Goal: Transaction & Acquisition: Purchase product/service

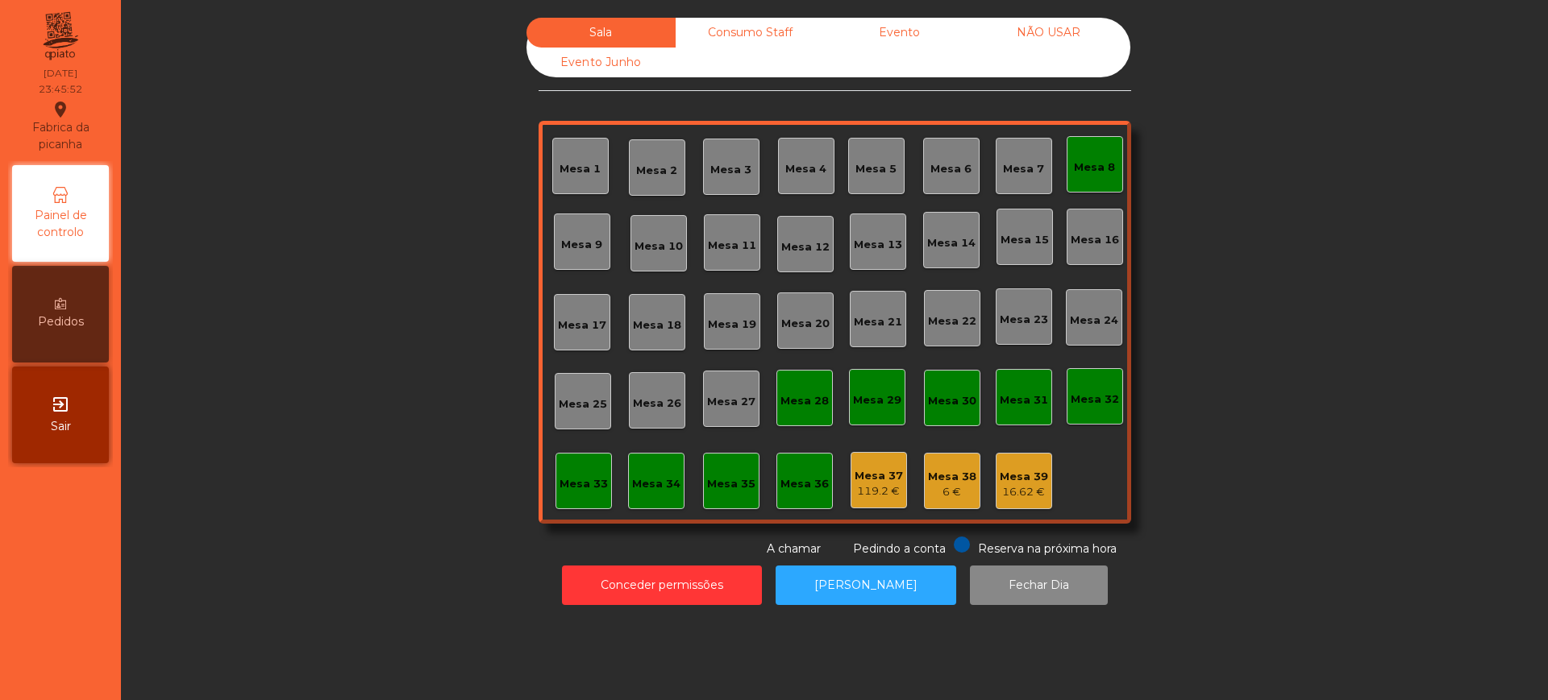
click at [646, 539] on div "Reserva na próxima hora Pedindo a conta A chamar" at bounding box center [831, 547] width 586 height 21
click at [631, 564] on div "Conceder permissões Abrir [PERSON_NAME] Dia" at bounding box center [834, 586] width 1383 height 56
click at [630, 575] on button "Conceder permissões" at bounding box center [662, 585] width 200 height 39
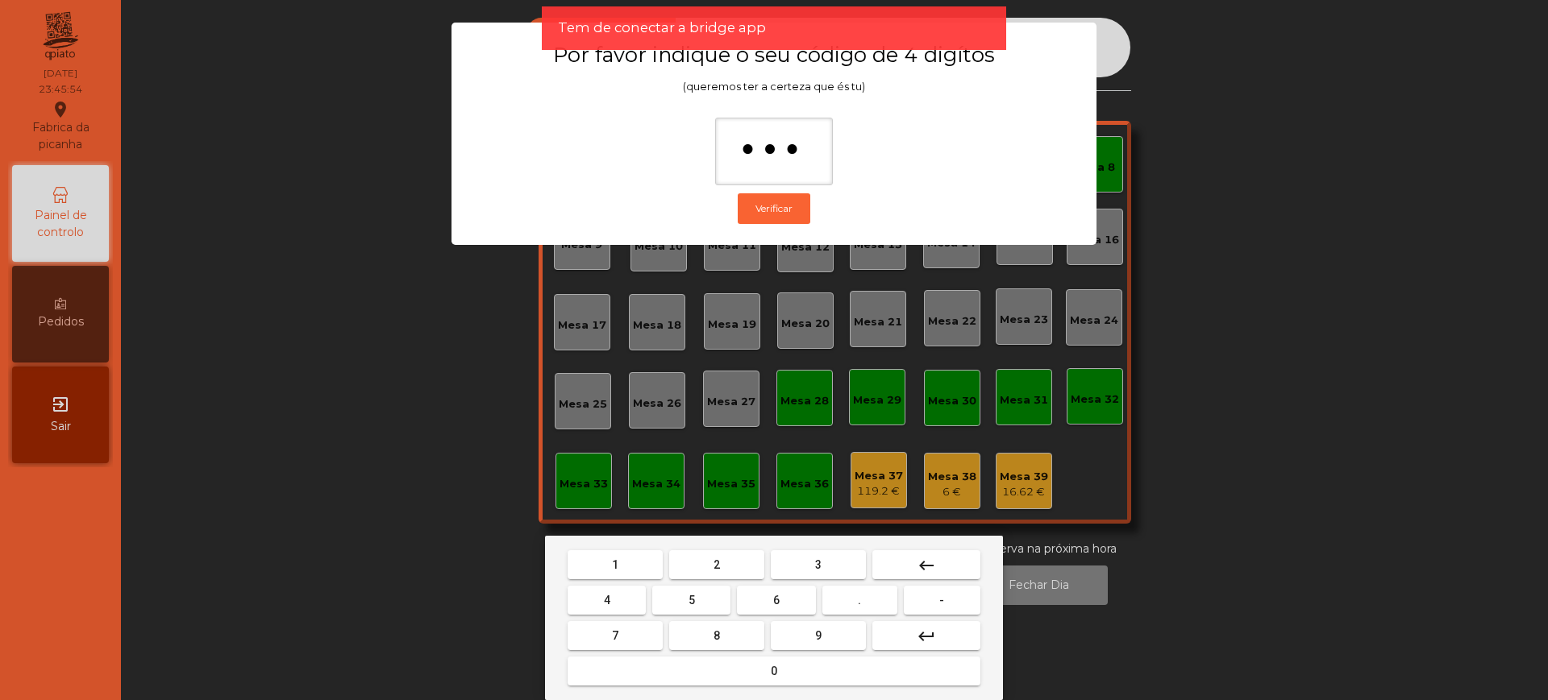
type input "****"
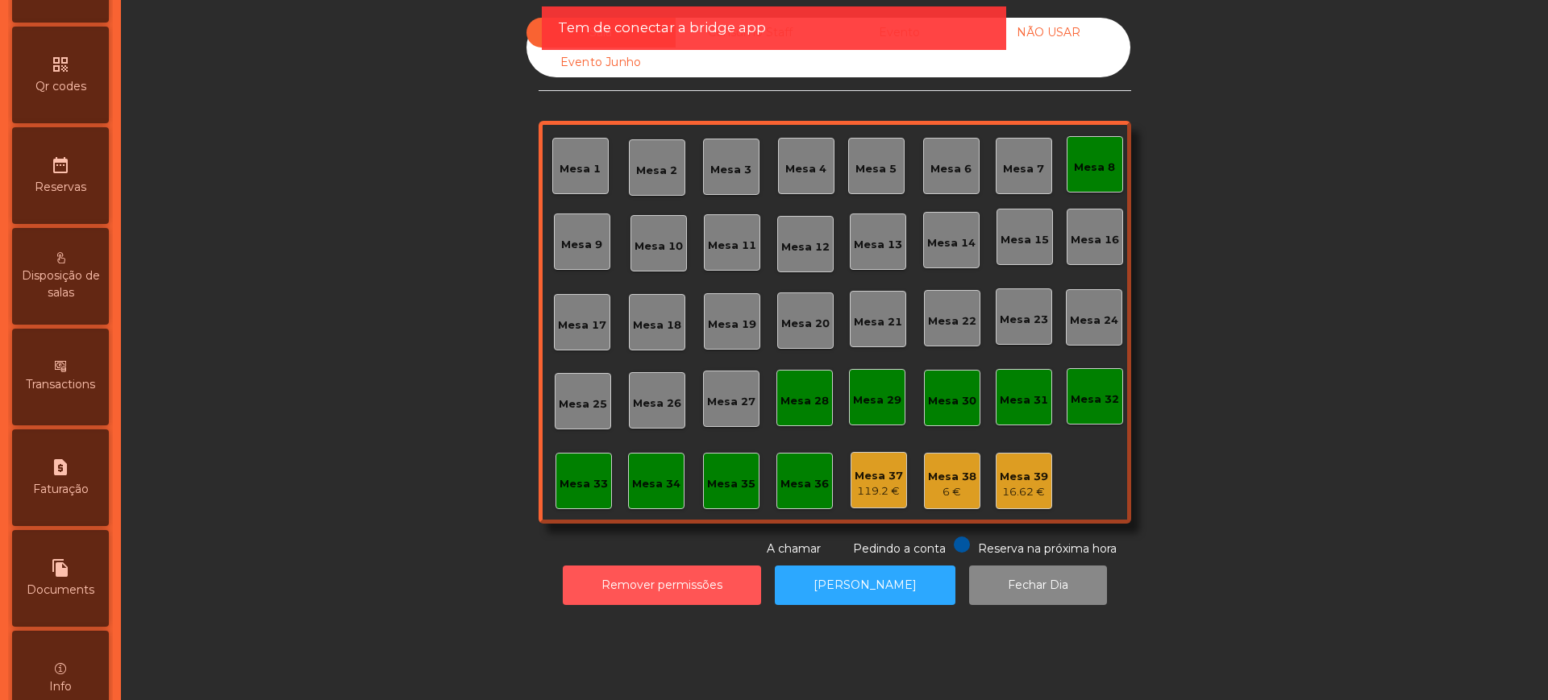
scroll to position [682, 0]
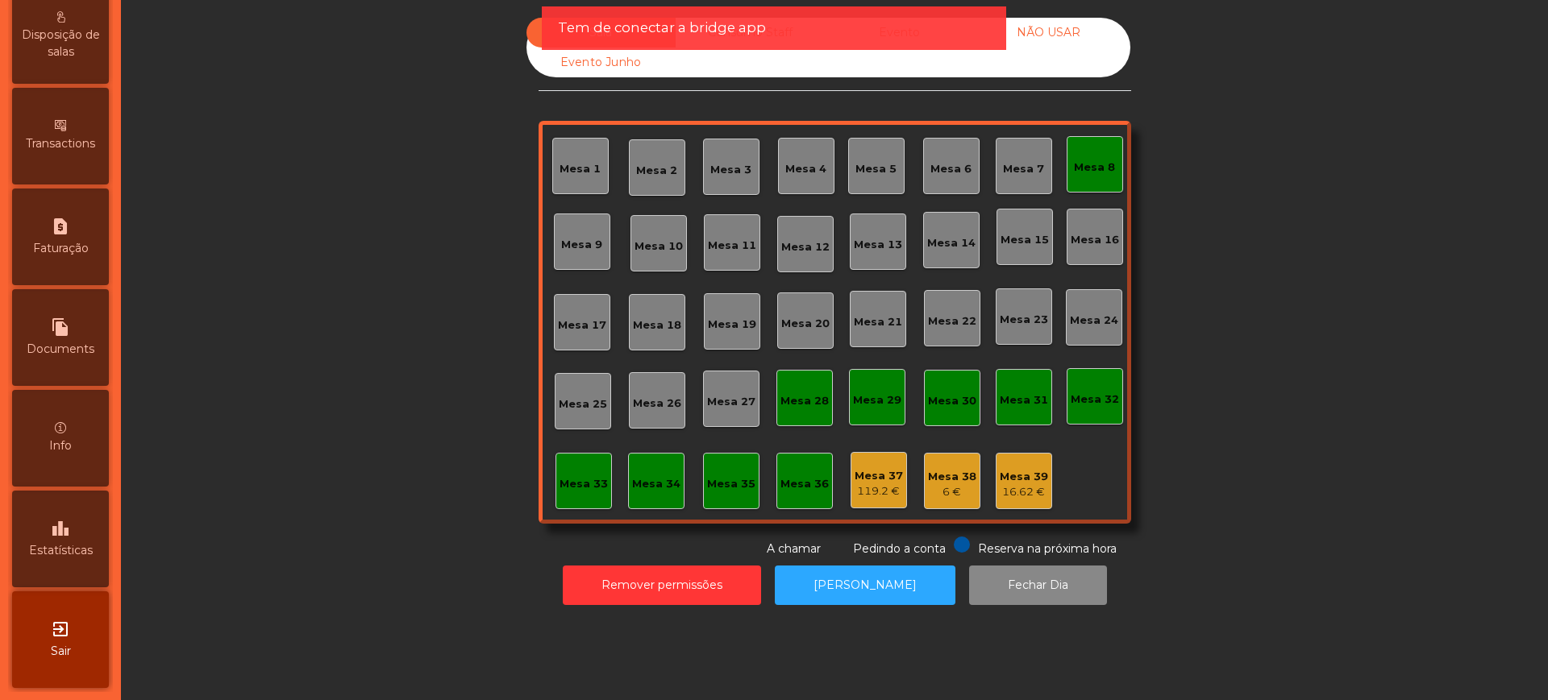
click at [102, 525] on div "leaderboard Estatísticas" at bounding box center [60, 539] width 97 height 97
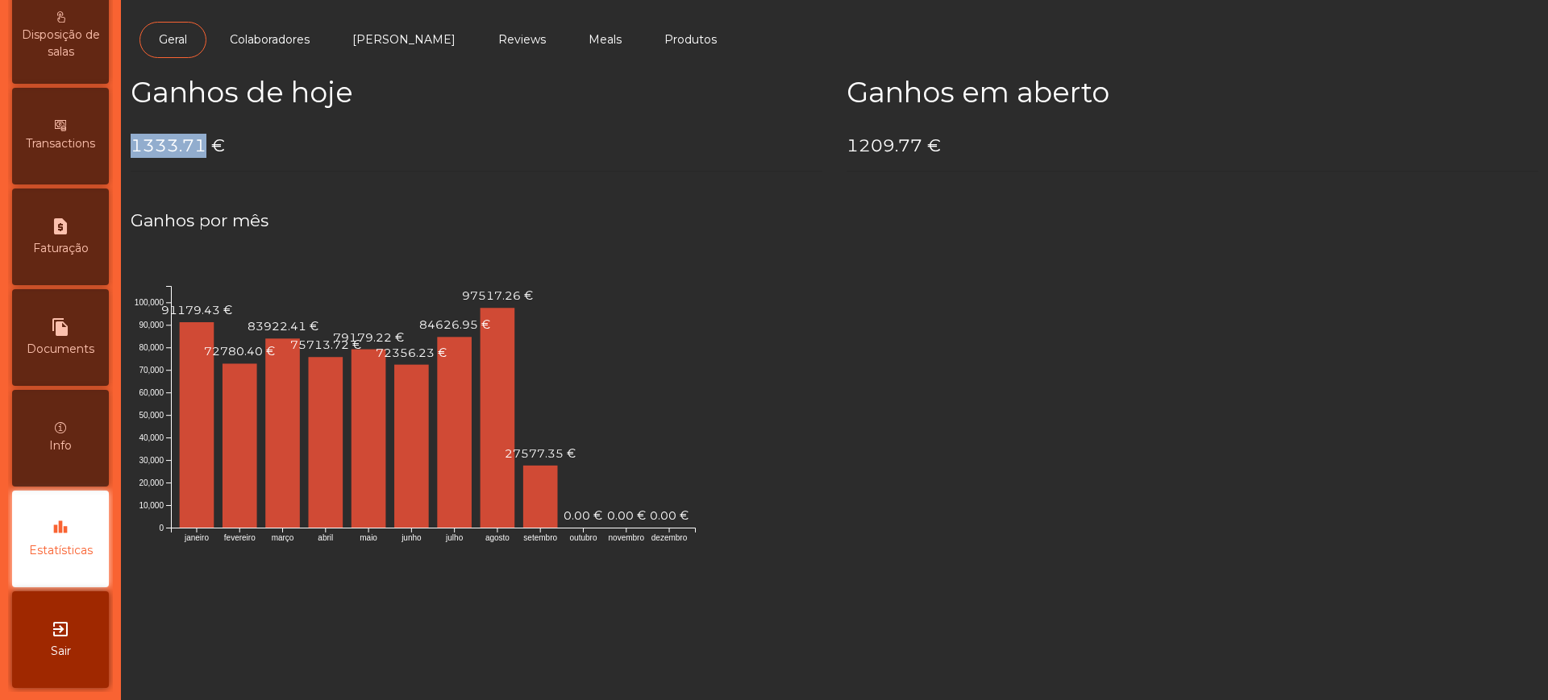
drag, startPoint x: 134, startPoint y: 146, endPoint x: 200, endPoint y: 146, distance: 66.1
click at [200, 146] on h4 "1333.71 €" at bounding box center [477, 146] width 692 height 24
copy h4 "1333.71"
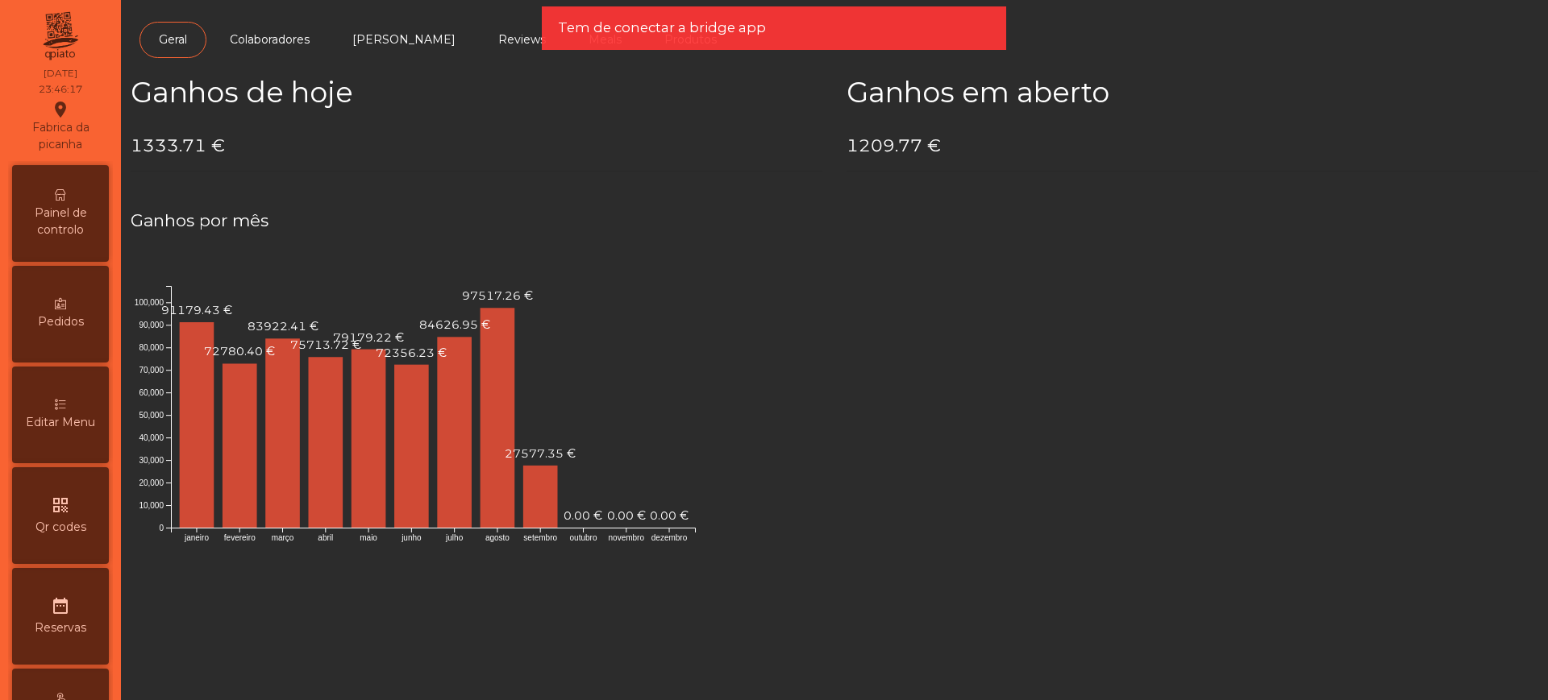
click at [81, 206] on span "Painel de controlo" at bounding box center [60, 222] width 89 height 34
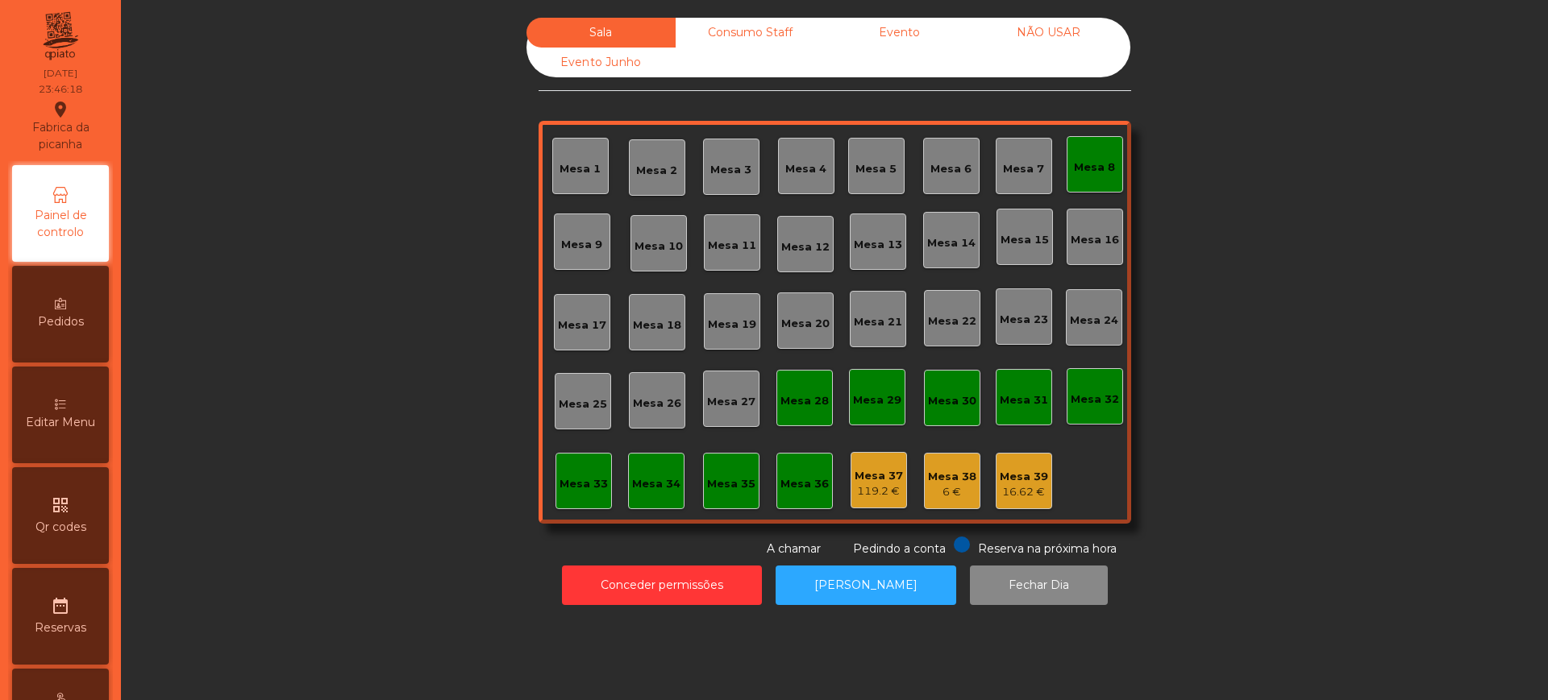
click at [900, 44] on div "Evento" at bounding box center [899, 33] width 149 height 30
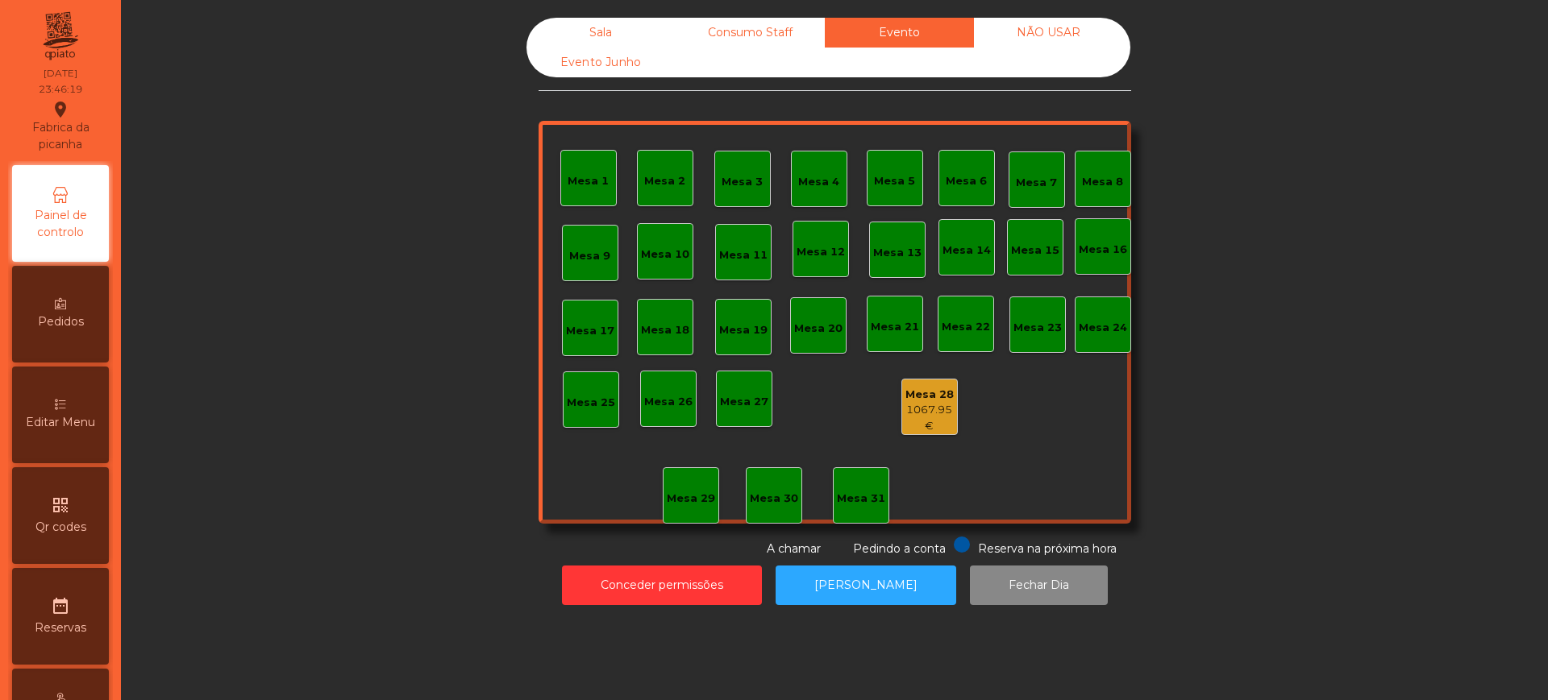
click at [934, 414] on div "1067.95 €" at bounding box center [929, 417] width 55 height 31
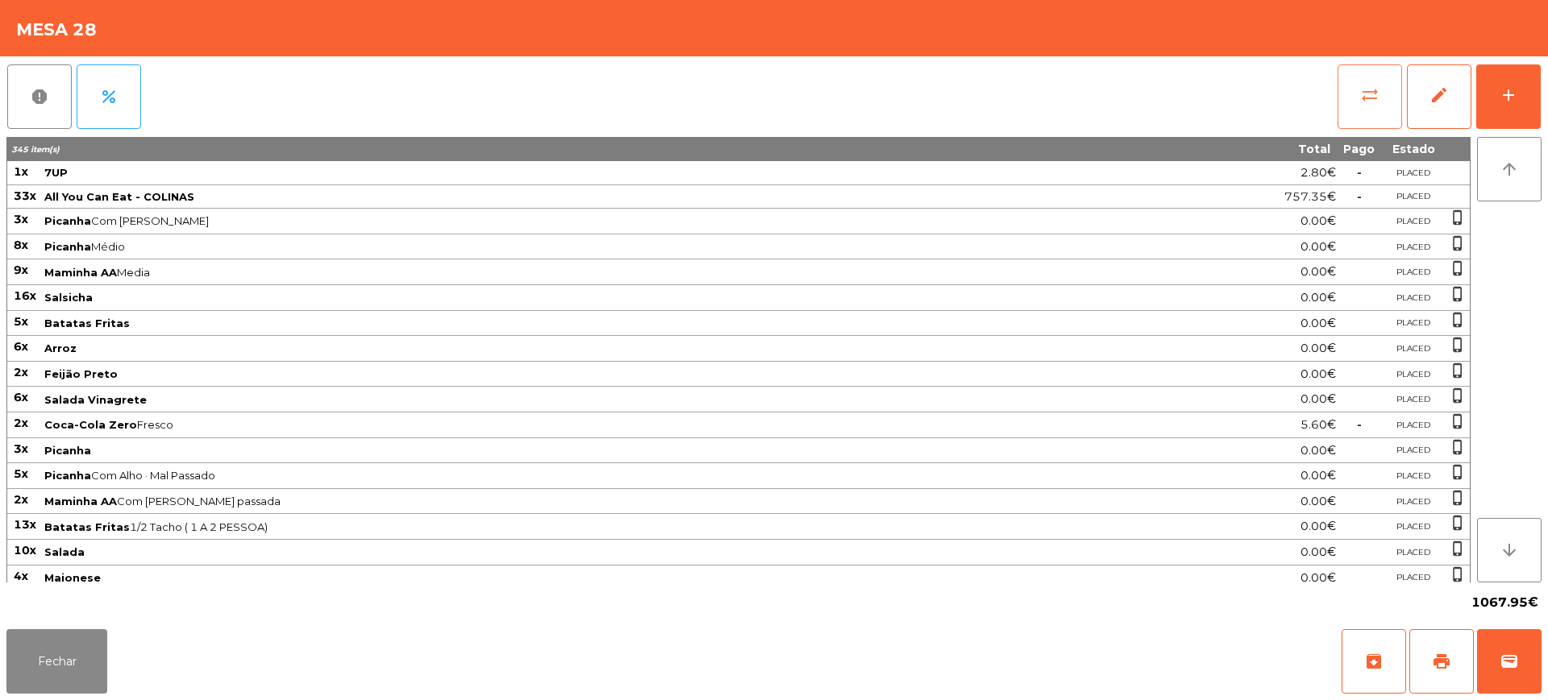
click at [1347, 90] on button "sync_alt" at bounding box center [1369, 96] width 64 height 64
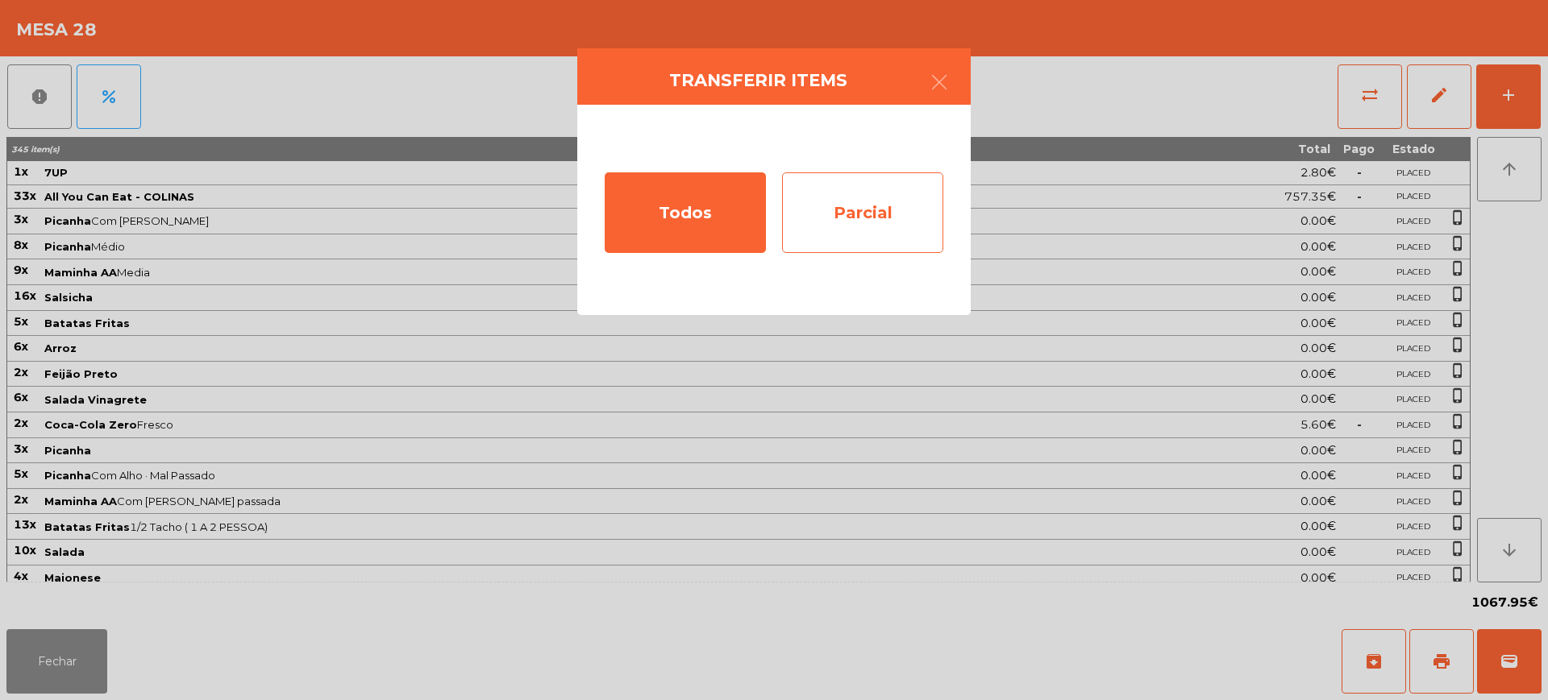
click at [868, 180] on div "Parcial" at bounding box center [862, 213] width 161 height 81
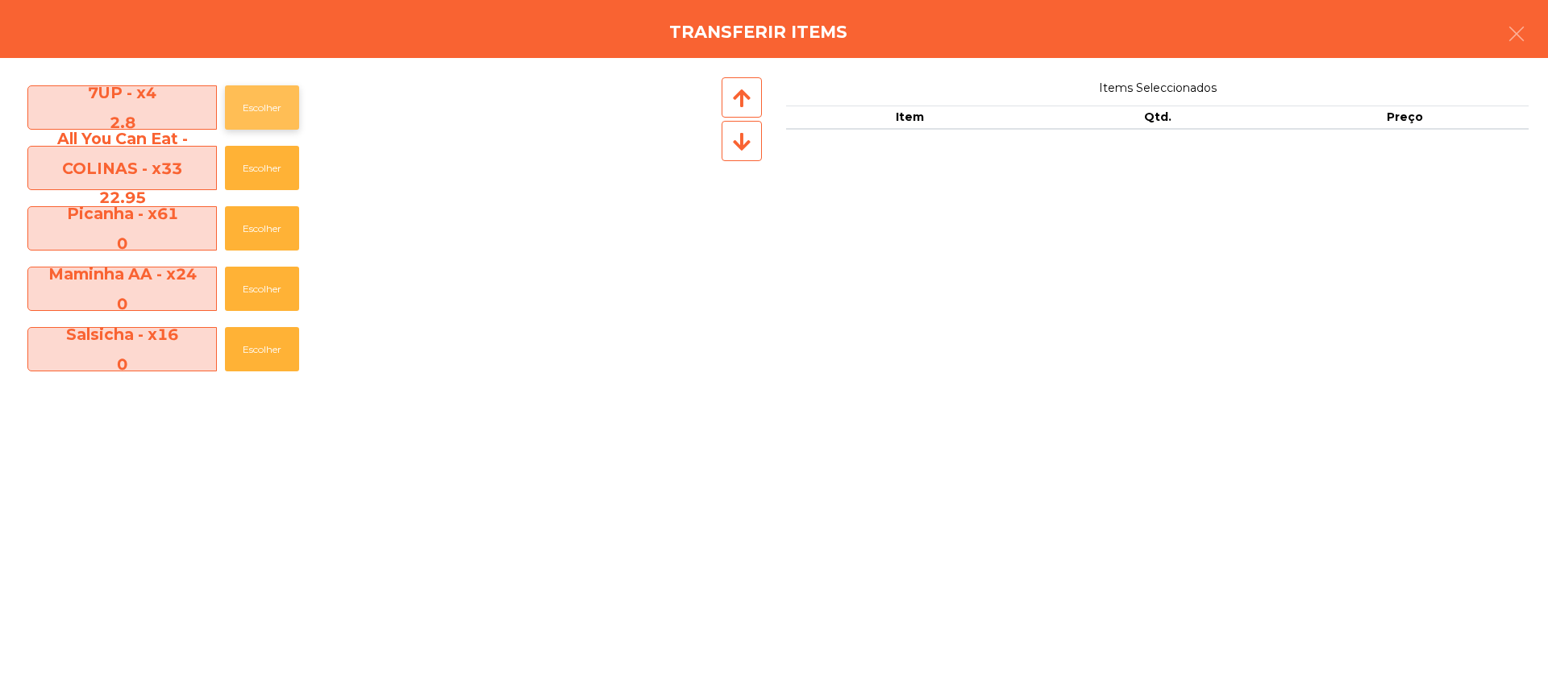
click at [297, 110] on button "Escolher" at bounding box center [262, 107] width 74 height 44
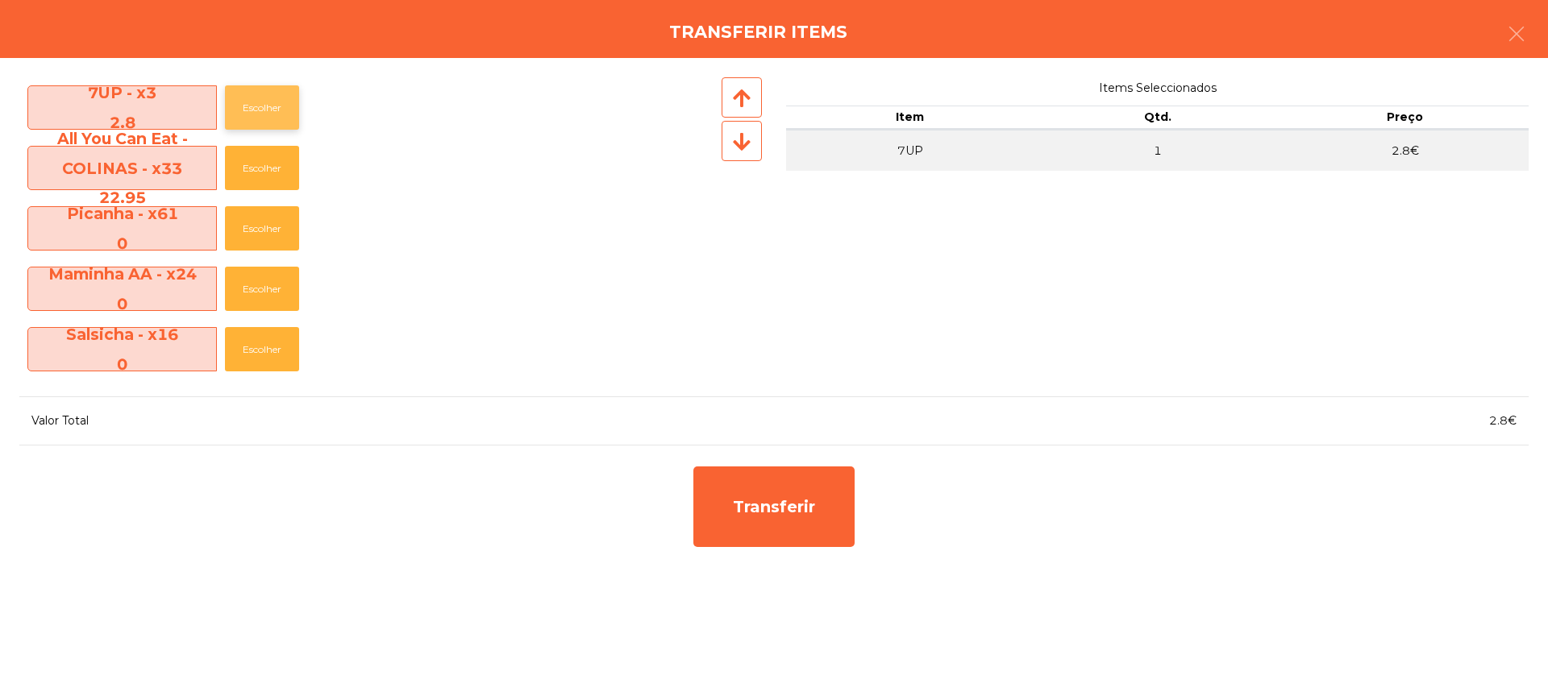
click at [290, 109] on button "Escolher" at bounding box center [262, 107] width 74 height 44
click at [289, 109] on button "Escolher" at bounding box center [262, 107] width 74 height 44
click at [286, 109] on button "Escolher" at bounding box center [262, 107] width 74 height 44
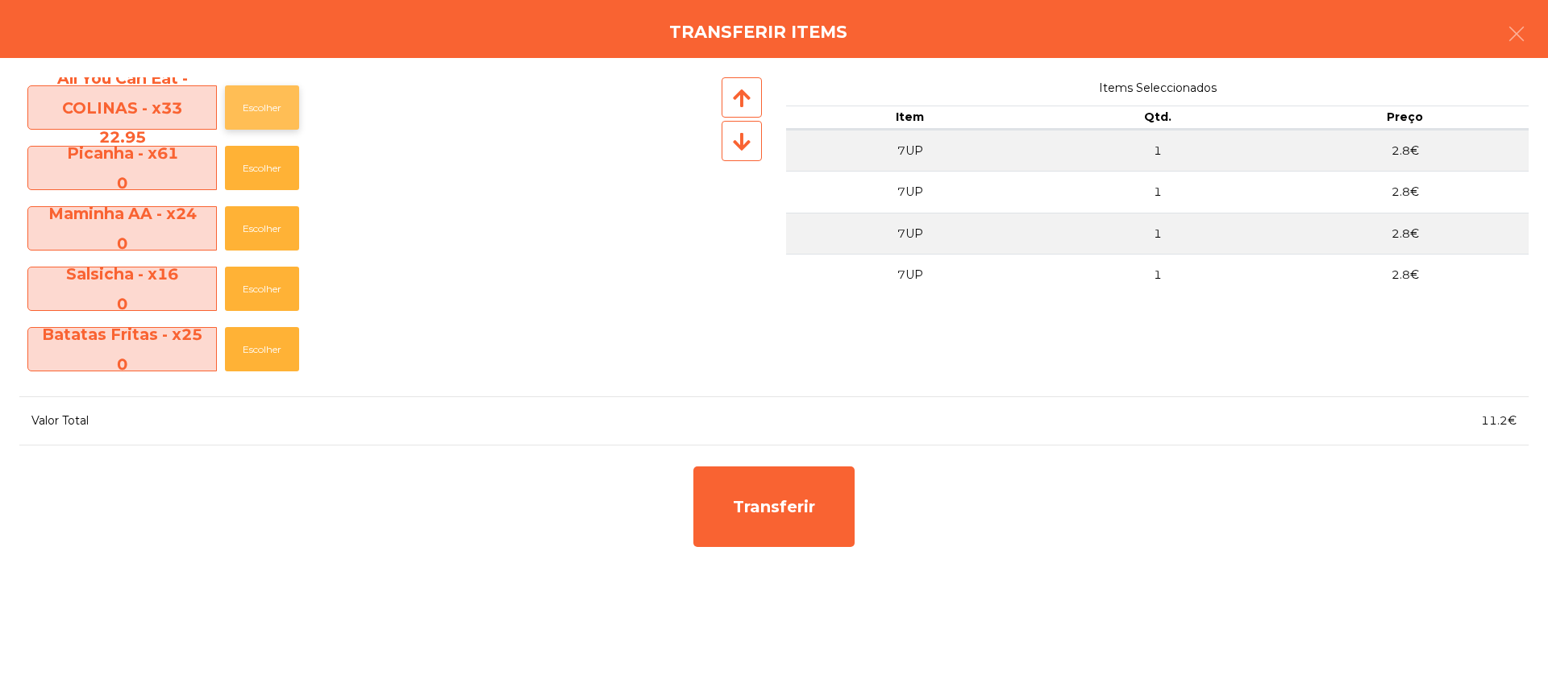
click at [284, 109] on button "Escolher" at bounding box center [262, 107] width 74 height 44
drag, startPoint x: 284, startPoint y: 109, endPoint x: 275, endPoint y: 109, distance: 8.9
click at [280, 109] on button "Escolher" at bounding box center [262, 107] width 74 height 44
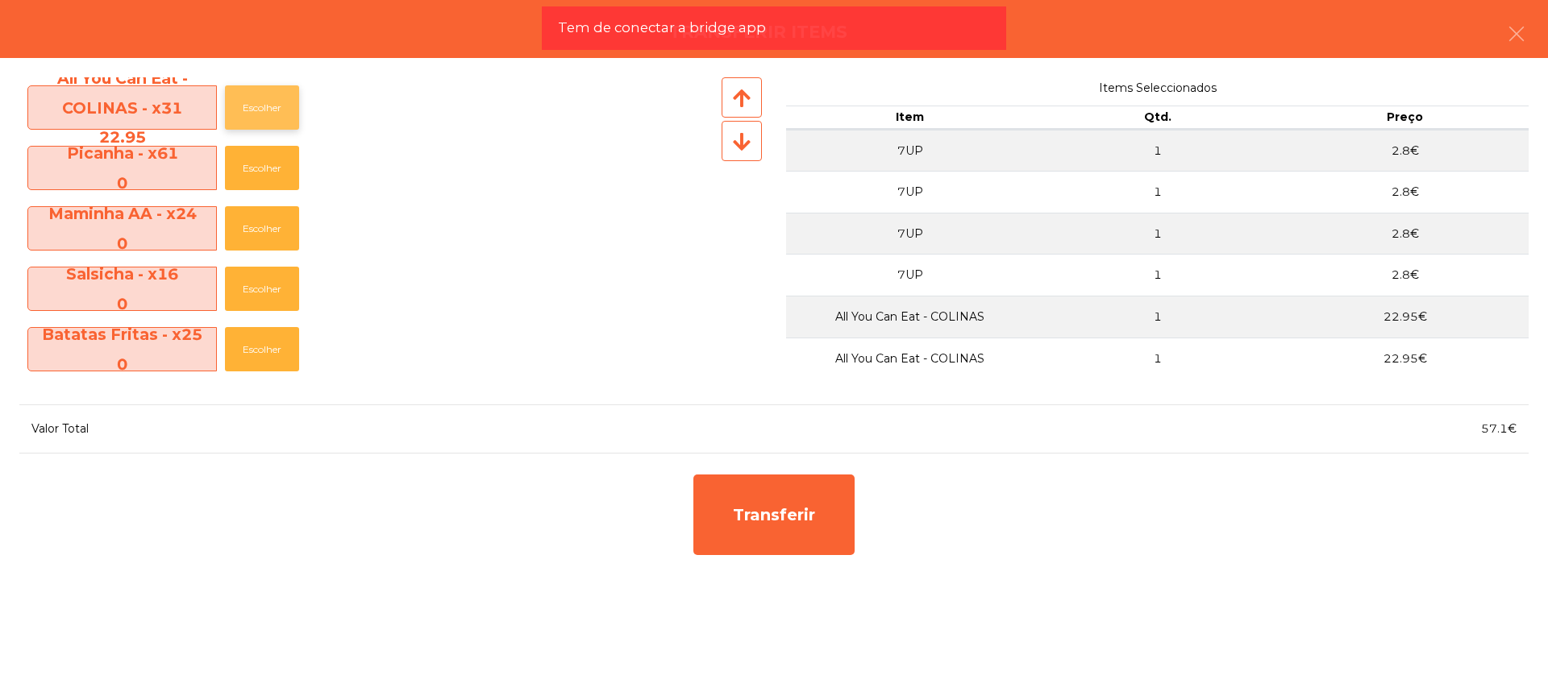
click at [275, 109] on button "Escolher" at bounding box center [262, 107] width 74 height 44
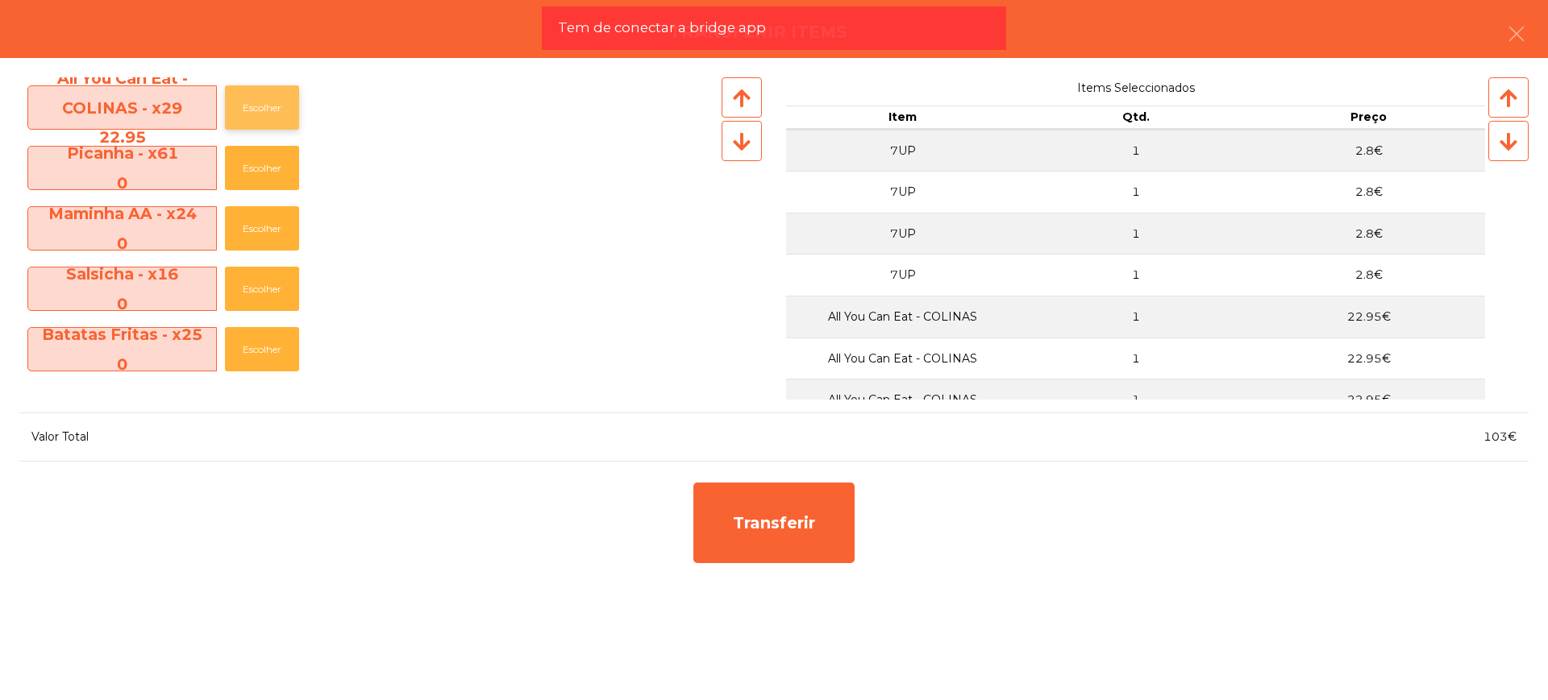
click at [275, 109] on button "Escolher" at bounding box center [262, 107] width 74 height 44
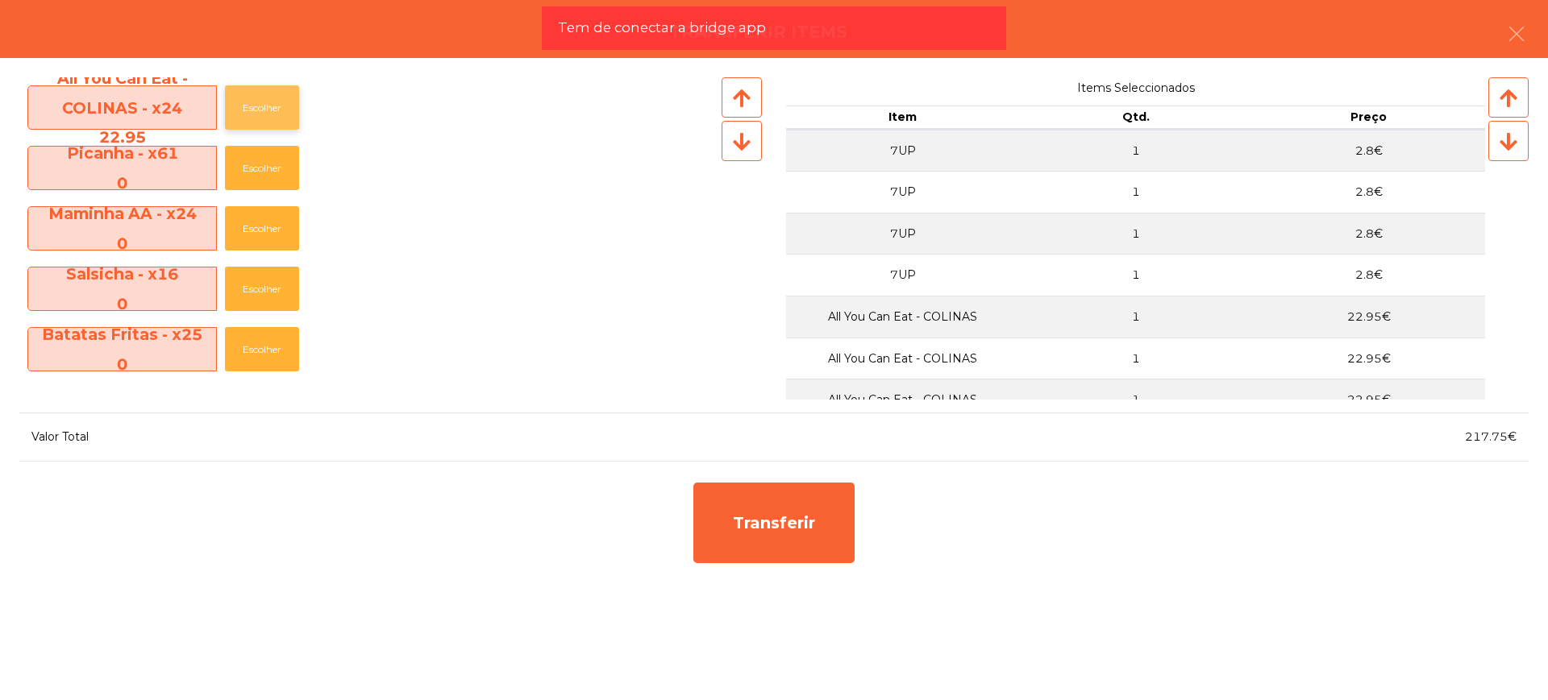
click at [275, 109] on button "Escolher" at bounding box center [262, 107] width 74 height 44
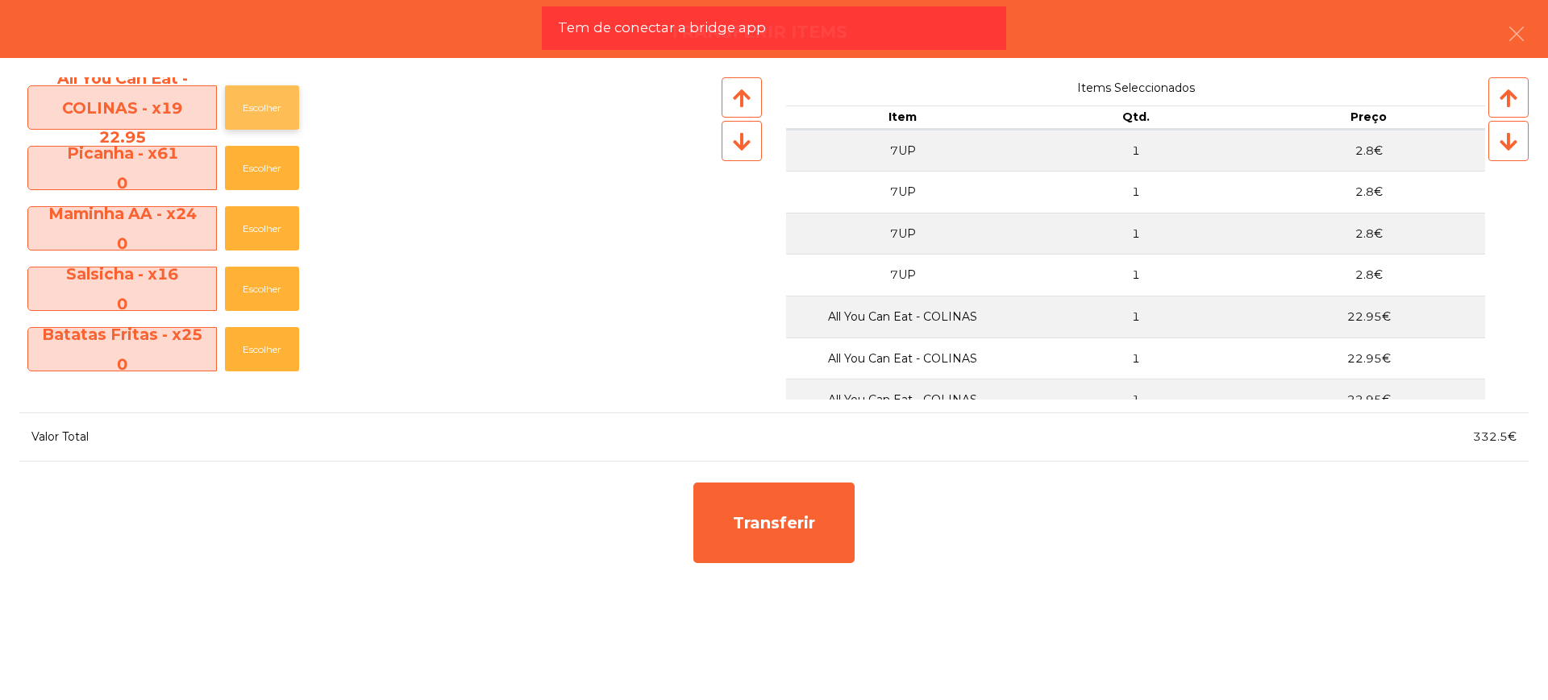
click at [275, 109] on button "Escolher" at bounding box center [262, 107] width 74 height 44
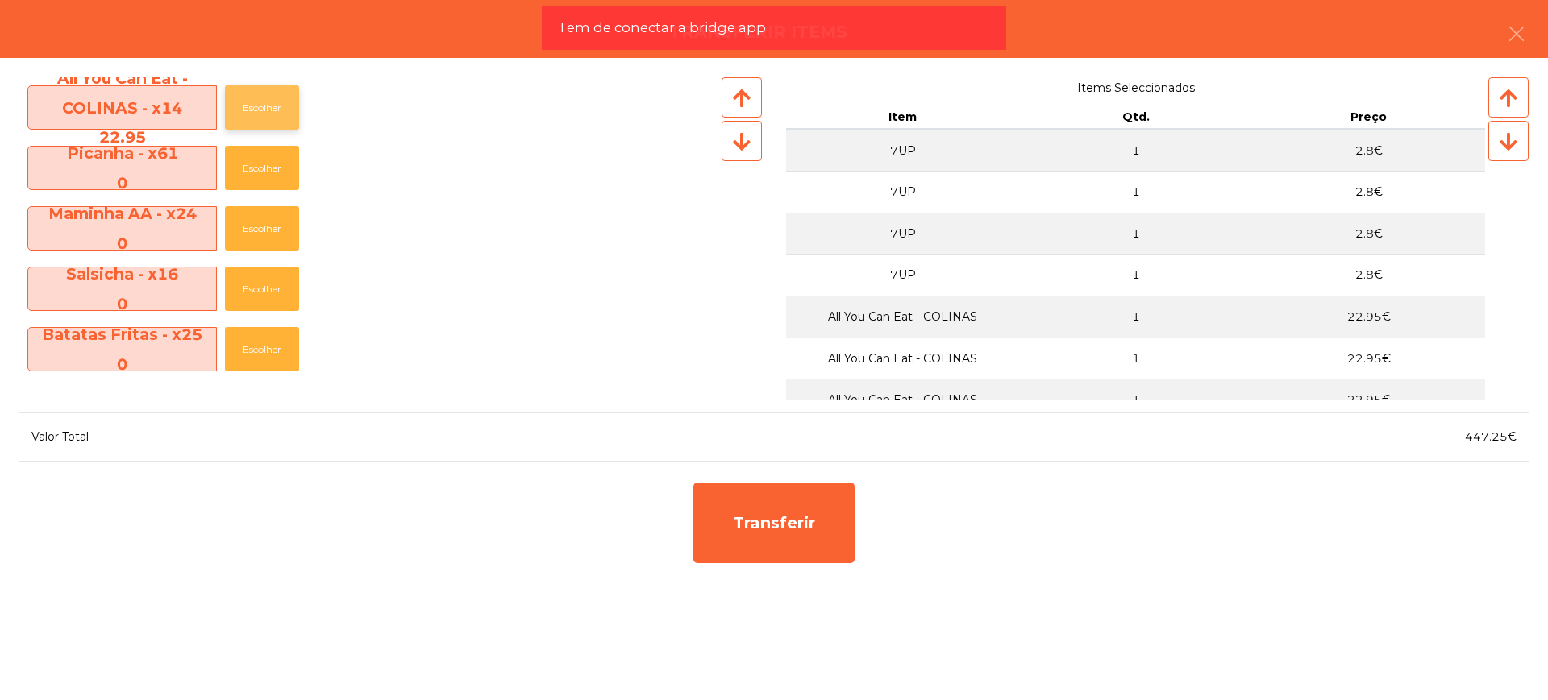
click at [275, 109] on button "Escolher" at bounding box center [262, 107] width 74 height 44
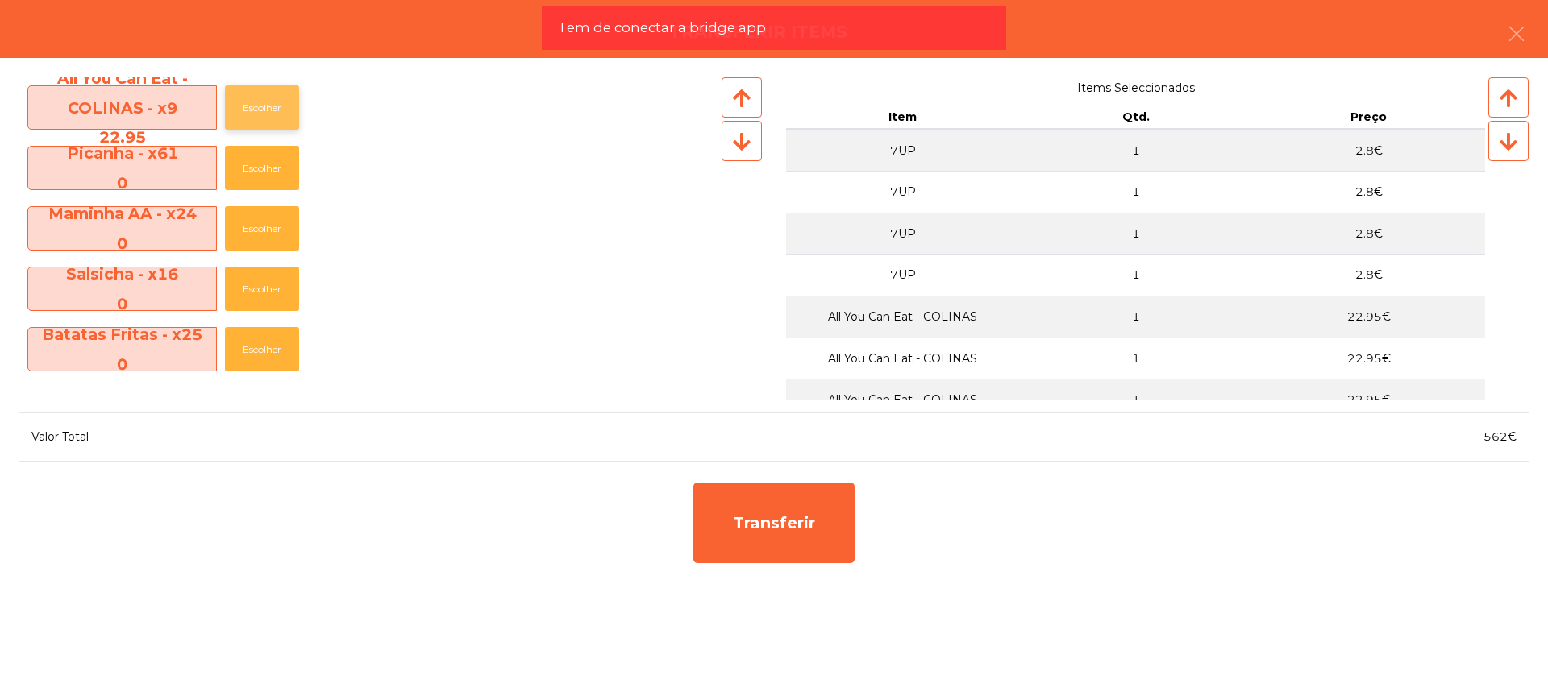
click at [275, 109] on button "Escolher" at bounding box center [262, 107] width 74 height 44
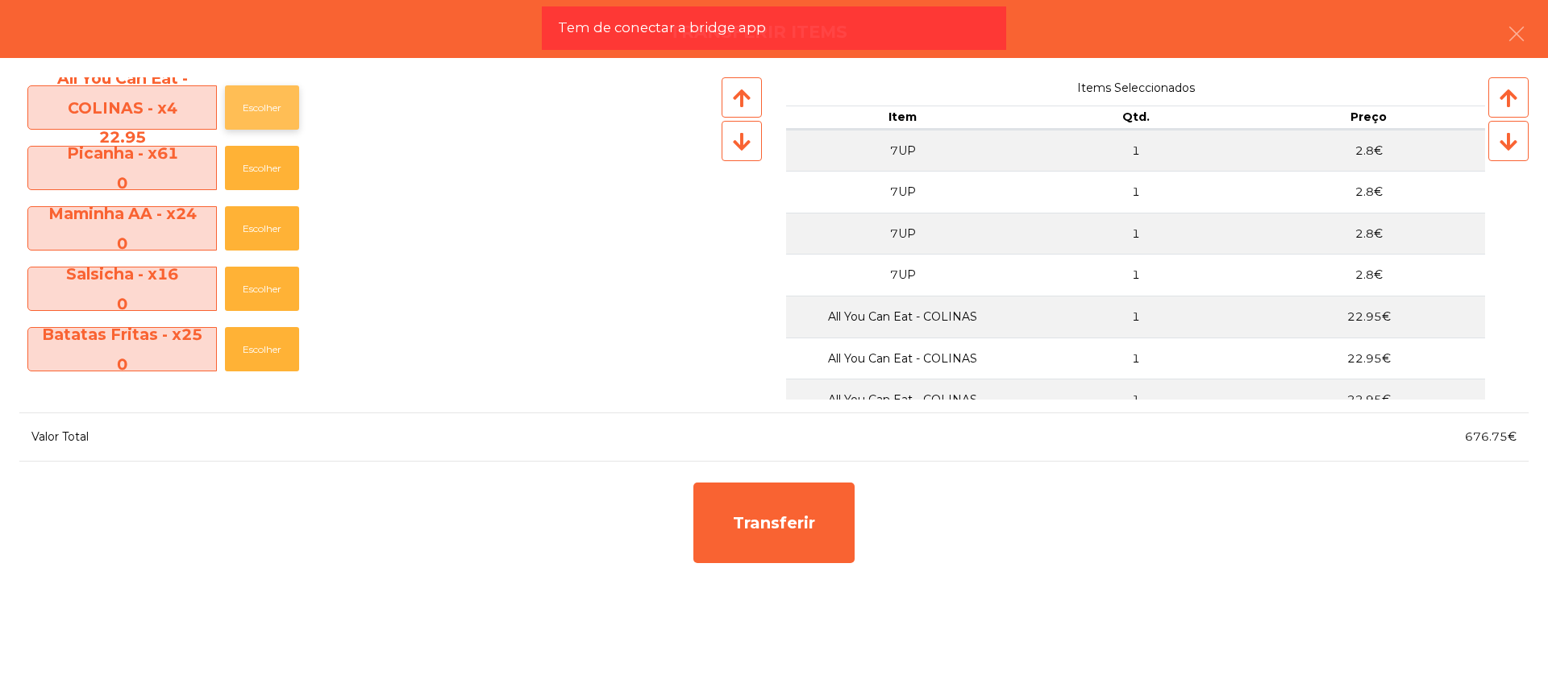
click at [275, 109] on button "Escolher" at bounding box center [262, 107] width 74 height 44
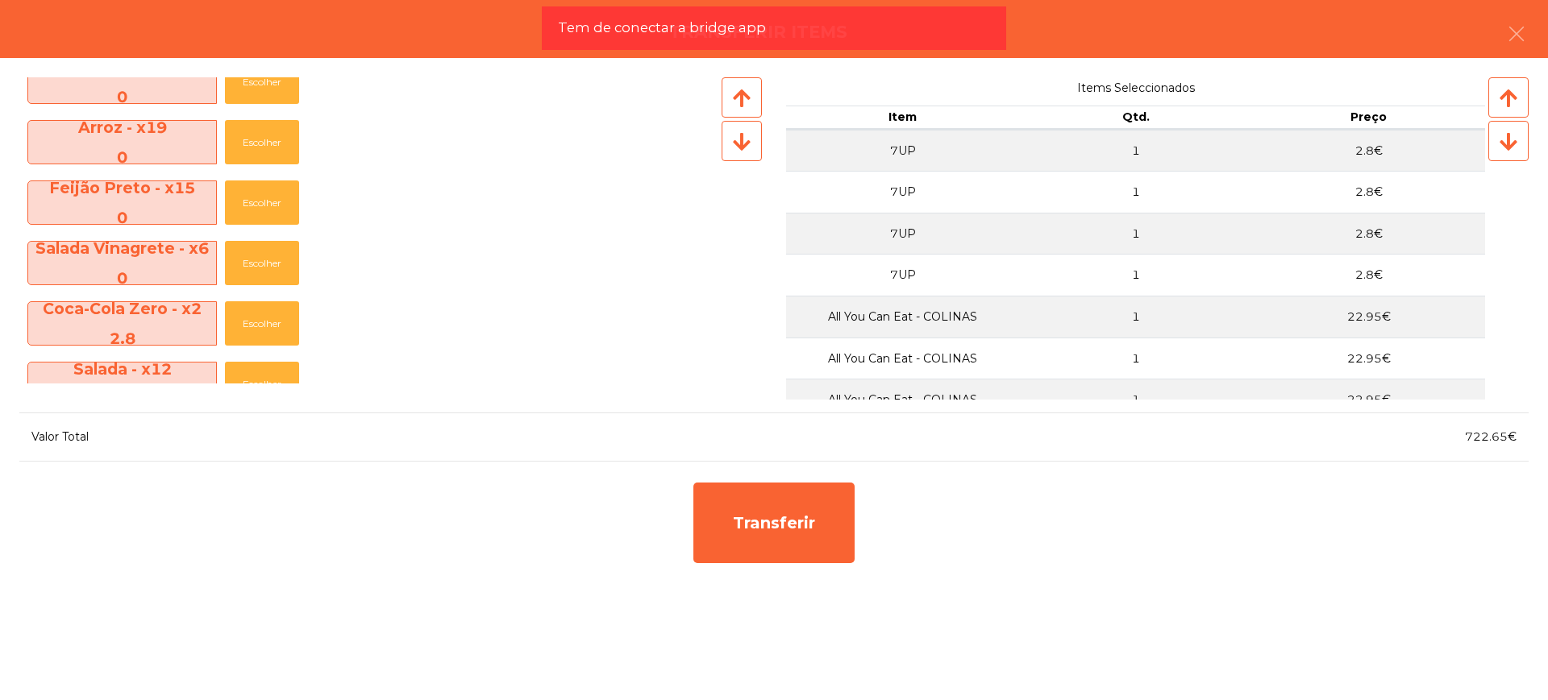
scroll to position [302, 0]
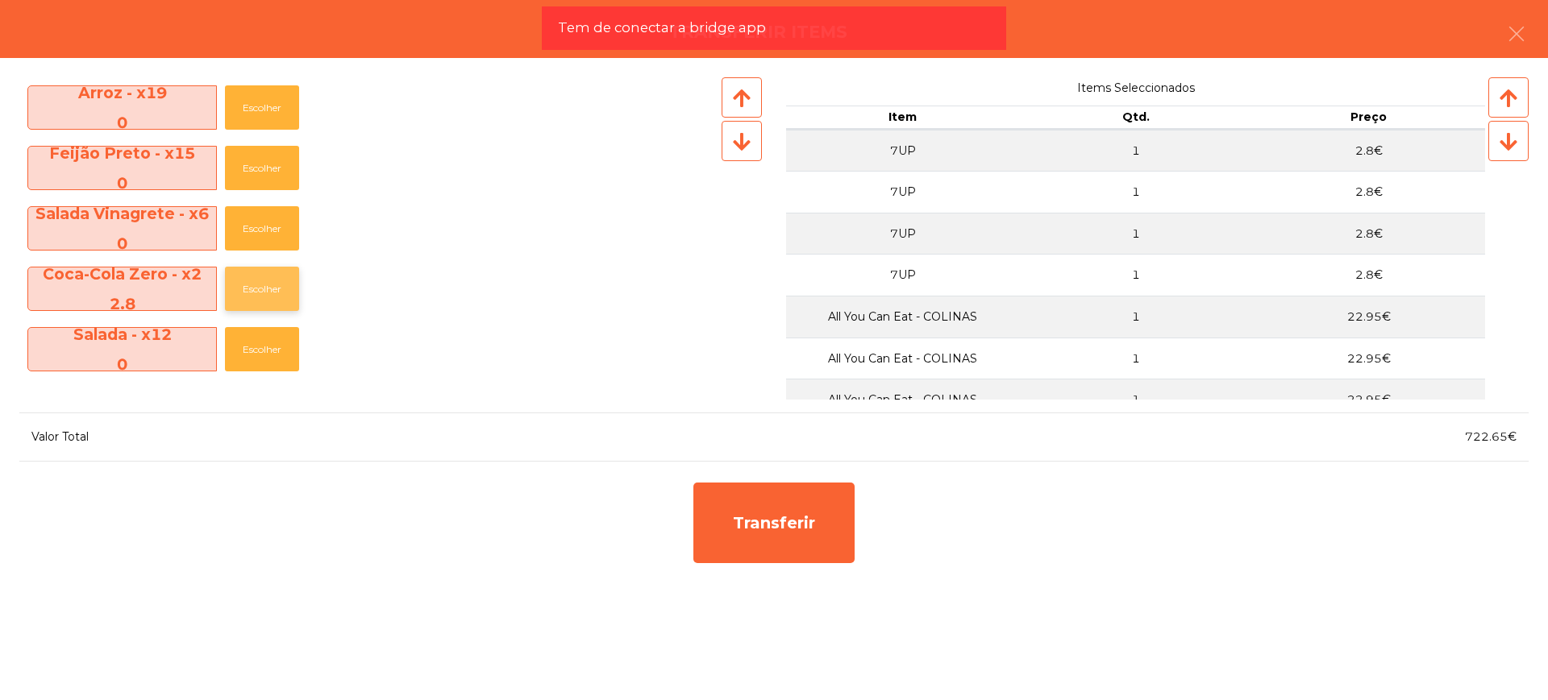
click at [257, 291] on button "Escolher" at bounding box center [262, 289] width 74 height 44
drag, startPoint x: 1469, startPoint y: 437, endPoint x: 1511, endPoint y: 435, distance: 41.9
click at [1511, 435] on span "728.25€" at bounding box center [1491, 437] width 52 height 15
copy span "728.25"
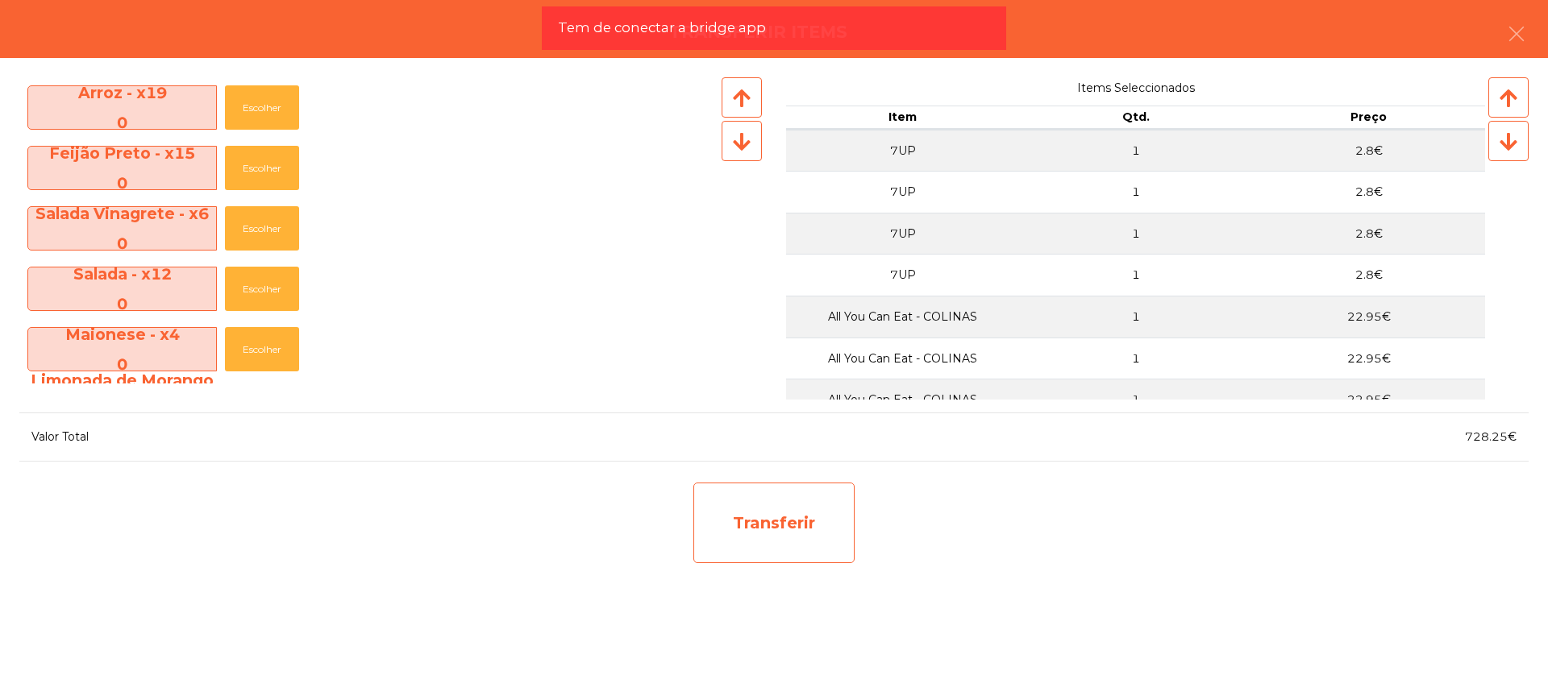
click at [844, 526] on div "Transferir" at bounding box center [773, 523] width 161 height 81
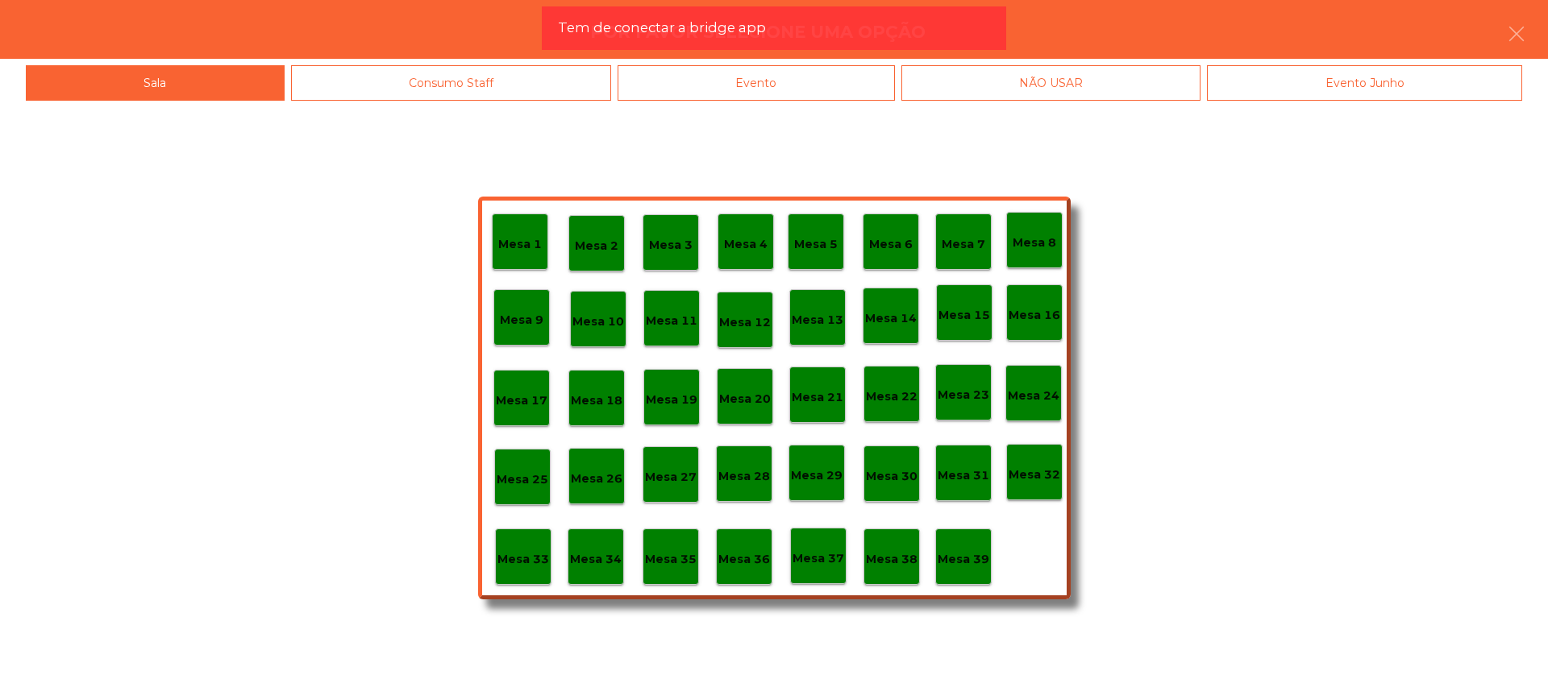
click at [828, 484] on p "Mesa 29" at bounding box center [817, 476] width 52 height 19
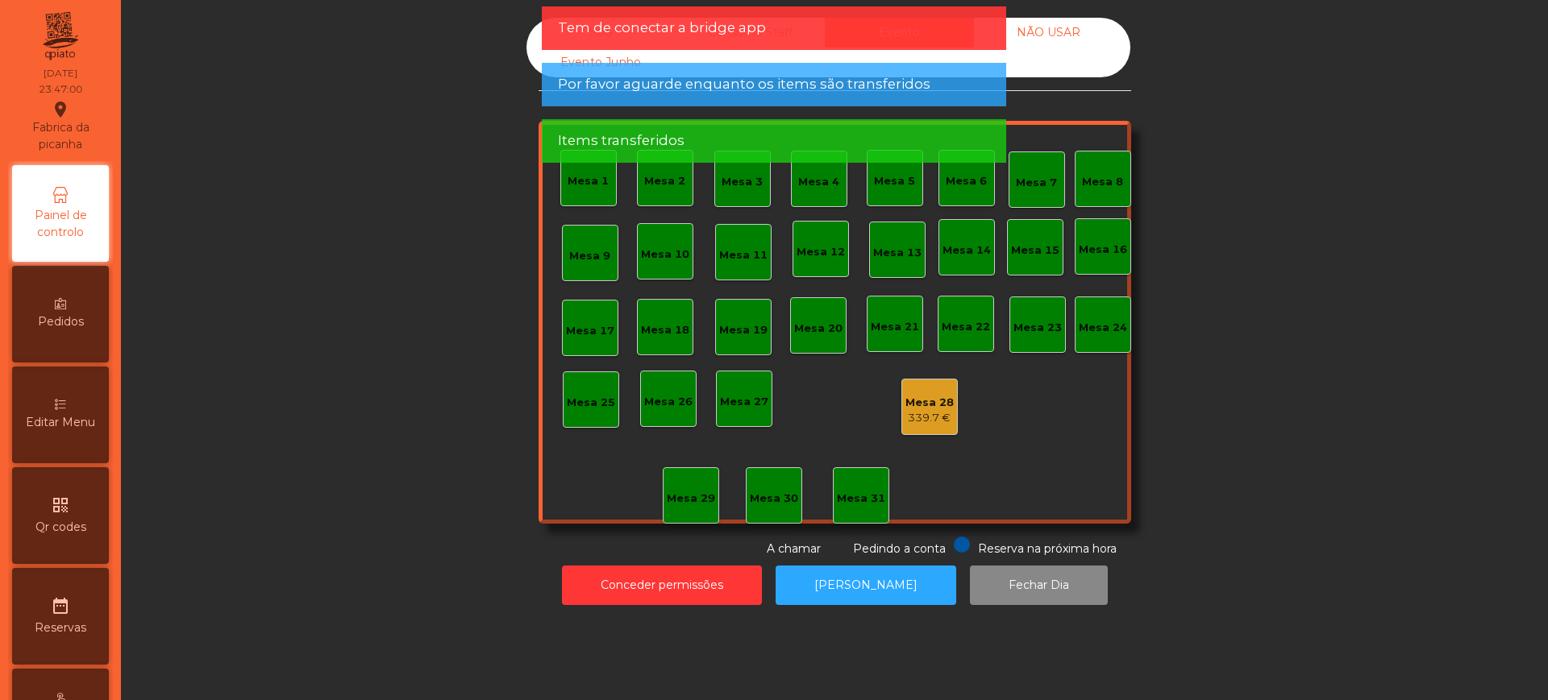
click at [908, 410] on div "339.7 €" at bounding box center [929, 418] width 48 height 16
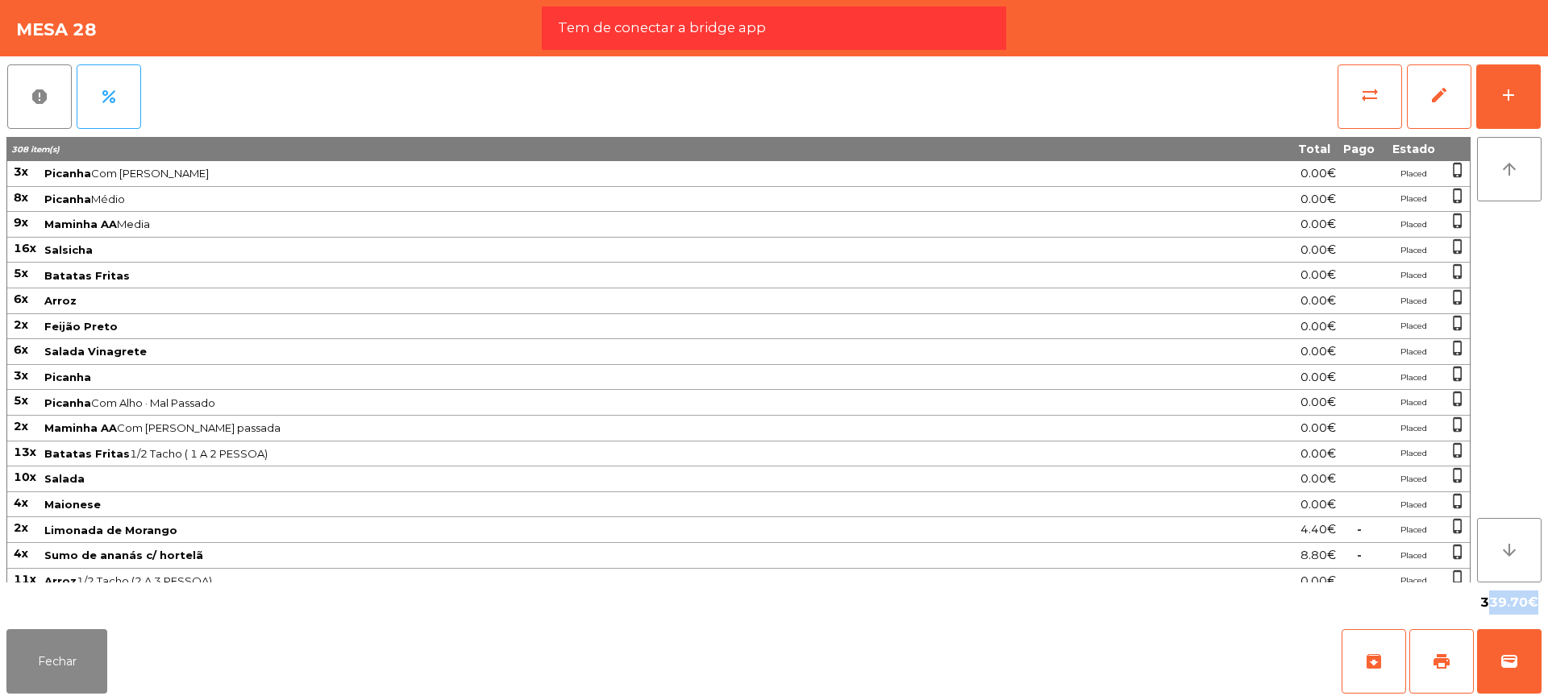
drag, startPoint x: 1479, startPoint y: 604, endPoint x: 1528, endPoint y: 608, distance: 48.5
click at [1528, 608] on div "339.70€" at bounding box center [1509, 602] width 64 height 27
copy span "339.70"
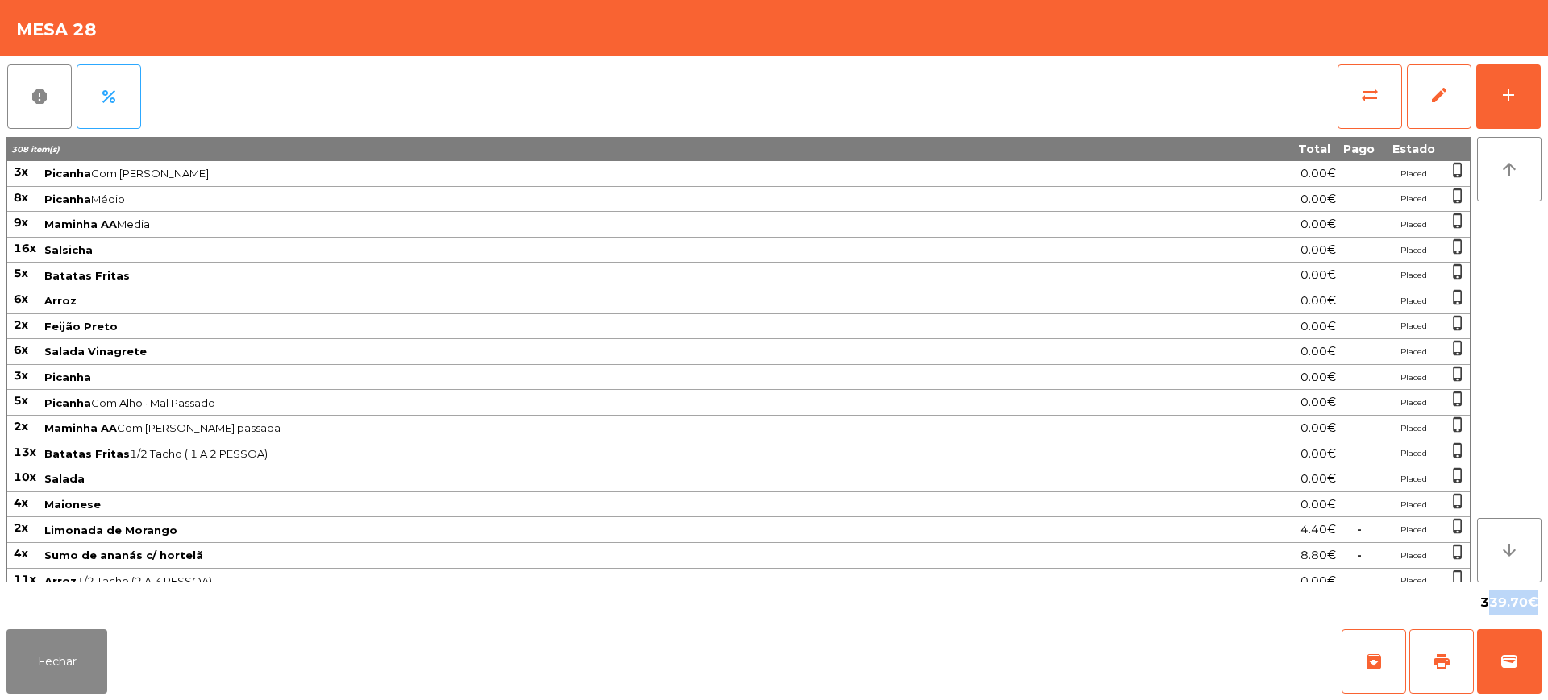
scroll to position [1531, 0]
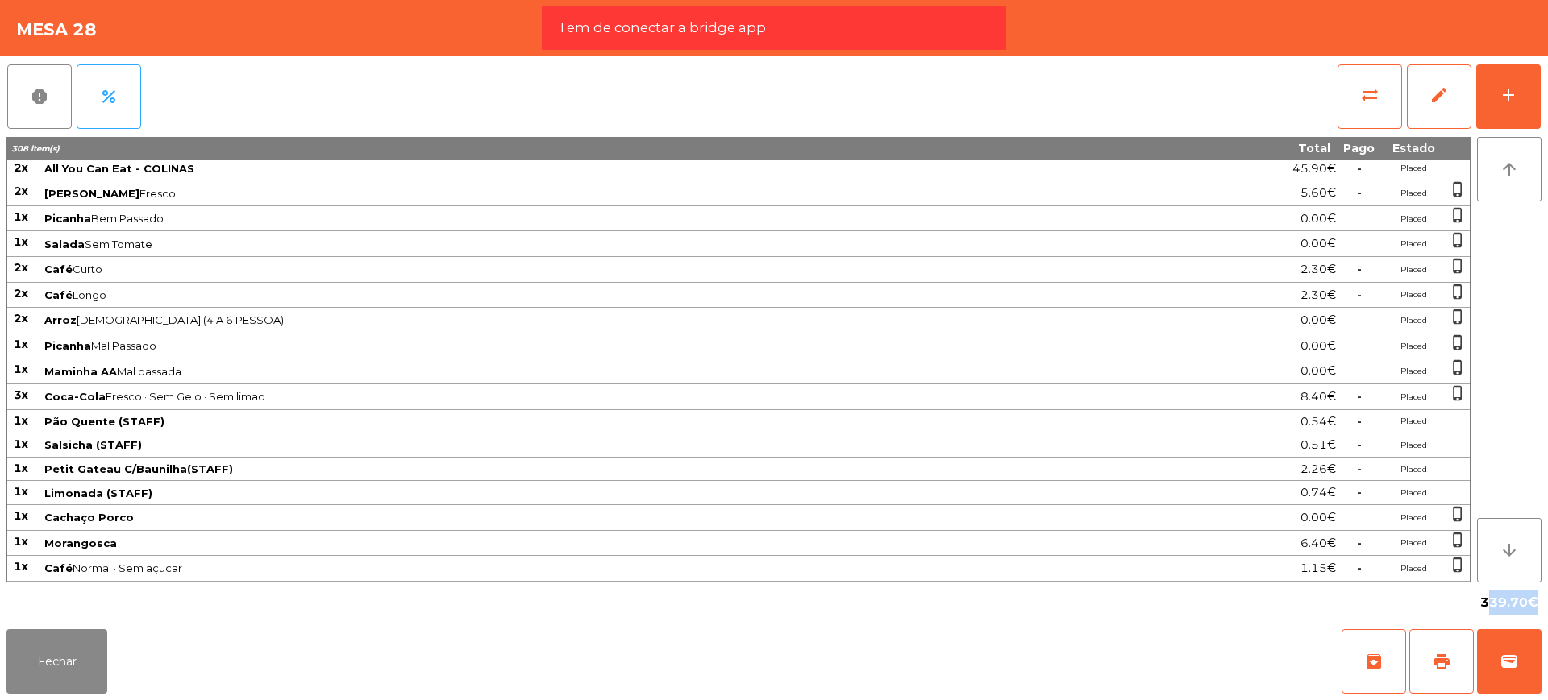
copy tbody "3l Ipsumdo Sit Amet · Conse 4.04€ Adipis elits_doeius 8t Incidid Utlab 9.24€ Et…"
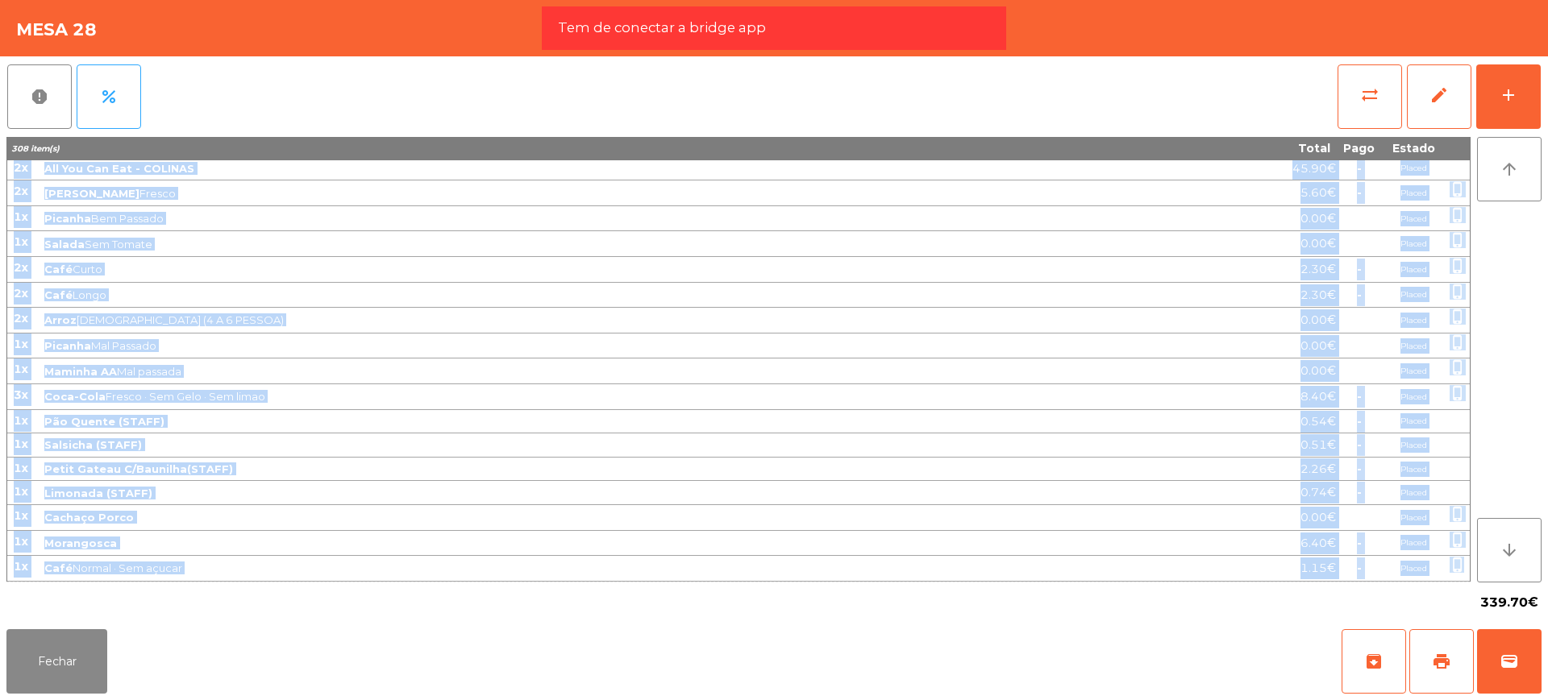
drag, startPoint x: 16, startPoint y: 168, endPoint x: 1463, endPoint y: 568, distance: 1501.4
copy tbody "2x All You Can Eat - COLINAS 45.90€ - Placed 2x Sumol Laranja Fresco 5.60€ - Pl…"
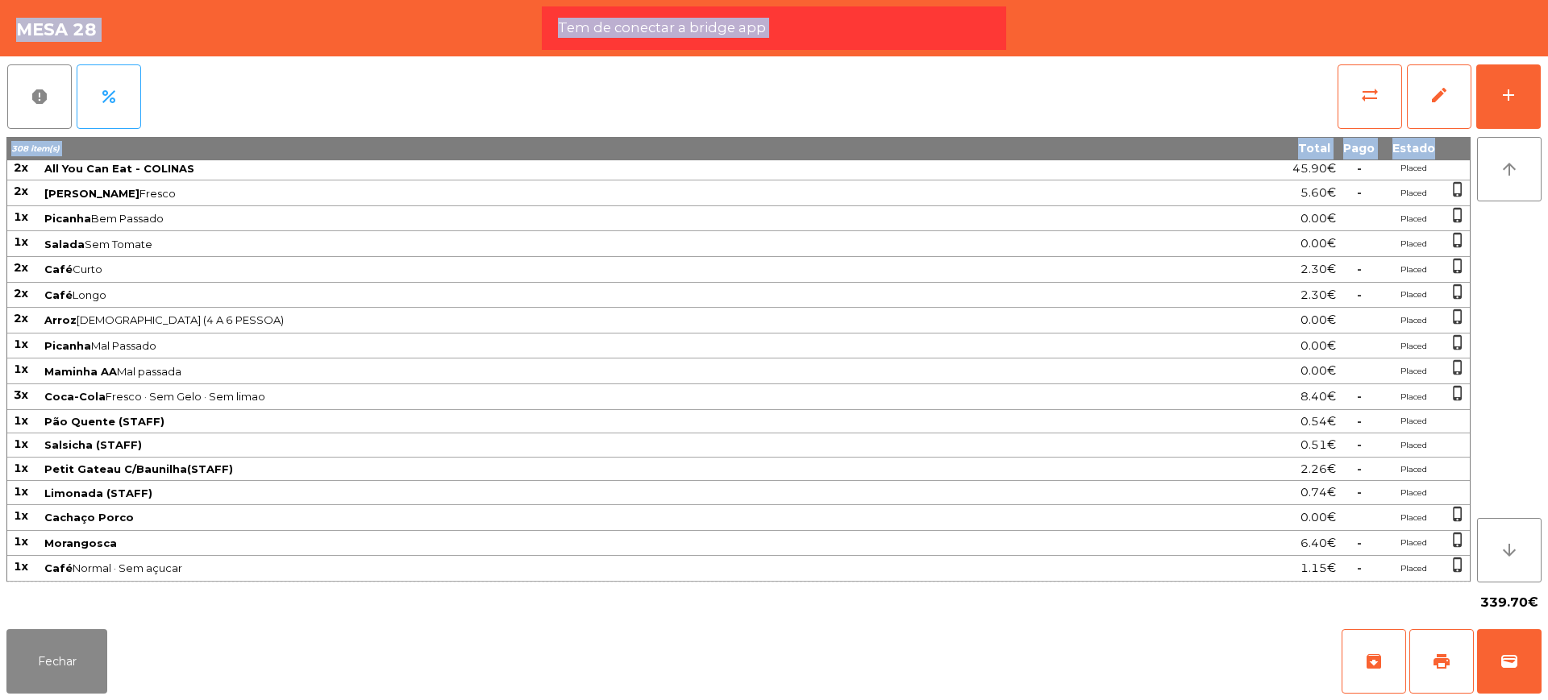
drag, startPoint x: 17, startPoint y: 172, endPoint x: 1468, endPoint y: 572, distance: 1505.2
copy tbody "3l Ipsumdo Sit Amet · Conse 4.04€ Adipis elits_doeius 8t Incidid Utlab 9.24€ Et…"
click at [1448, 94] on span "edit" at bounding box center [1438, 94] width 19 height 19
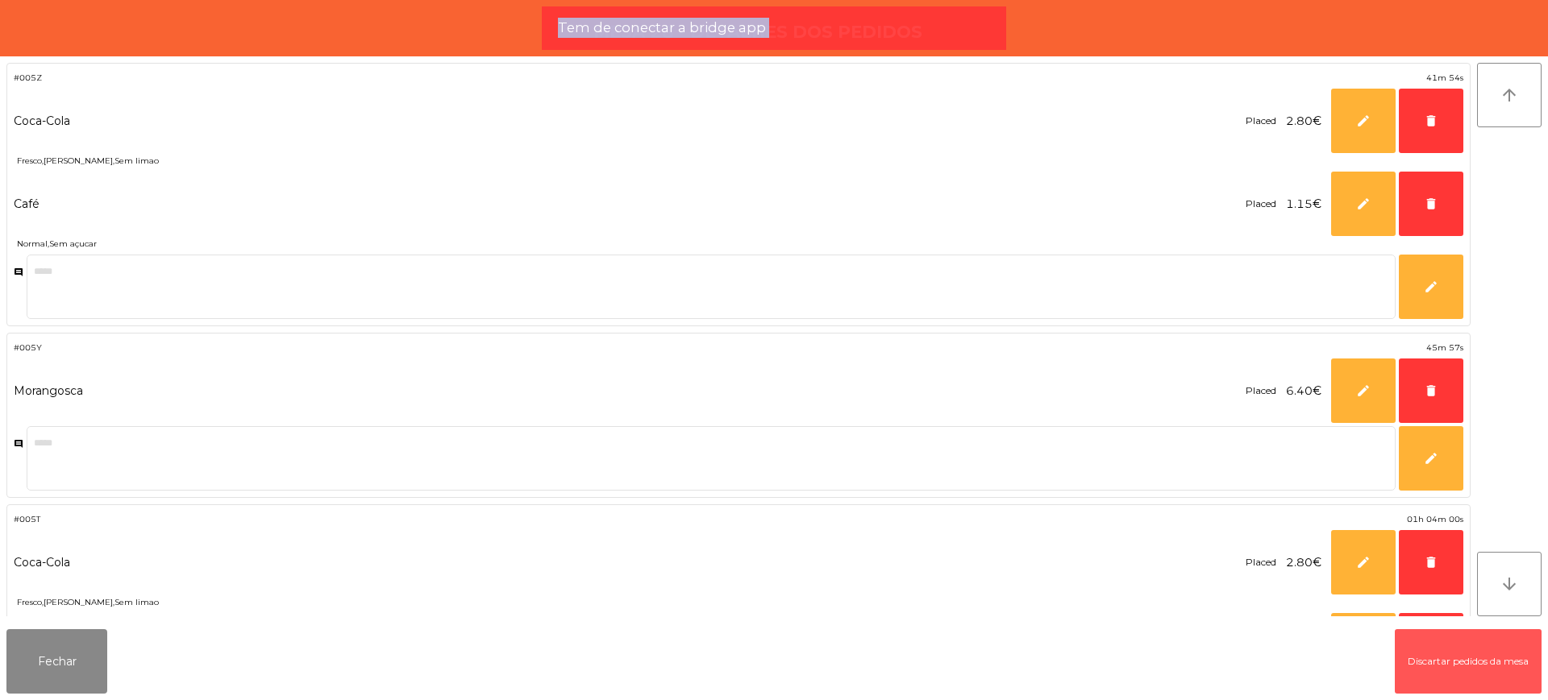
click at [1465, 659] on button "Discartar pedidos da mesa" at bounding box center [1468, 662] width 147 height 64
click at [1436, 670] on button "Discartar pedidos da mesa" at bounding box center [1468, 662] width 147 height 64
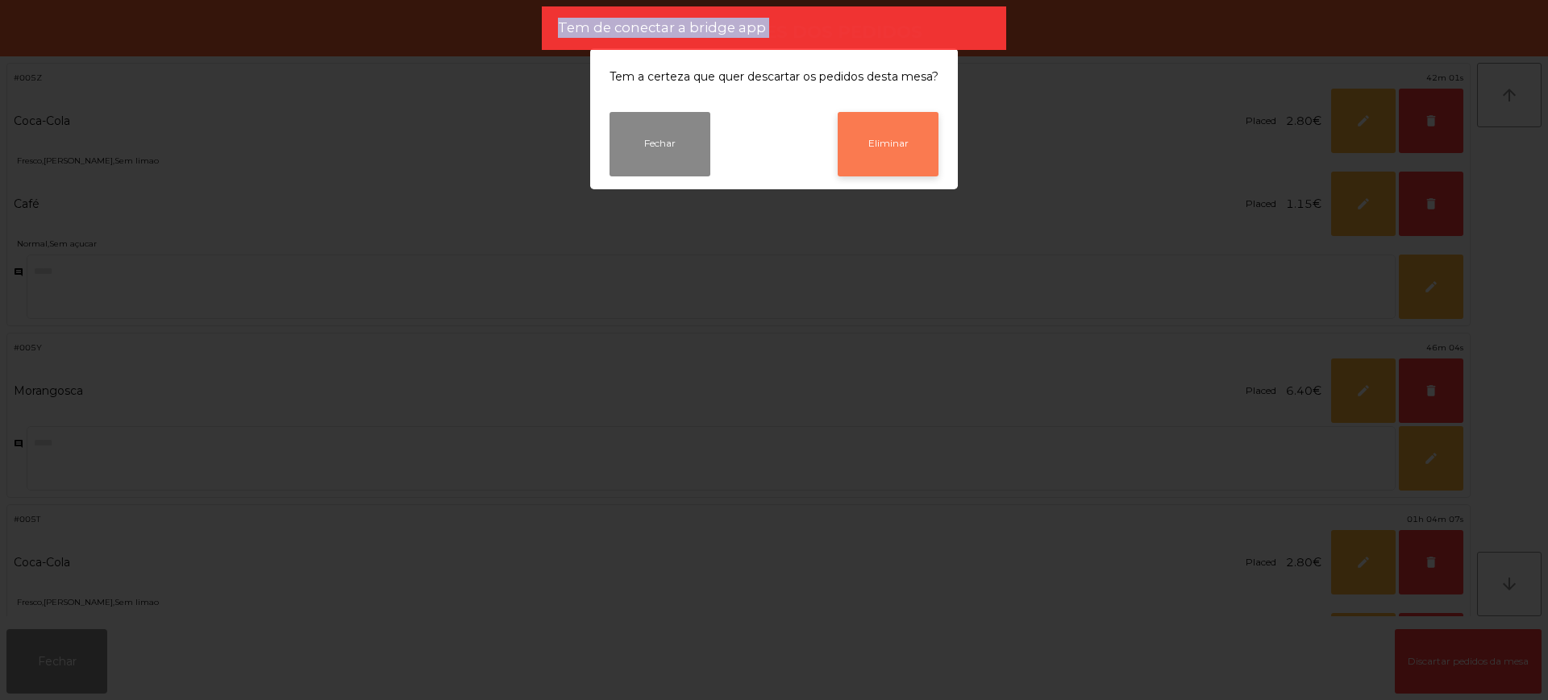
click at [888, 171] on button "Eliminar" at bounding box center [888, 144] width 101 height 64
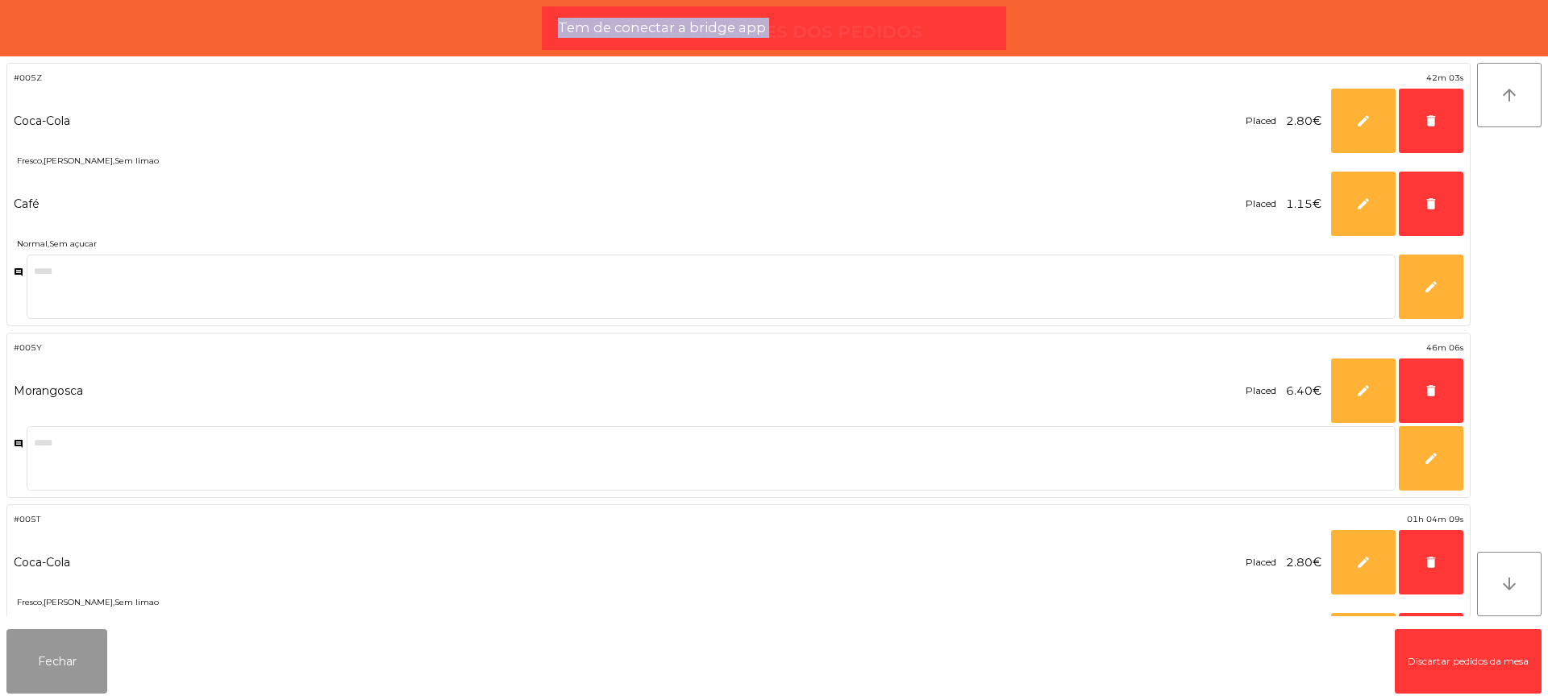
click at [85, 681] on button "Fechar" at bounding box center [56, 662] width 101 height 64
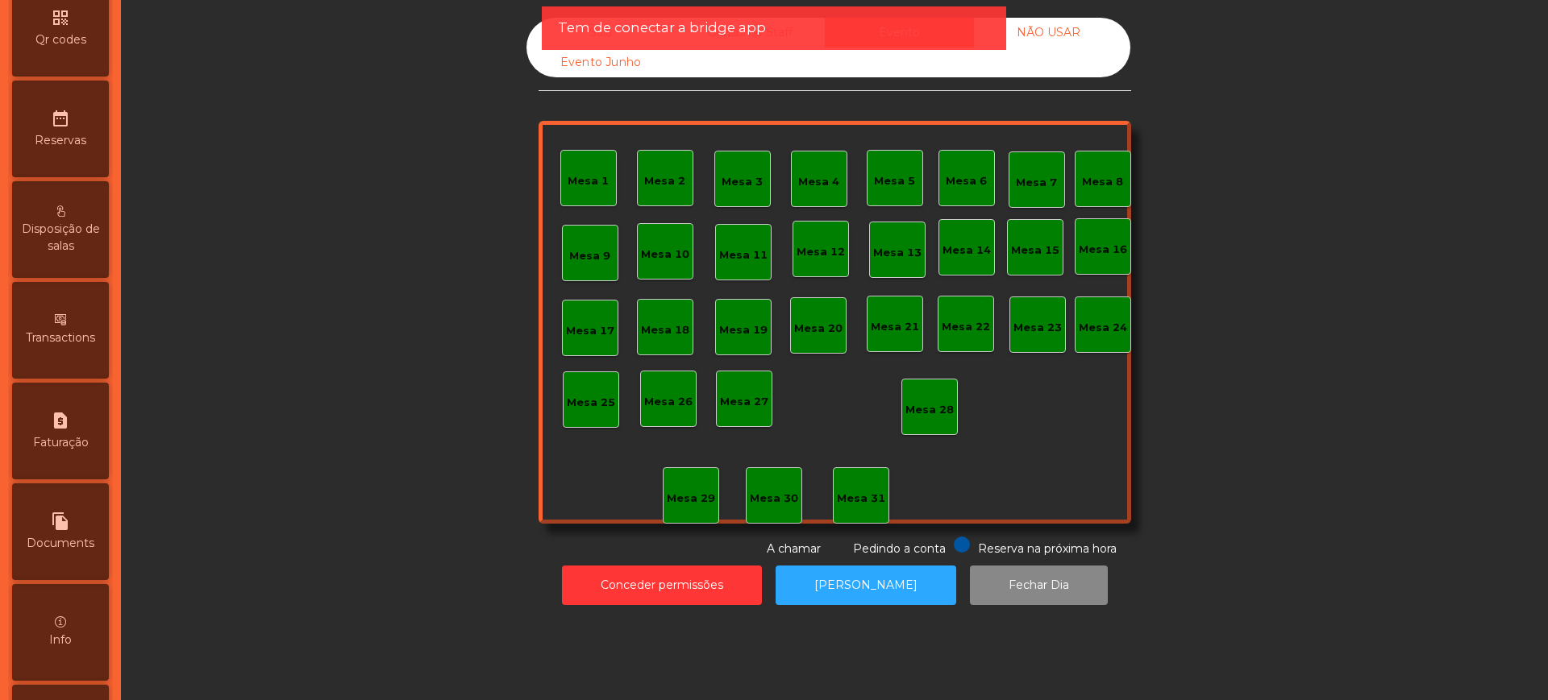
scroll to position [682, 0]
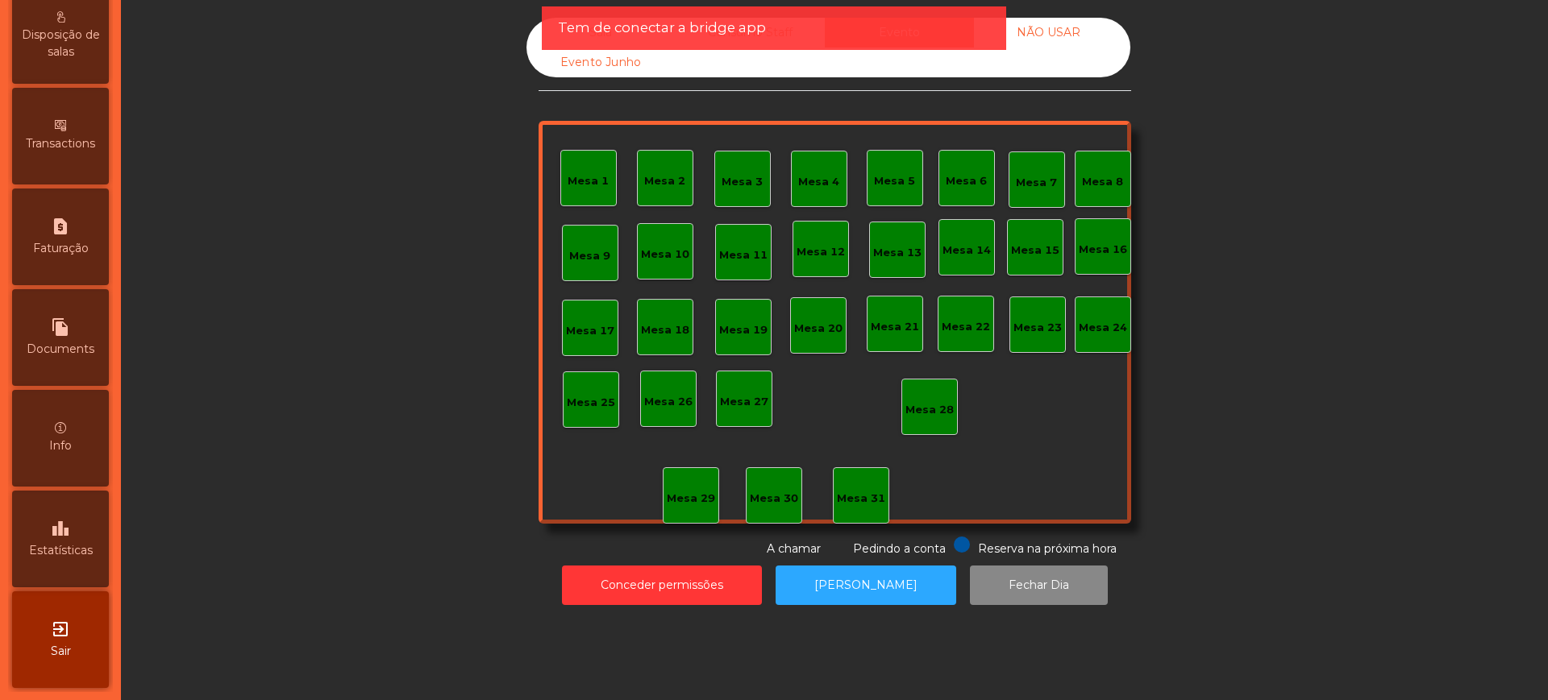
click at [74, 559] on div "leaderboard Estatísticas" at bounding box center [60, 539] width 97 height 97
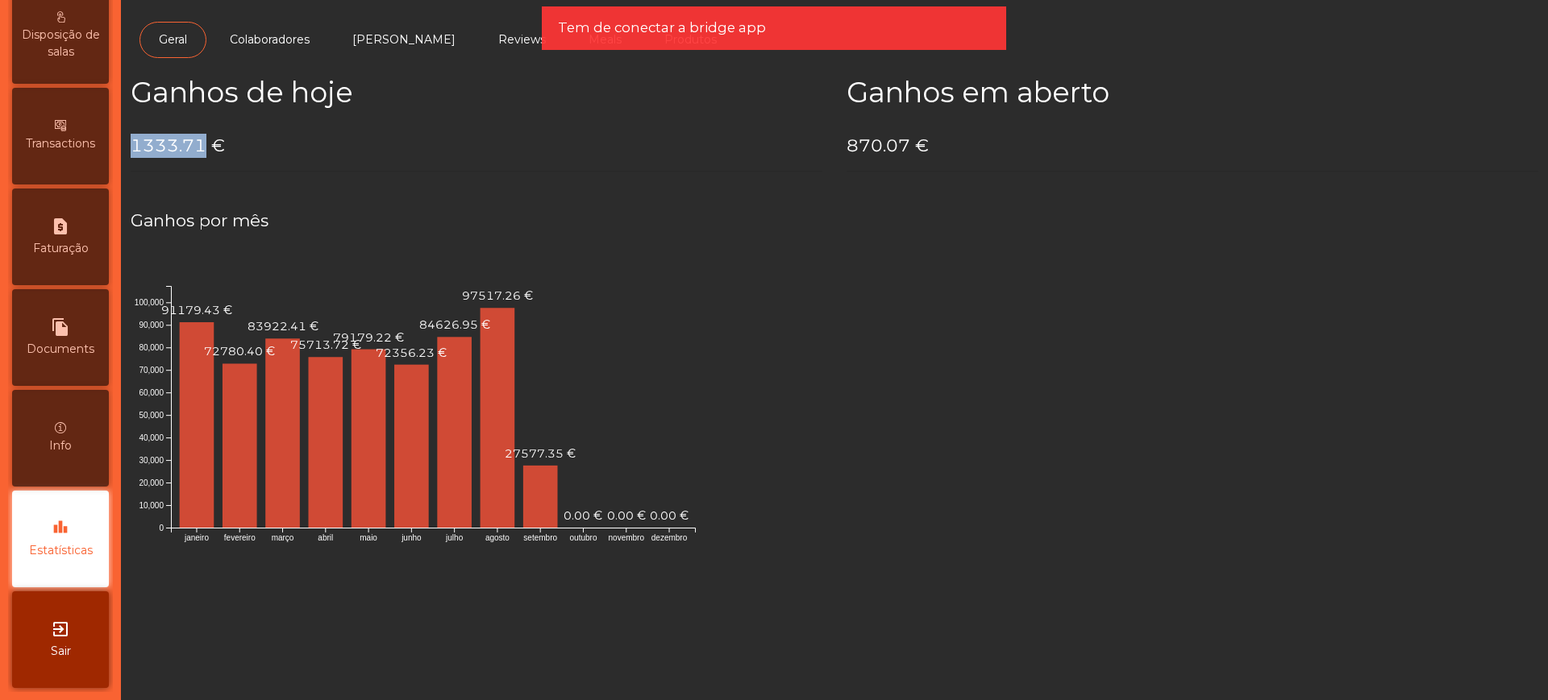
drag, startPoint x: 131, startPoint y: 148, endPoint x: 202, endPoint y: 152, distance: 71.0
click at [202, 152] on h4 "1333.71 €" at bounding box center [477, 146] width 692 height 24
copy h4 "1333.71"
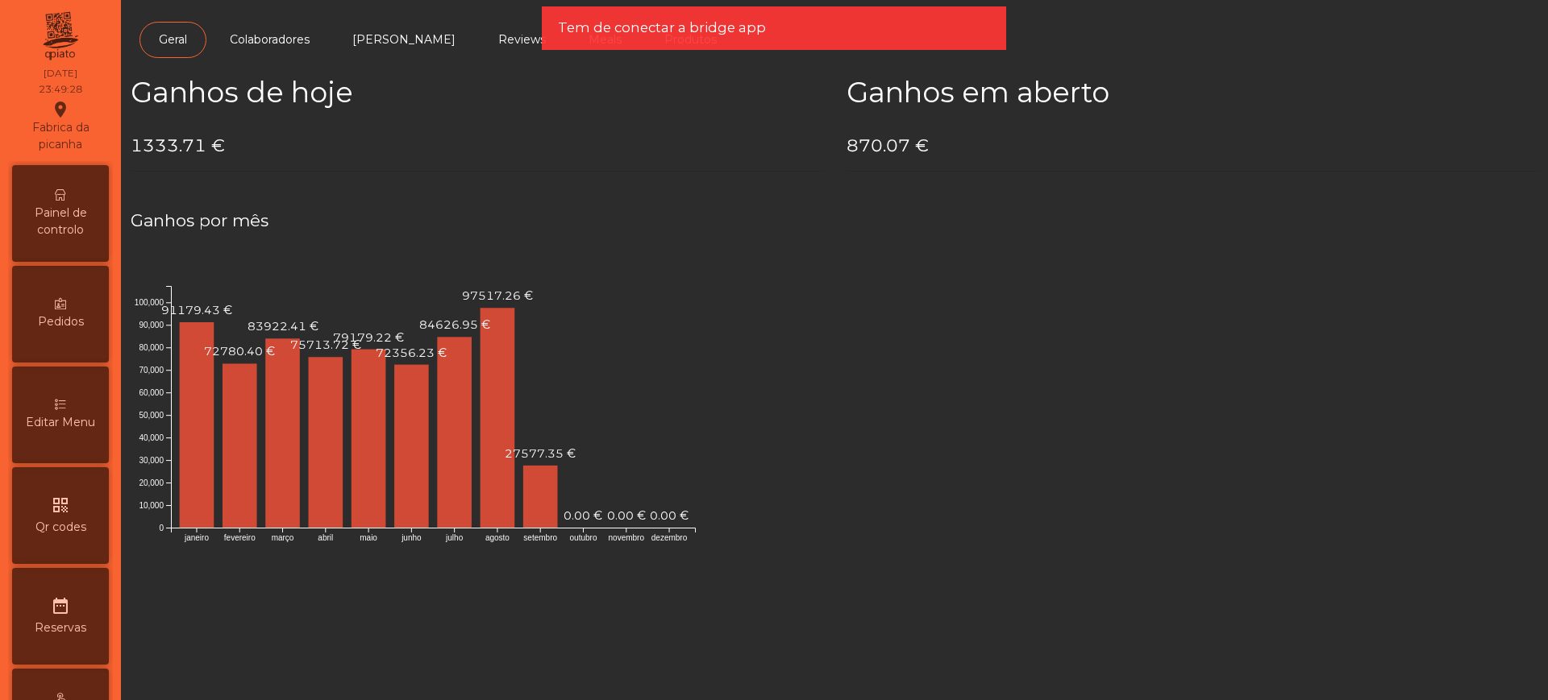
click at [68, 218] on span "Painel de controlo" at bounding box center [60, 222] width 89 height 34
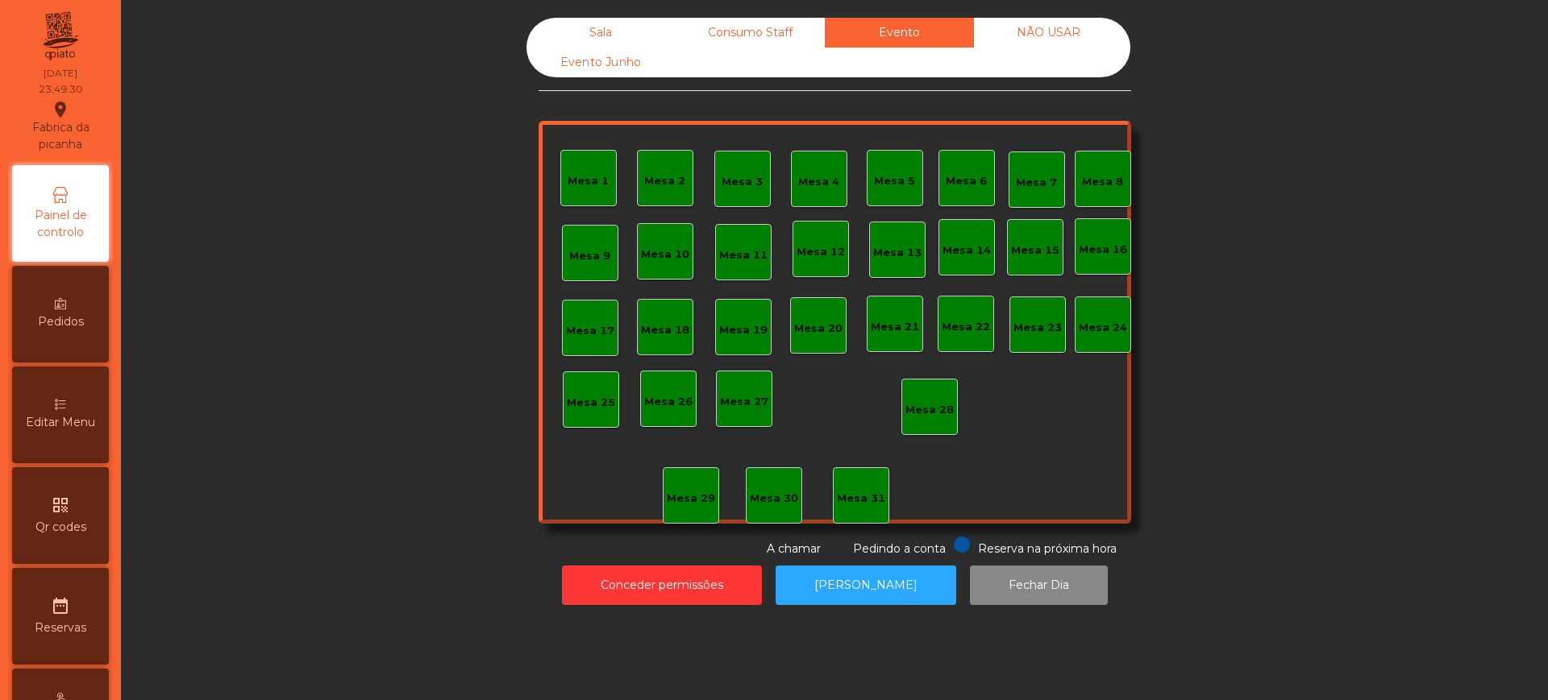
click at [563, 28] on div "Sala" at bounding box center [600, 33] width 149 height 30
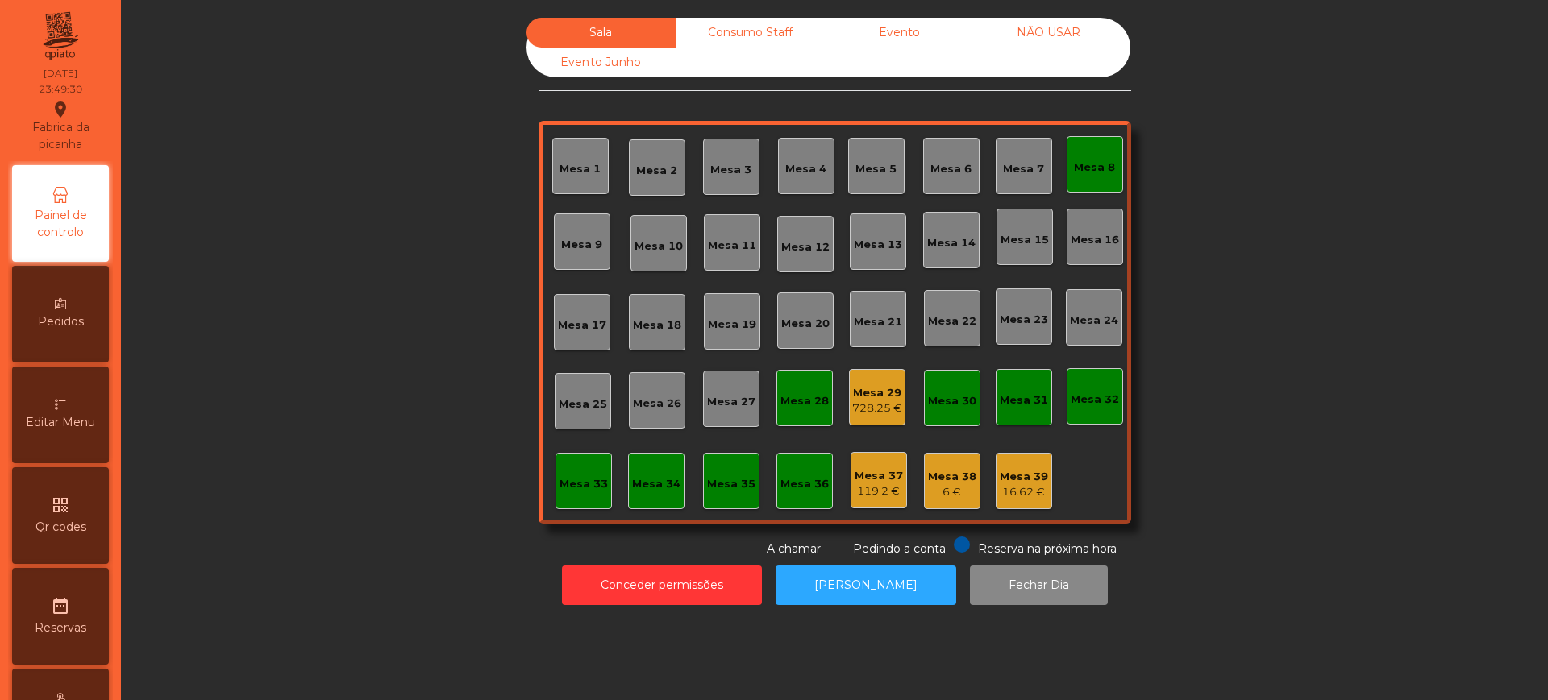
click at [865, 393] on div "Mesa 29" at bounding box center [877, 393] width 50 height 16
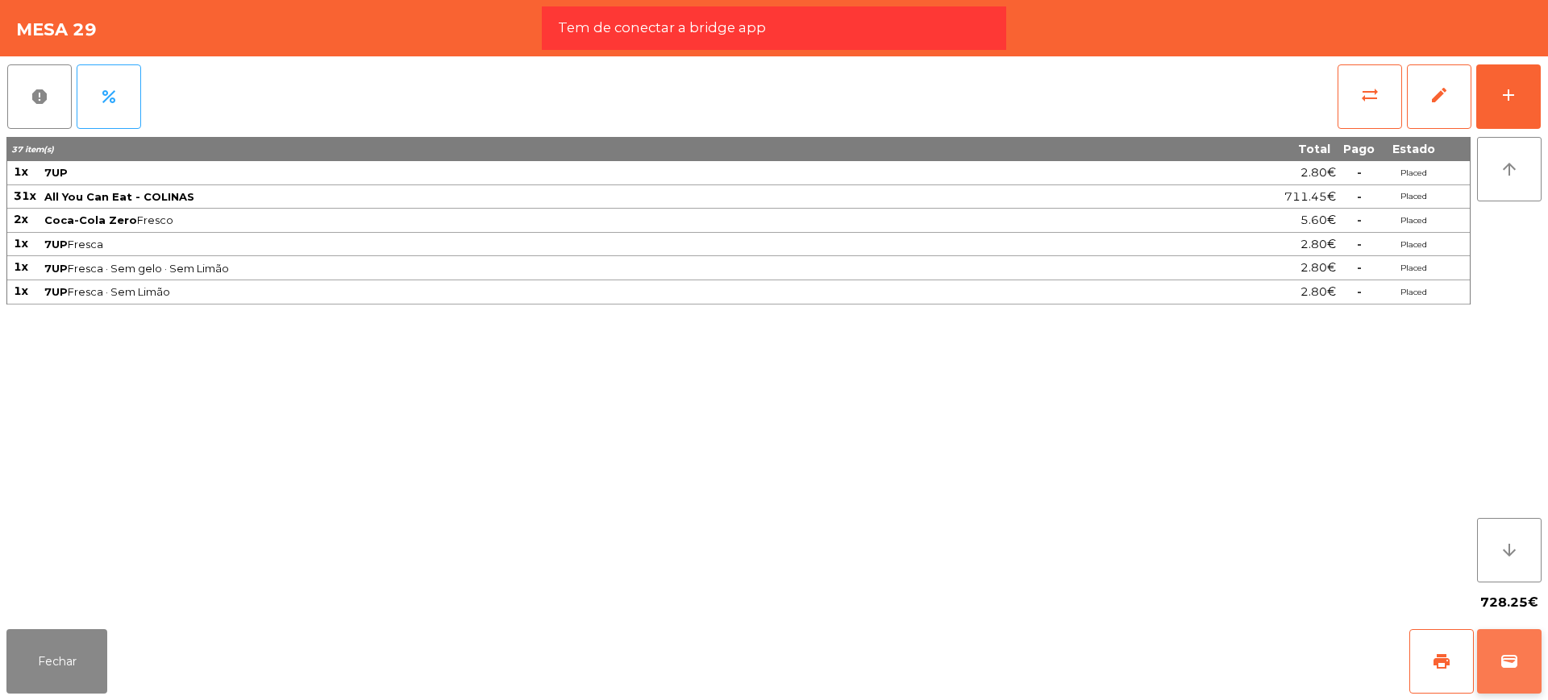
click at [1507, 661] on span "wallet" at bounding box center [1508, 661] width 19 height 19
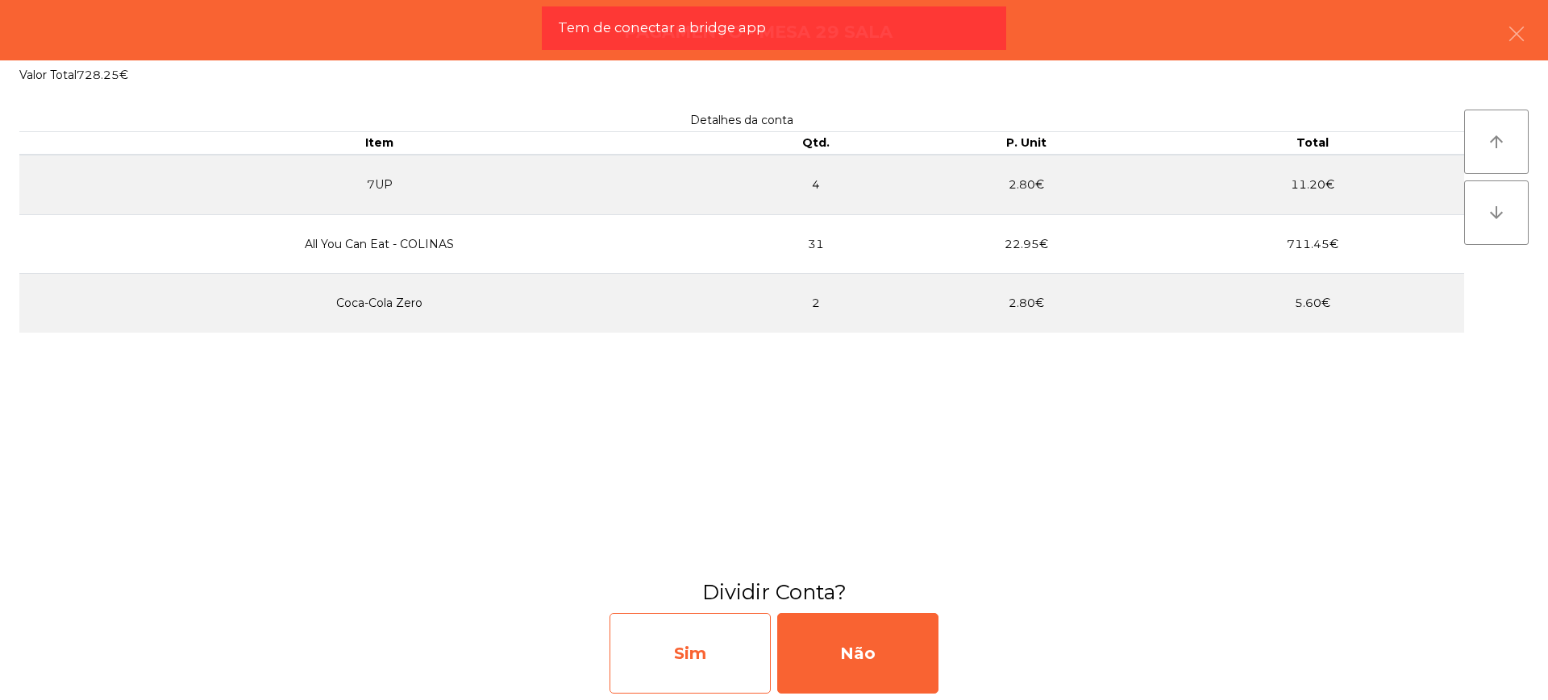
click at [759, 627] on div "Sim" at bounding box center [689, 653] width 161 height 81
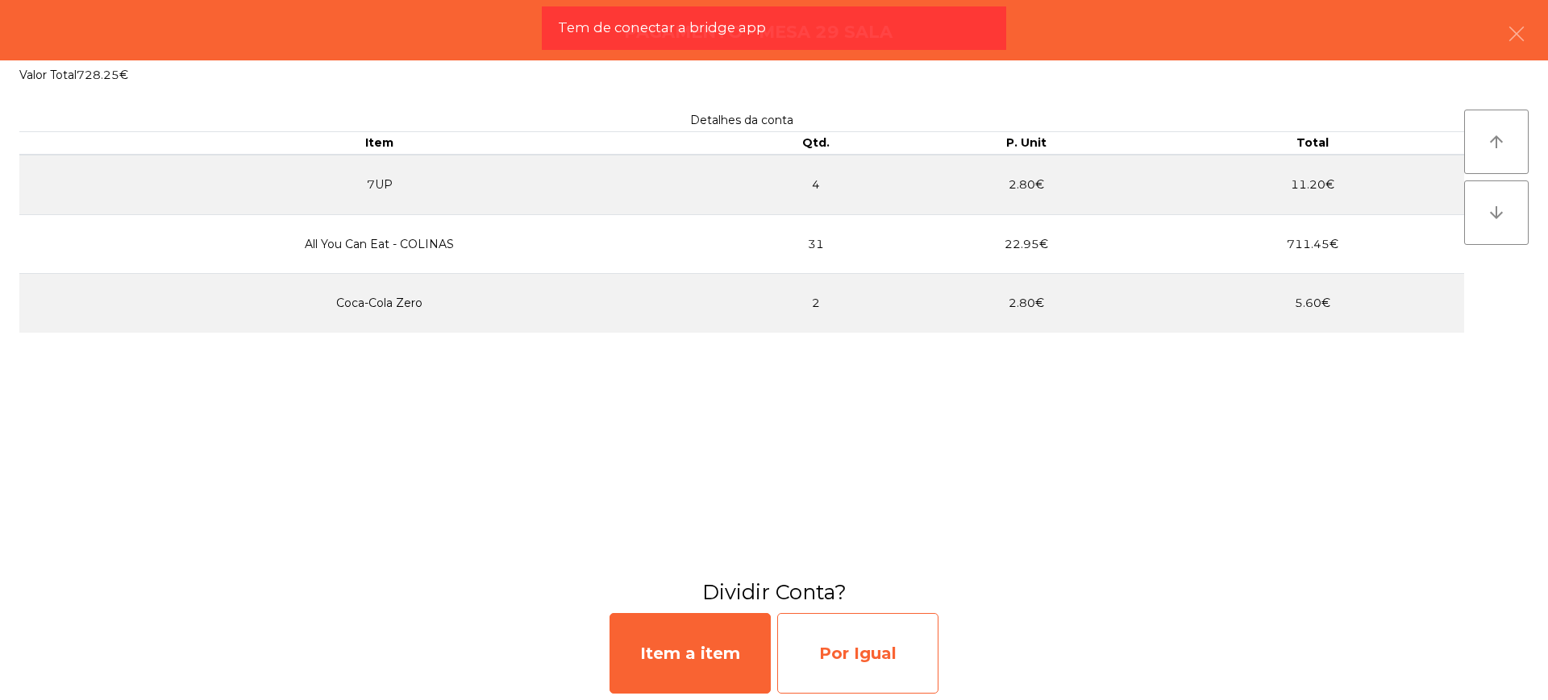
click at [871, 653] on div "Por Igual" at bounding box center [857, 653] width 161 height 81
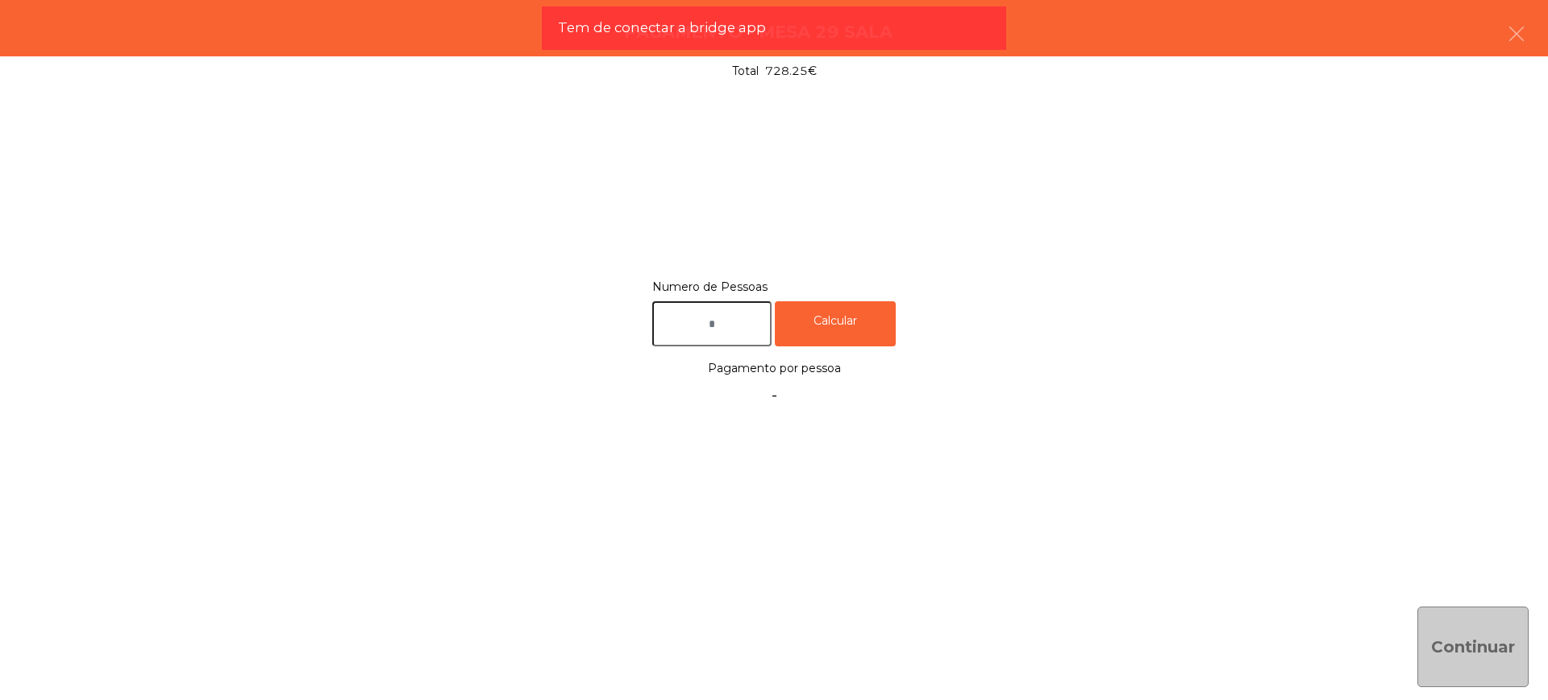
click at [718, 335] on input "text" at bounding box center [711, 324] width 119 height 46
click at [721, 326] on input "text" at bounding box center [711, 324] width 119 height 46
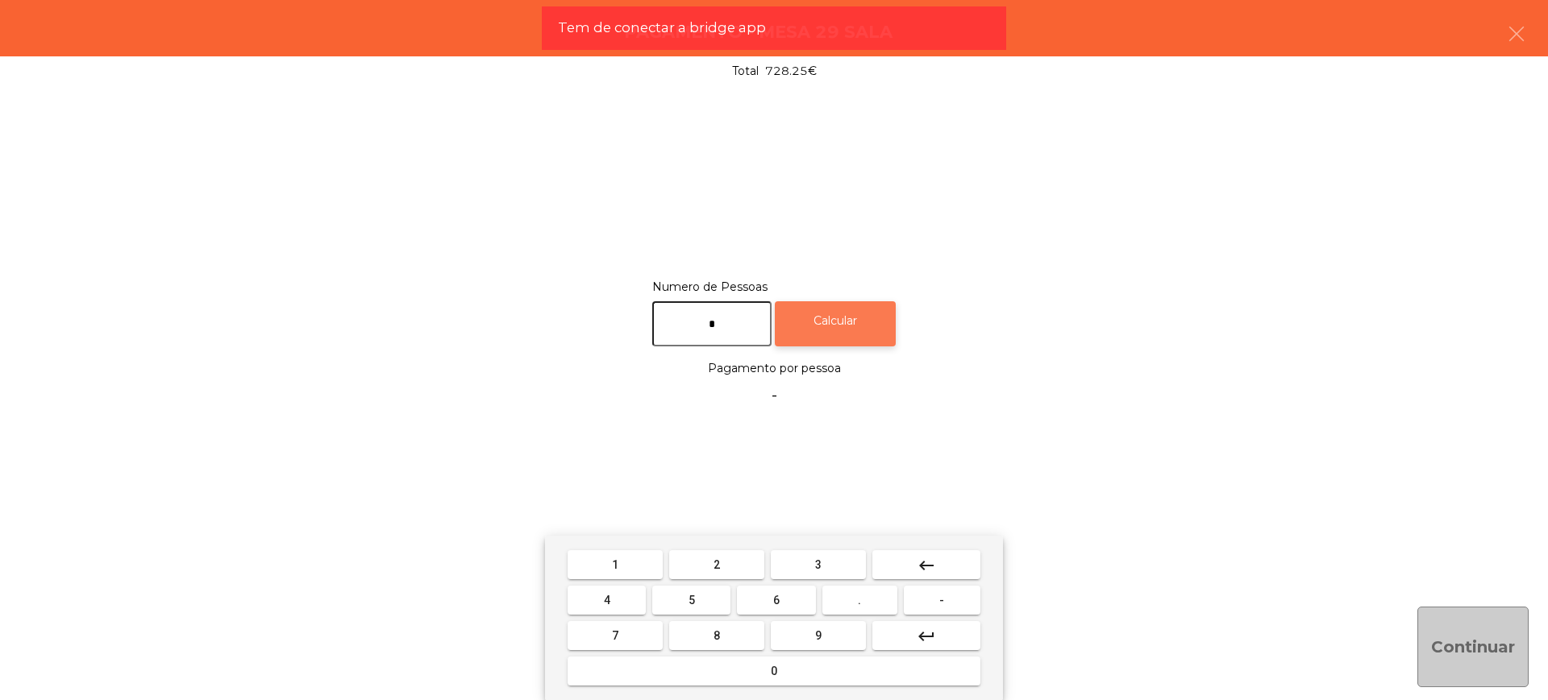
type input "*"
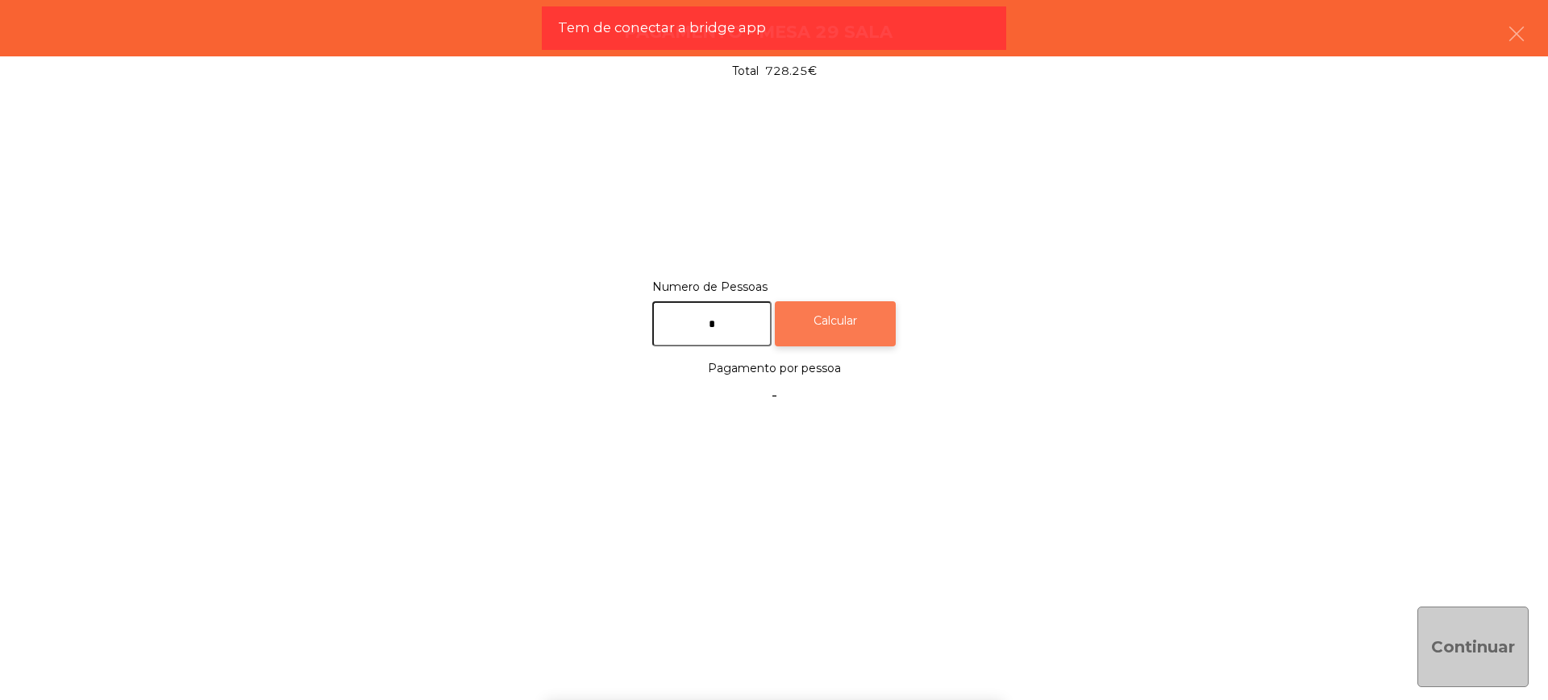
click at [828, 327] on div "Calcular" at bounding box center [835, 324] width 121 height 46
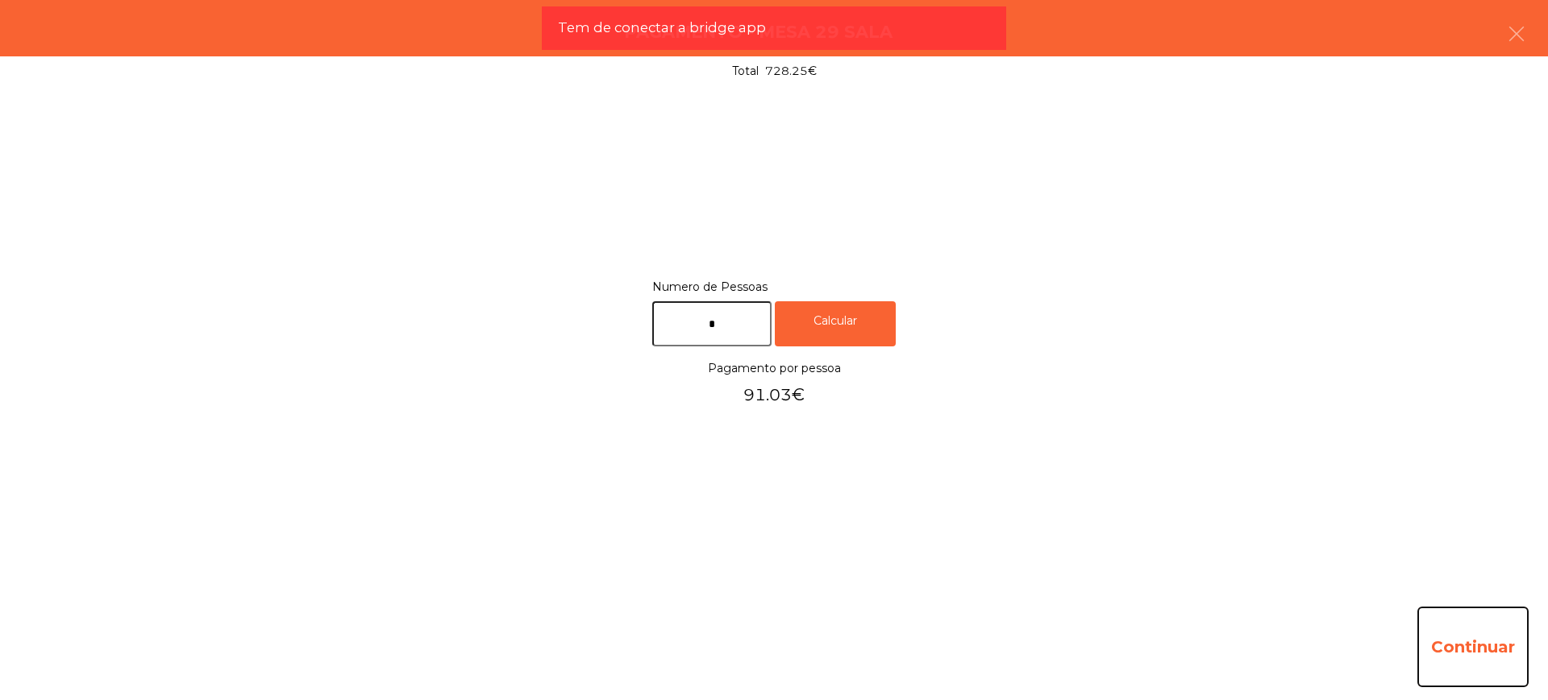
click at [1464, 638] on button "Continuar" at bounding box center [1472, 647] width 111 height 81
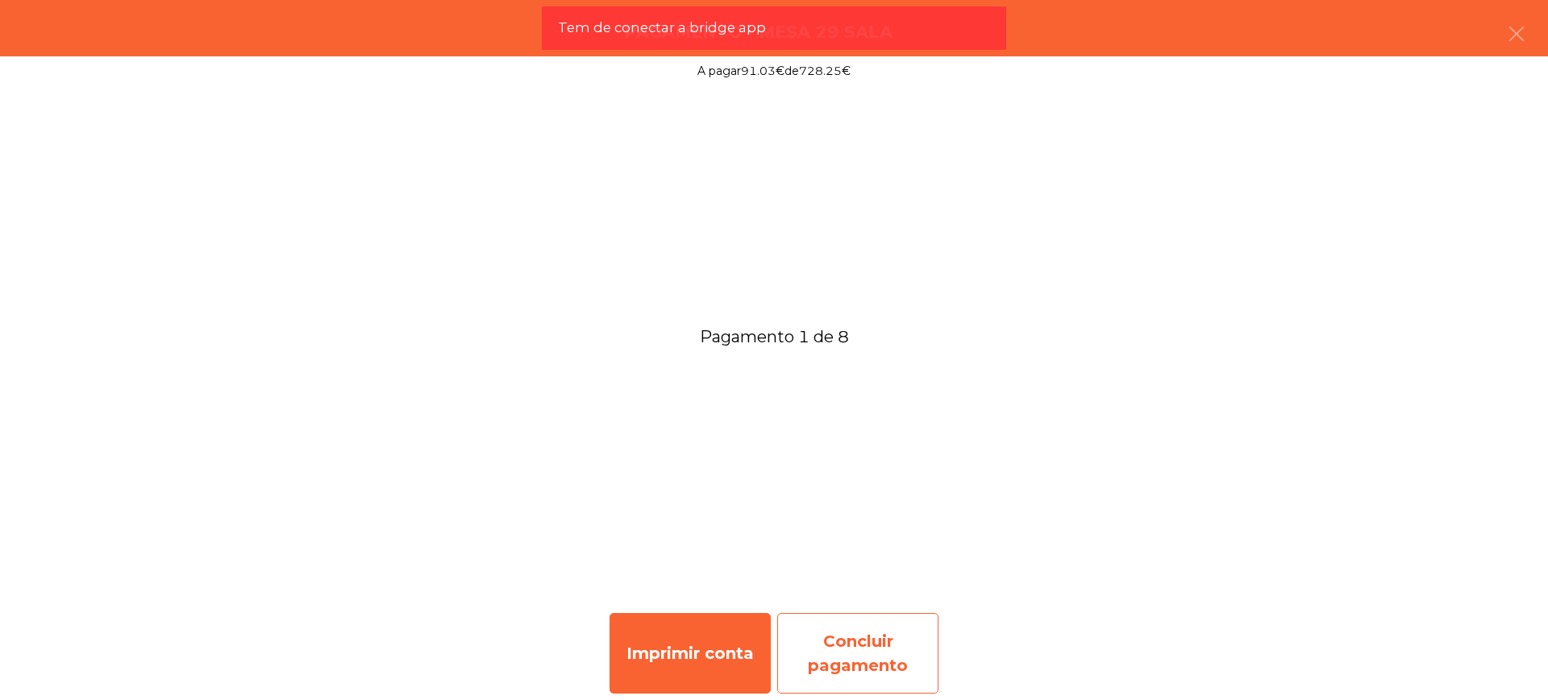
click at [924, 647] on div "Concluir pagamento" at bounding box center [857, 653] width 161 height 81
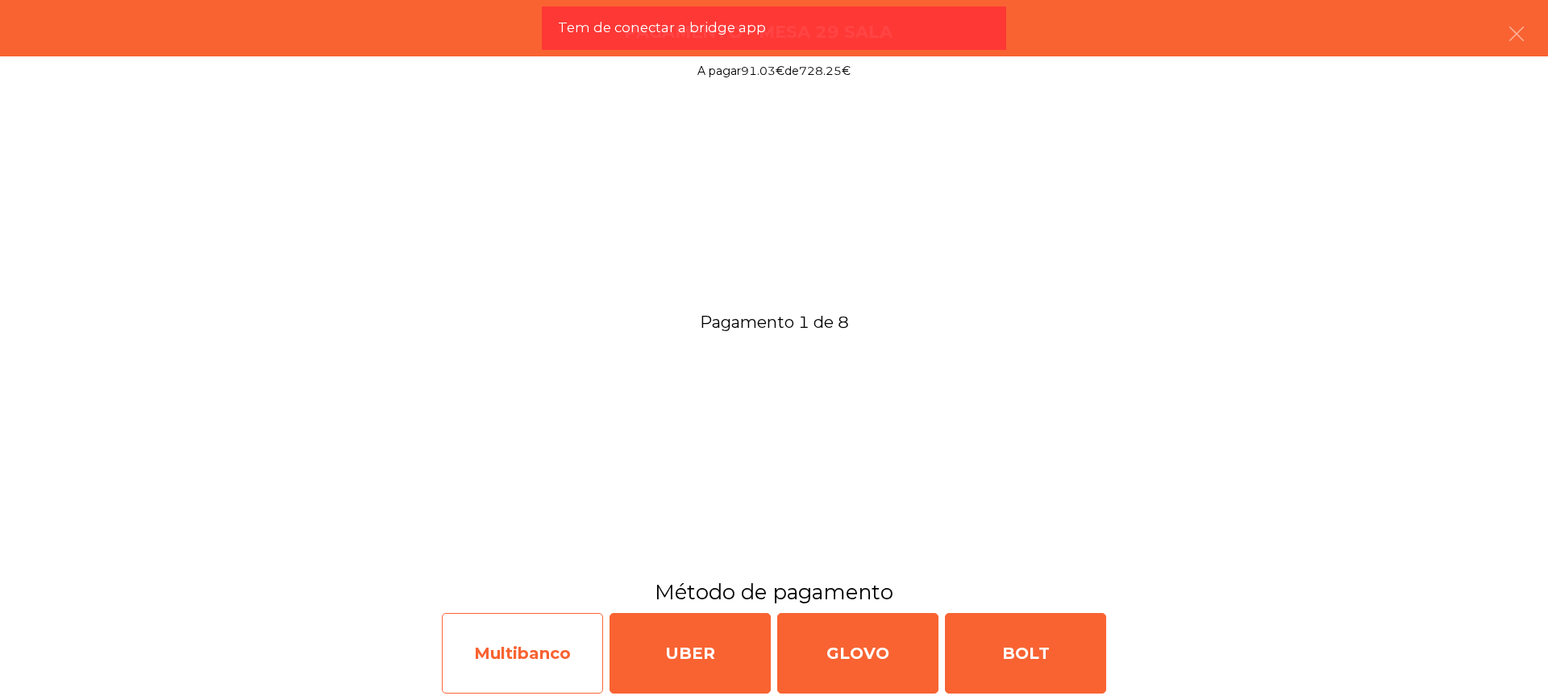
click at [547, 654] on div "Multibanco" at bounding box center [522, 653] width 161 height 81
select select "**"
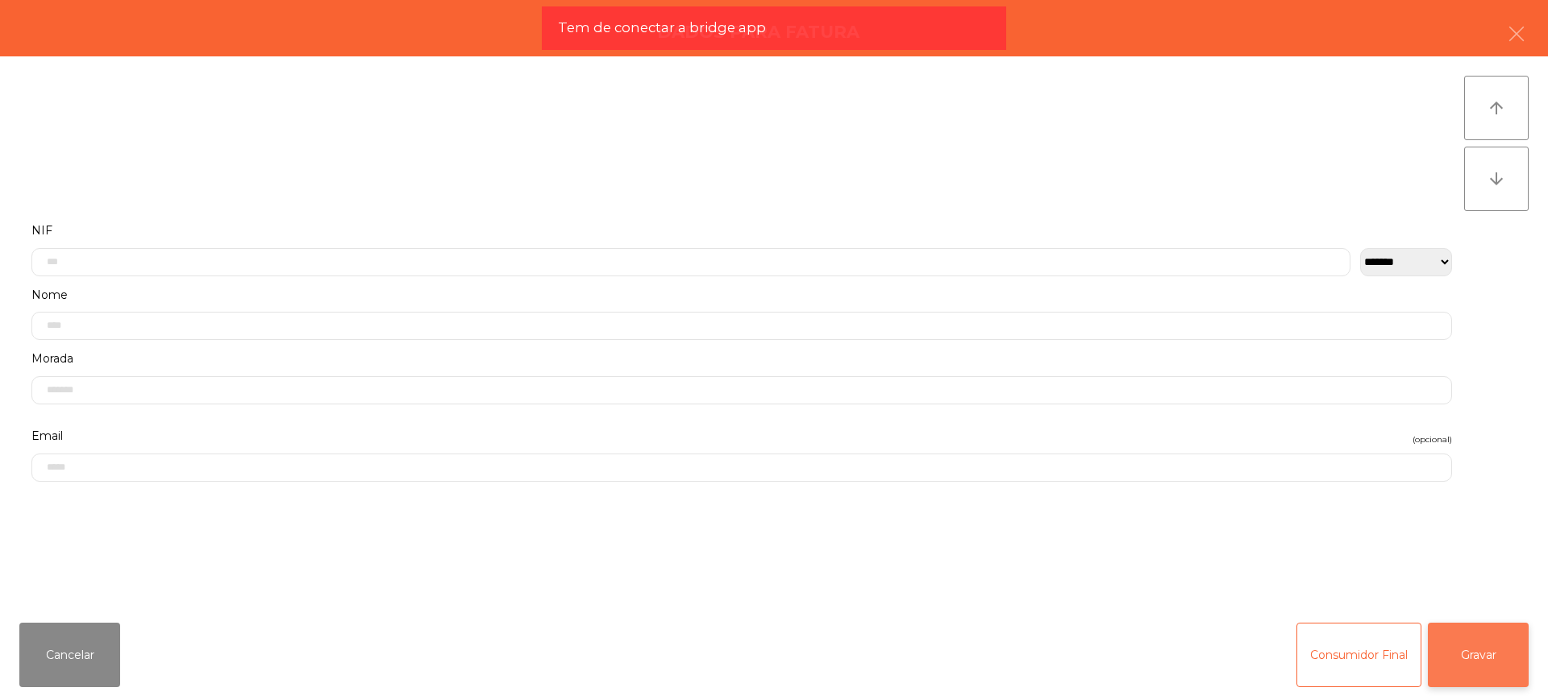
click at [1507, 652] on button "Gravar" at bounding box center [1478, 655] width 101 height 64
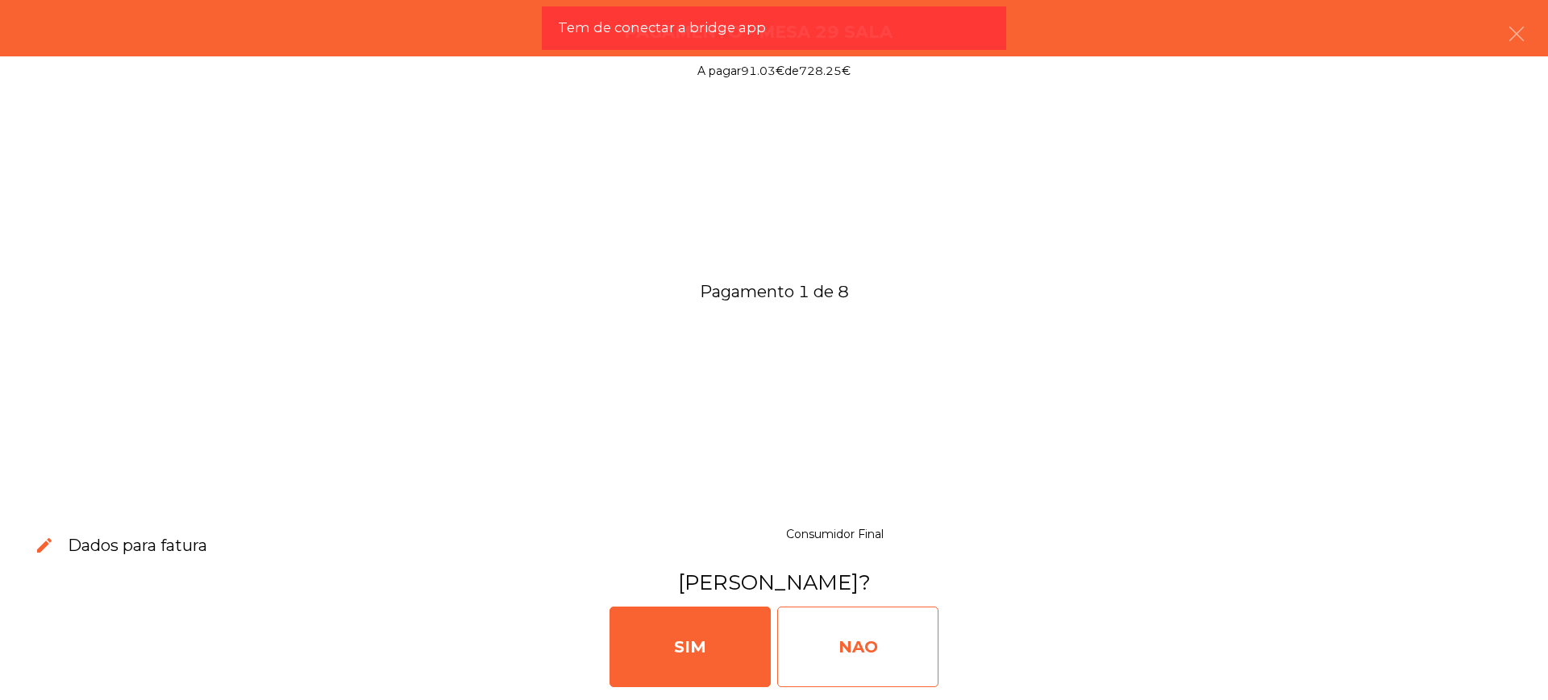
click at [825, 630] on div "NAO" at bounding box center [857, 647] width 161 height 81
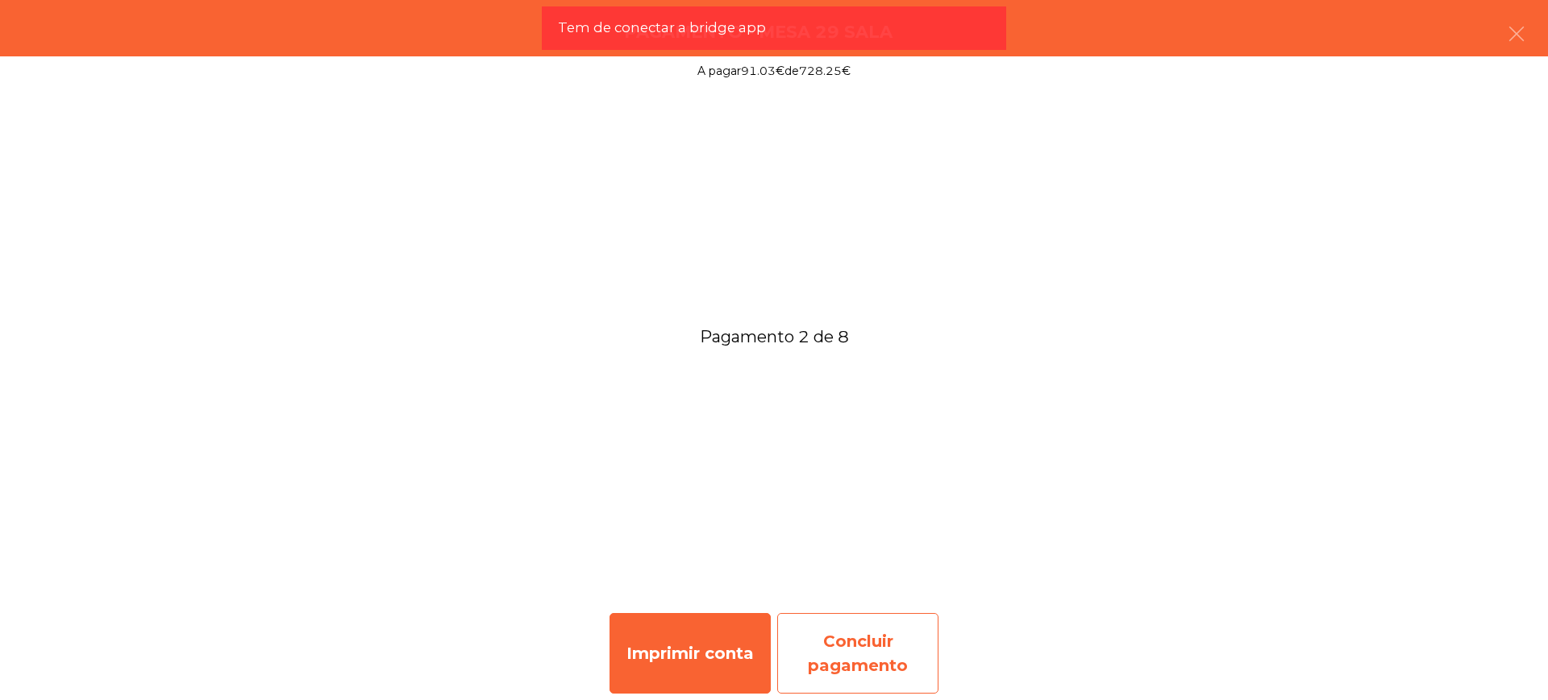
click at [905, 659] on div "Concluir pagamento" at bounding box center [857, 653] width 161 height 81
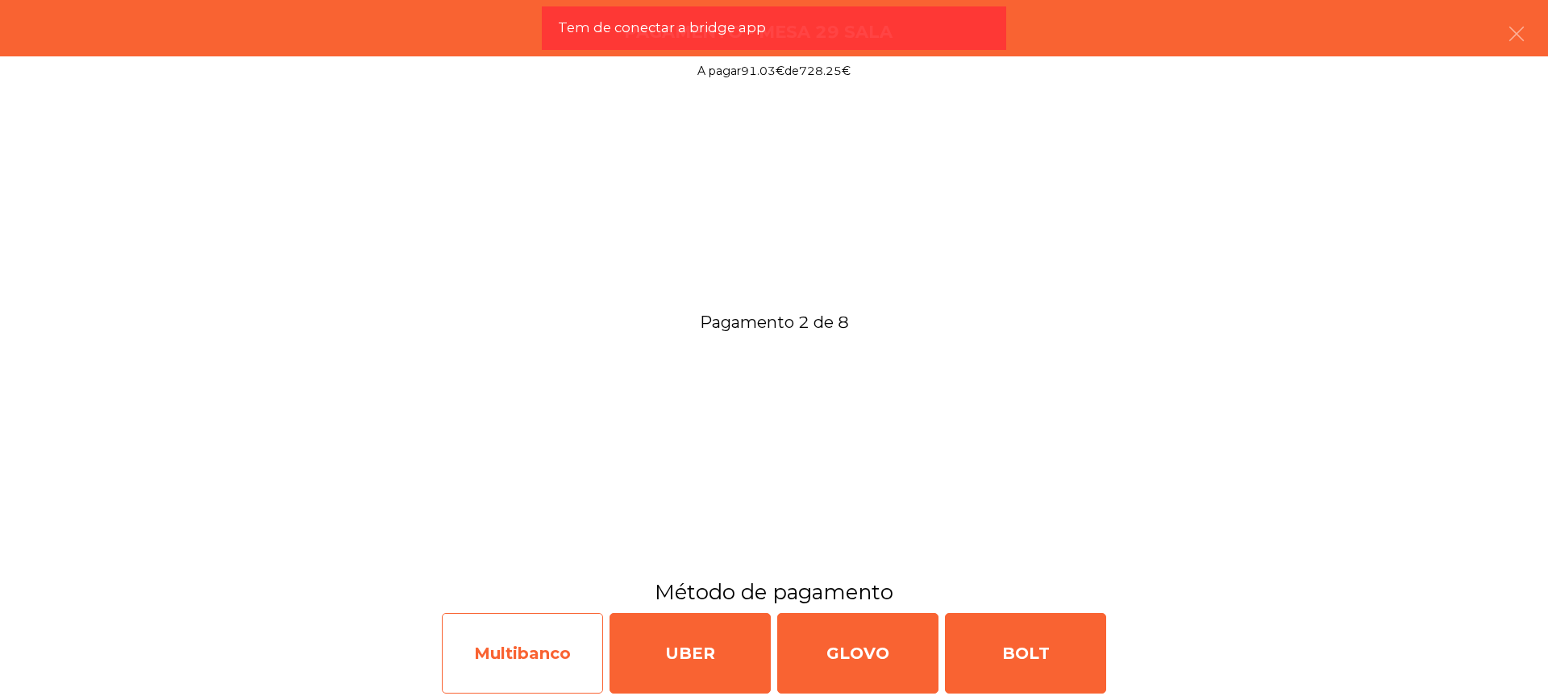
click at [529, 651] on div "Multibanco" at bounding box center [522, 653] width 161 height 81
select select "**"
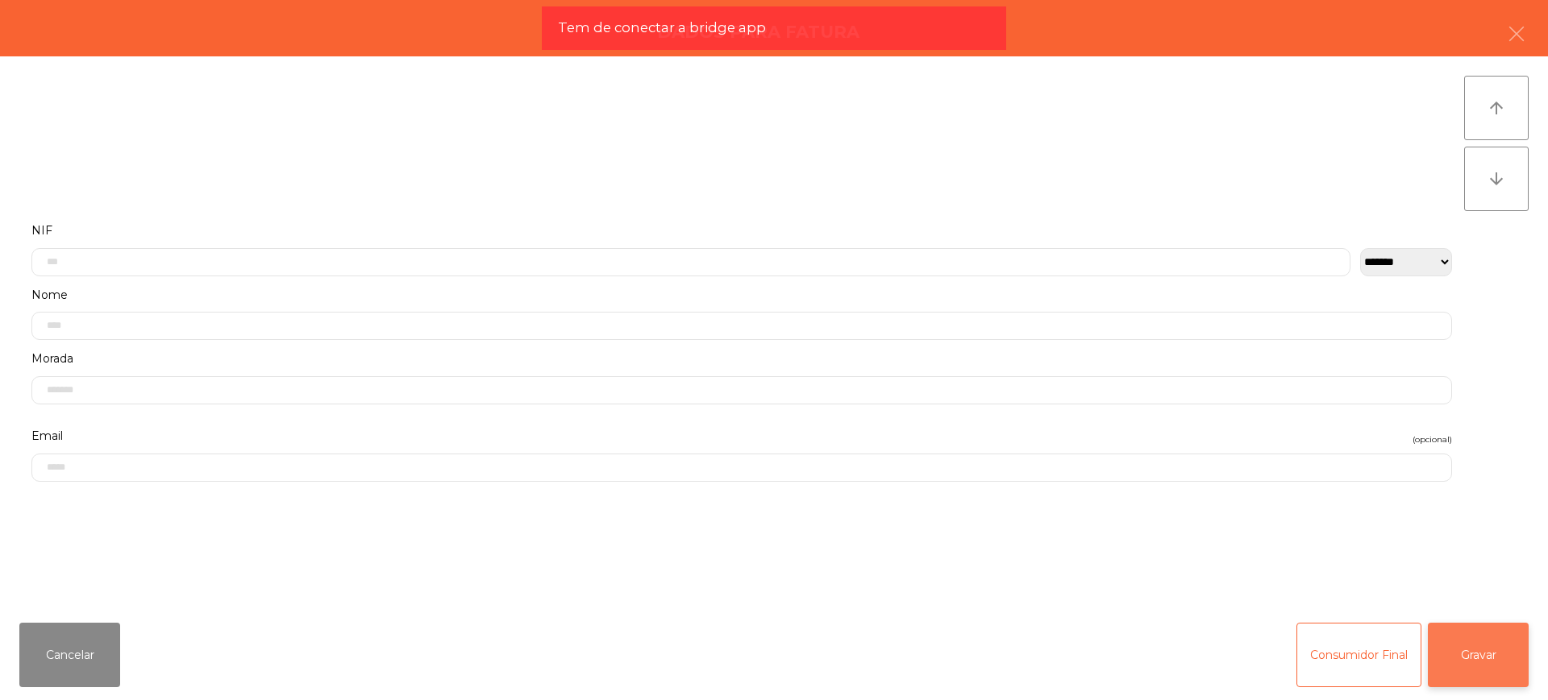
click at [1477, 658] on button "Gravar" at bounding box center [1478, 655] width 101 height 64
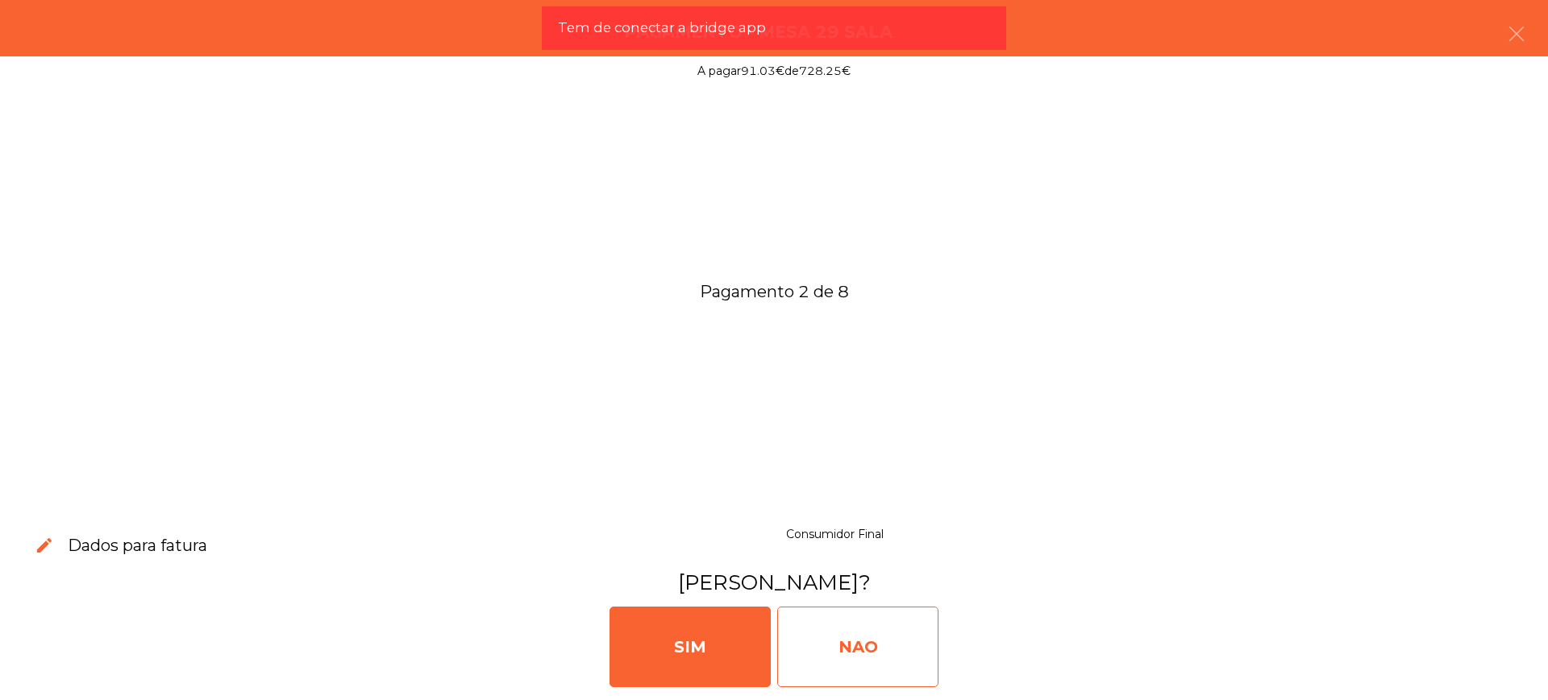
click at [891, 655] on div "NAO" at bounding box center [857, 647] width 161 height 81
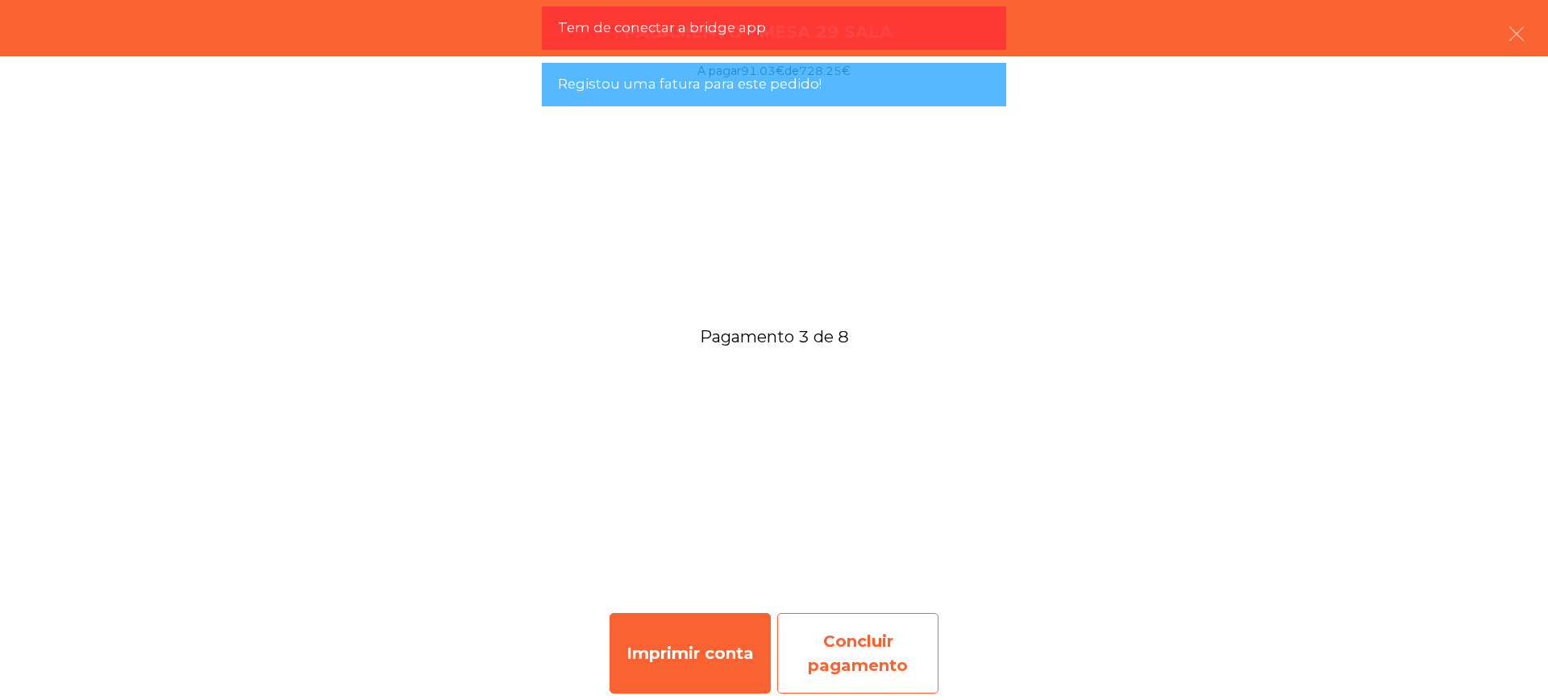
click at [844, 642] on div "Concluir pagamento" at bounding box center [857, 653] width 161 height 81
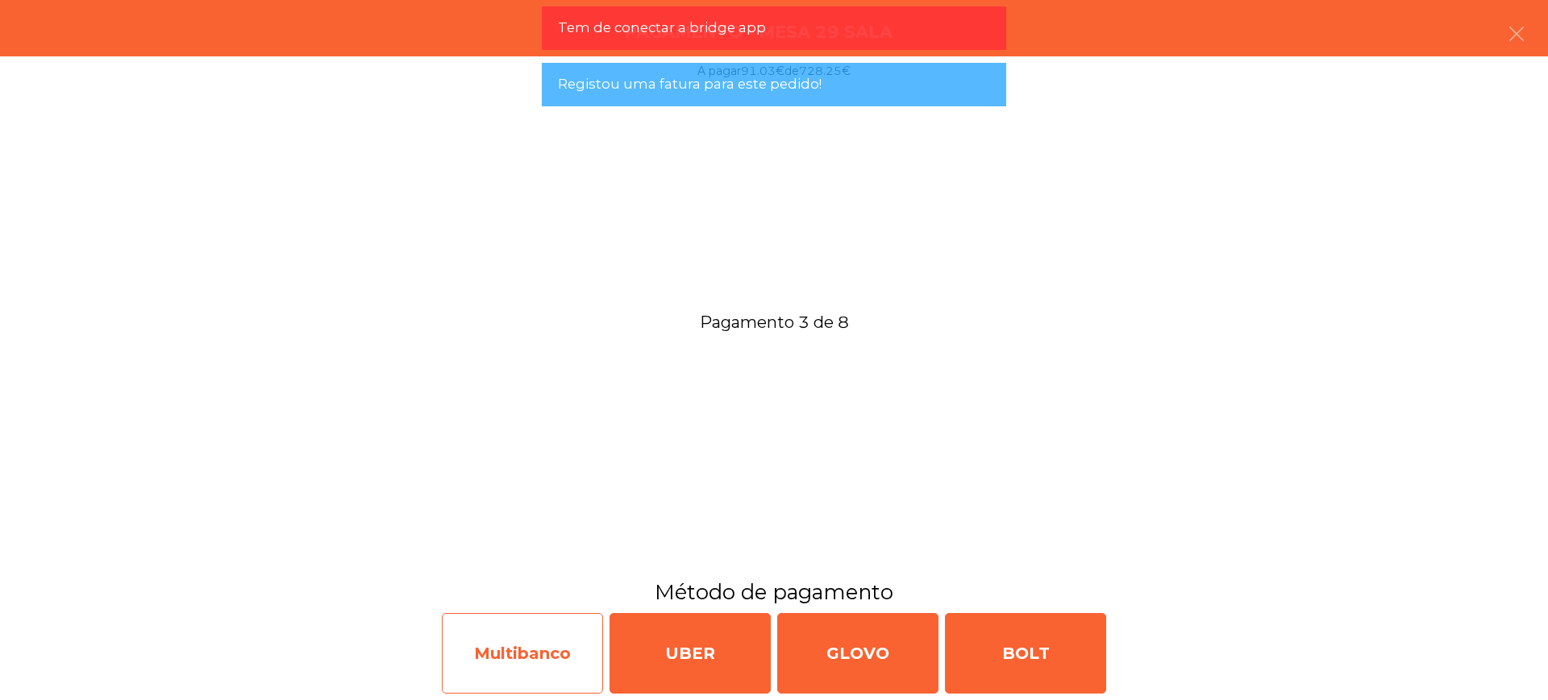
click at [518, 646] on div "Multibanco" at bounding box center [522, 653] width 161 height 81
select select "**"
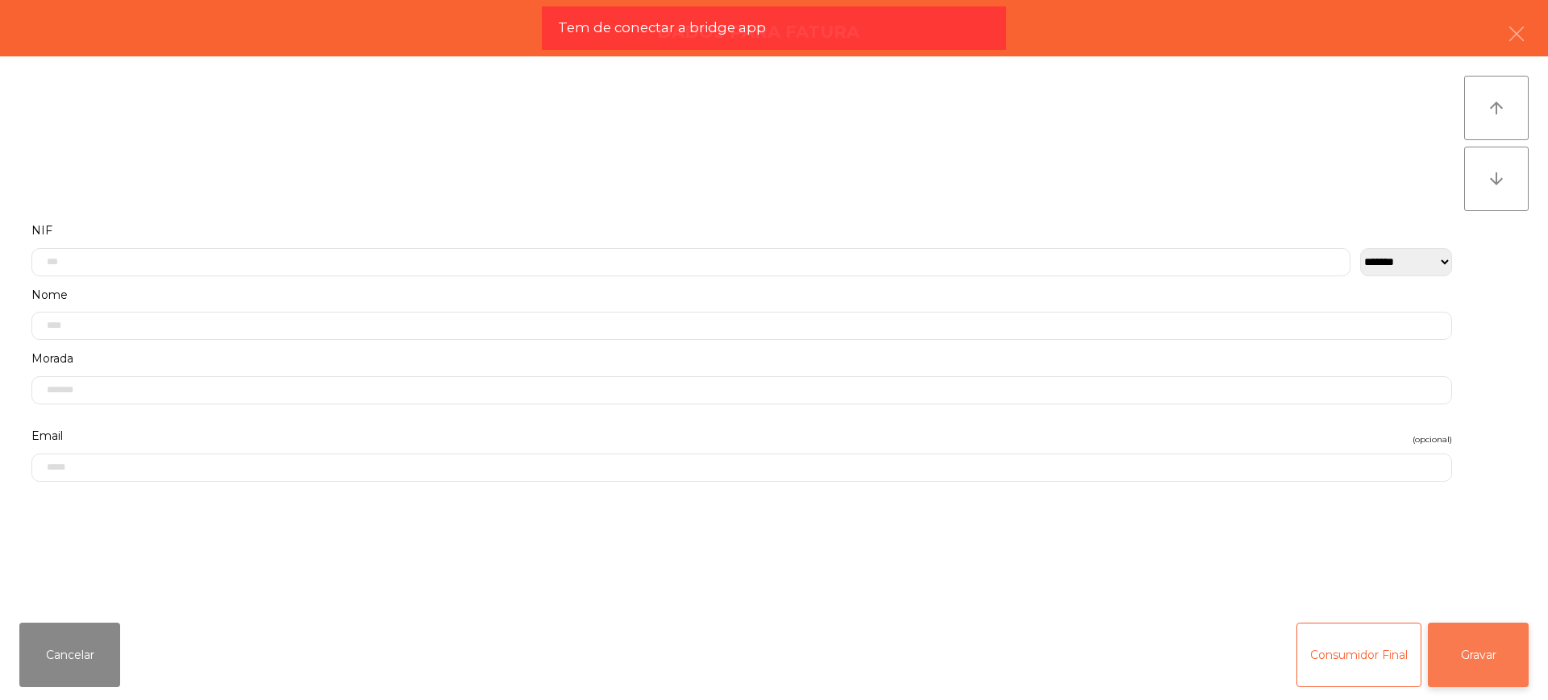
click at [1466, 649] on button "Gravar" at bounding box center [1478, 655] width 101 height 64
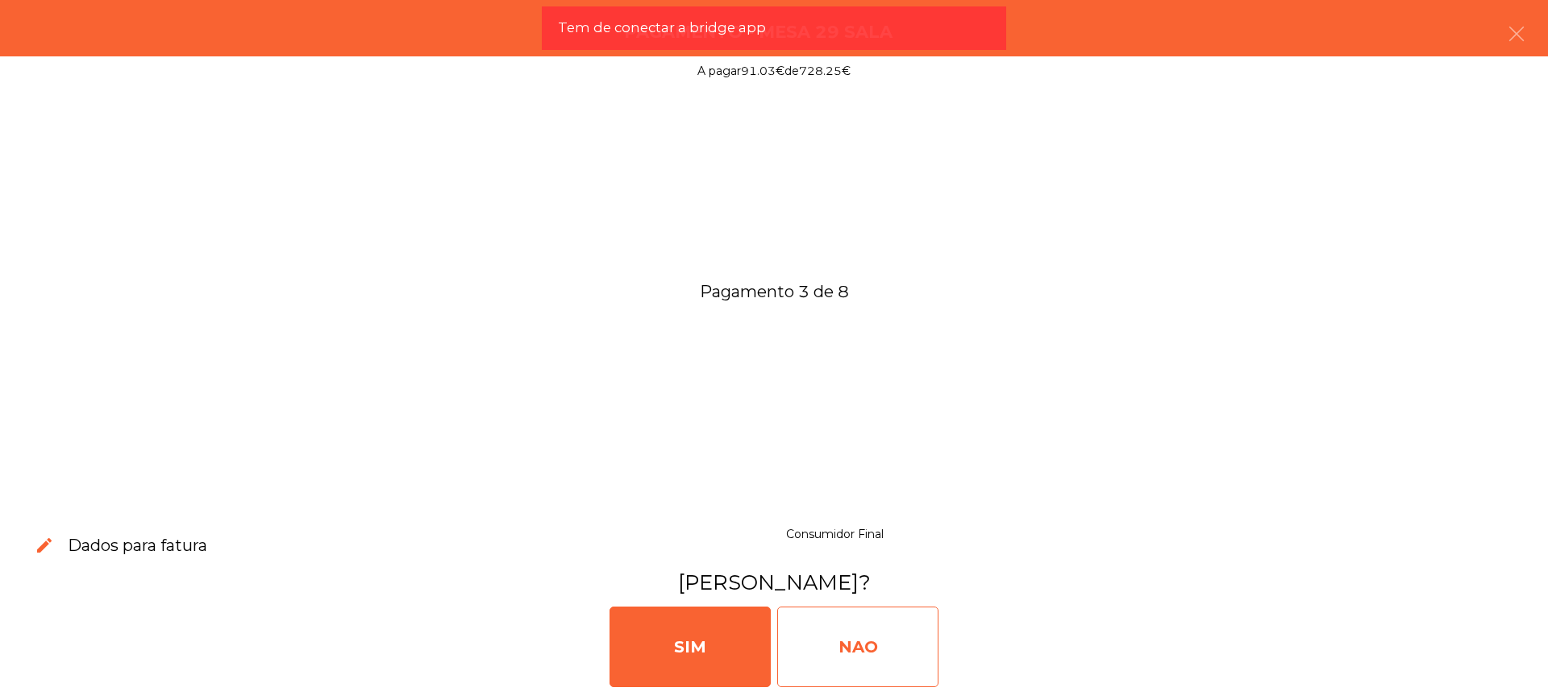
click at [863, 617] on div "NAO" at bounding box center [857, 647] width 161 height 81
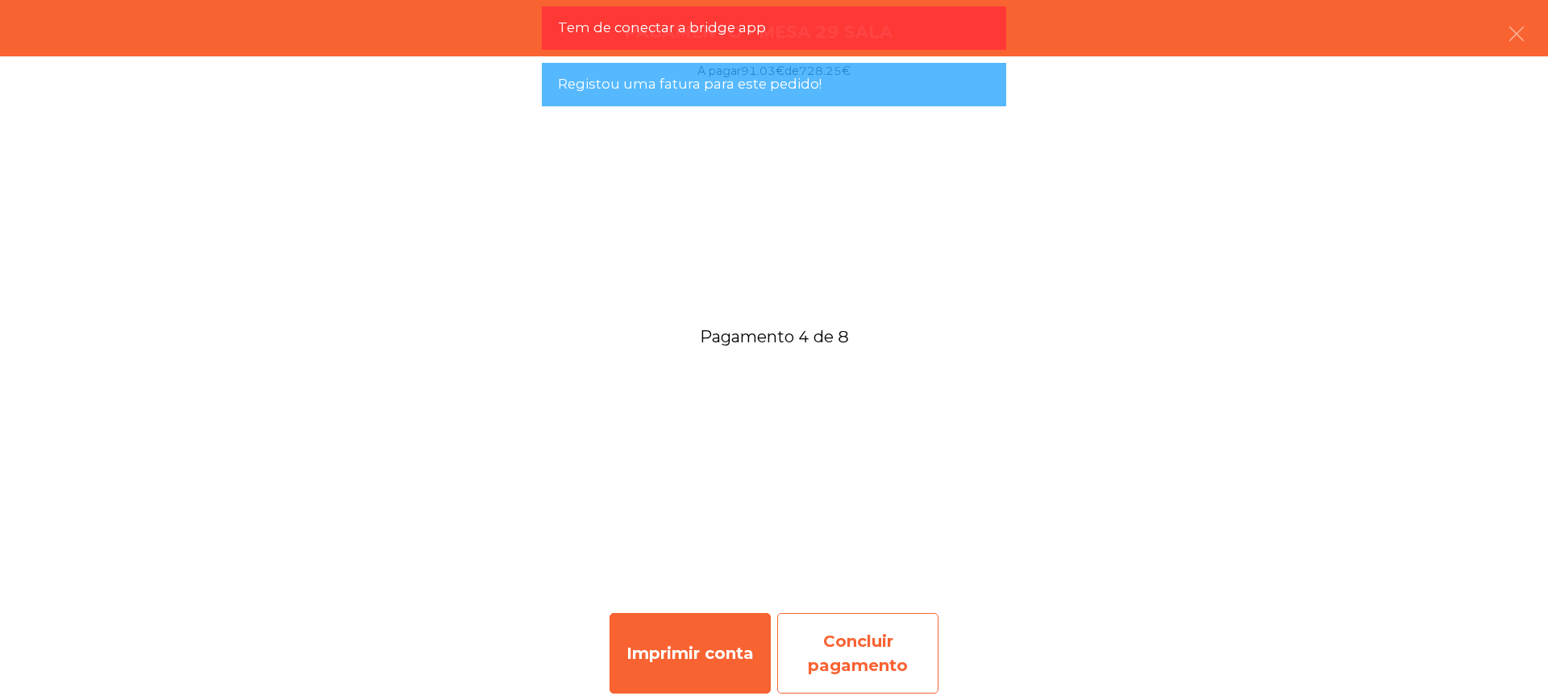
click at [847, 644] on div "Concluir pagamento" at bounding box center [857, 653] width 161 height 81
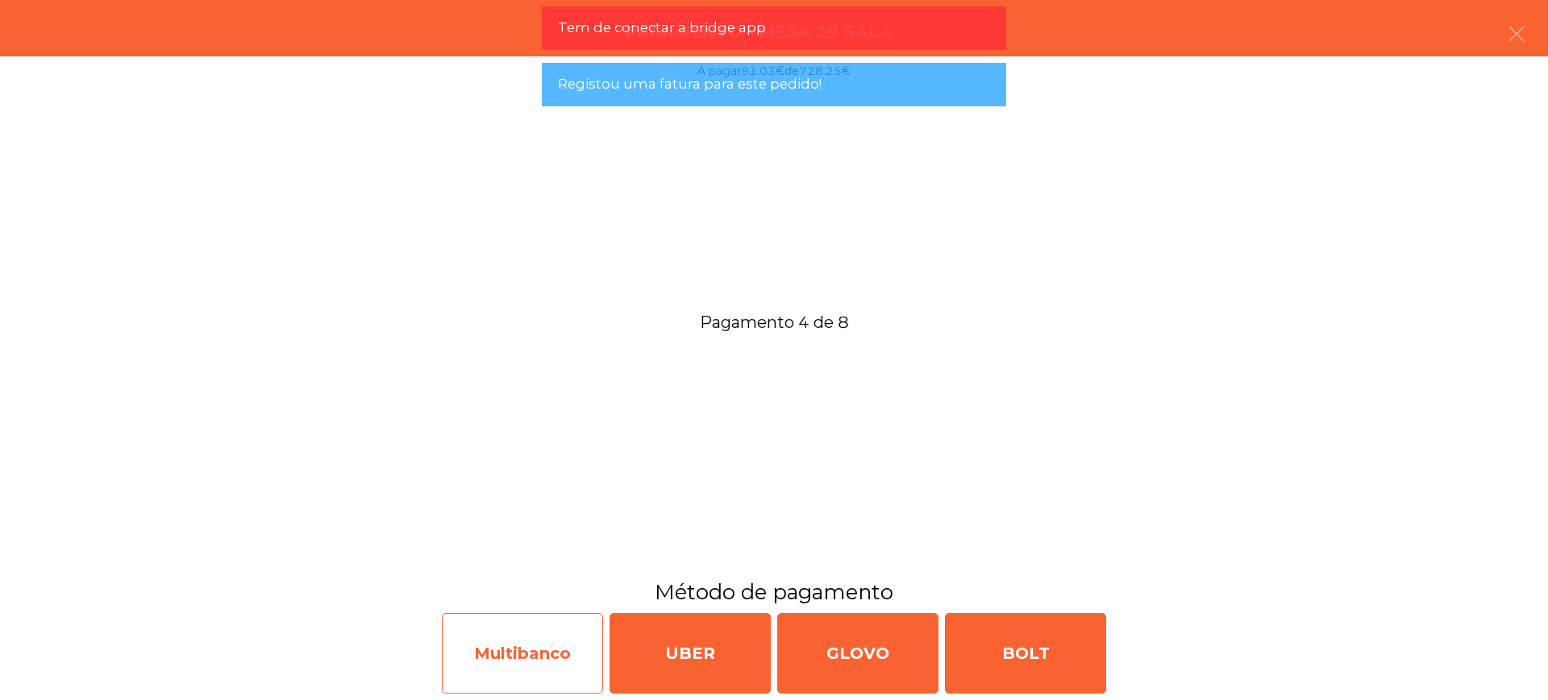
click at [526, 646] on div "Multibanco" at bounding box center [522, 653] width 161 height 81
select select "**"
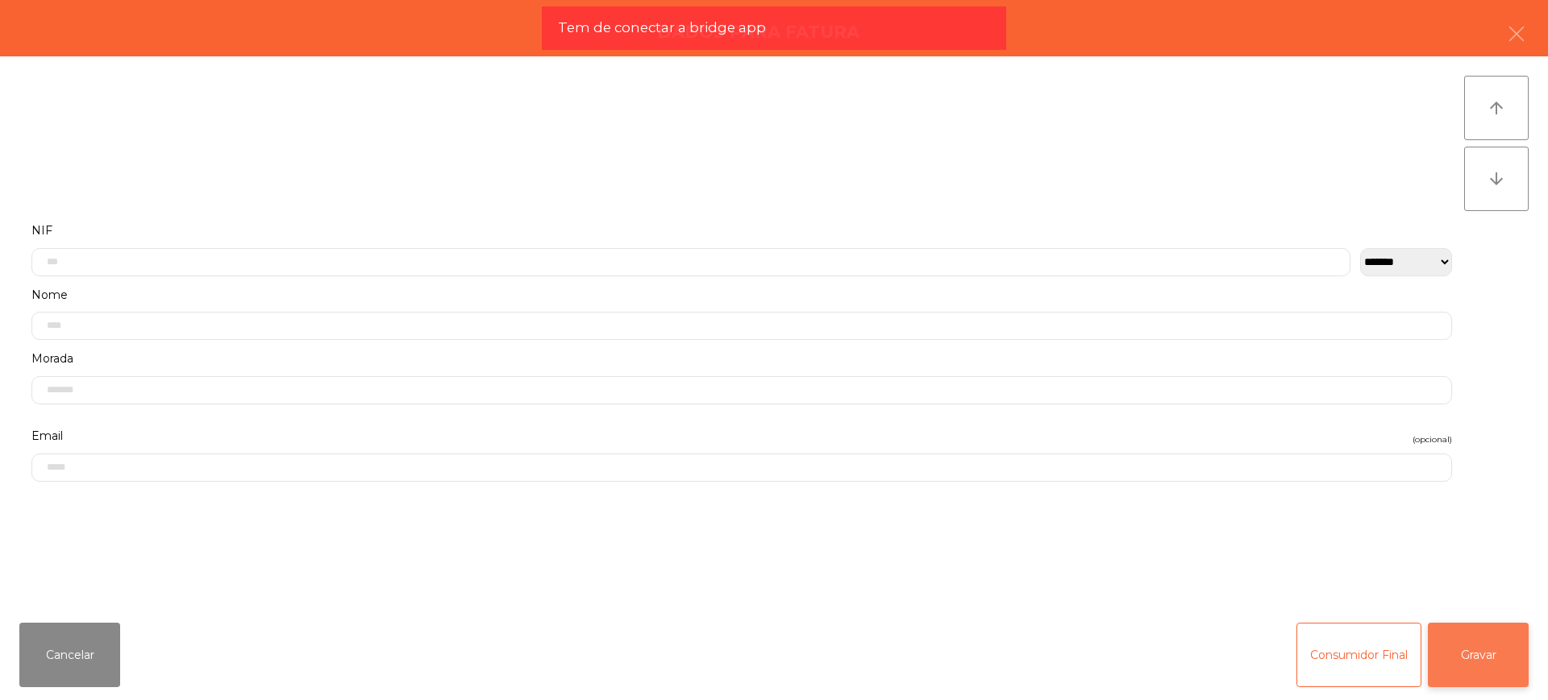
click at [1445, 651] on button "Gravar" at bounding box center [1478, 655] width 101 height 64
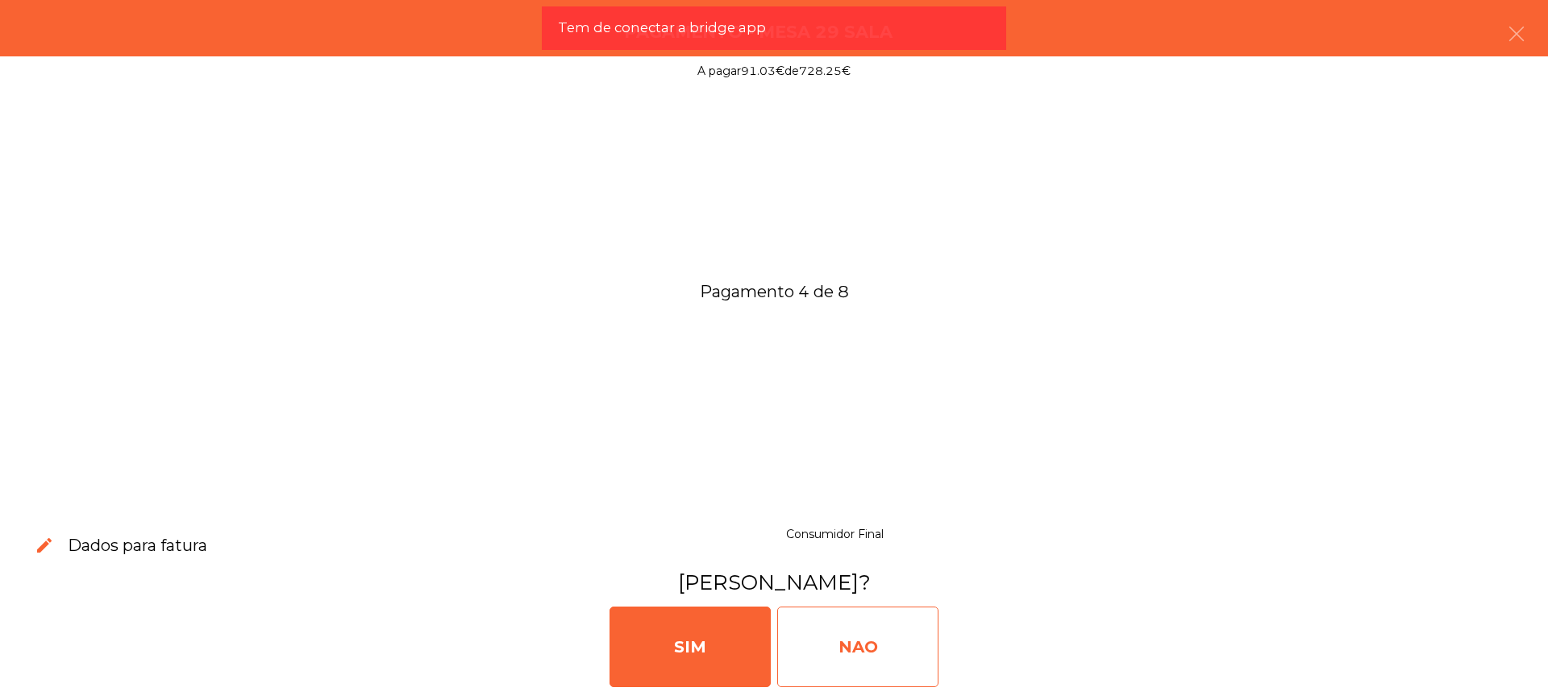
click at [890, 642] on div "NAO" at bounding box center [857, 647] width 161 height 81
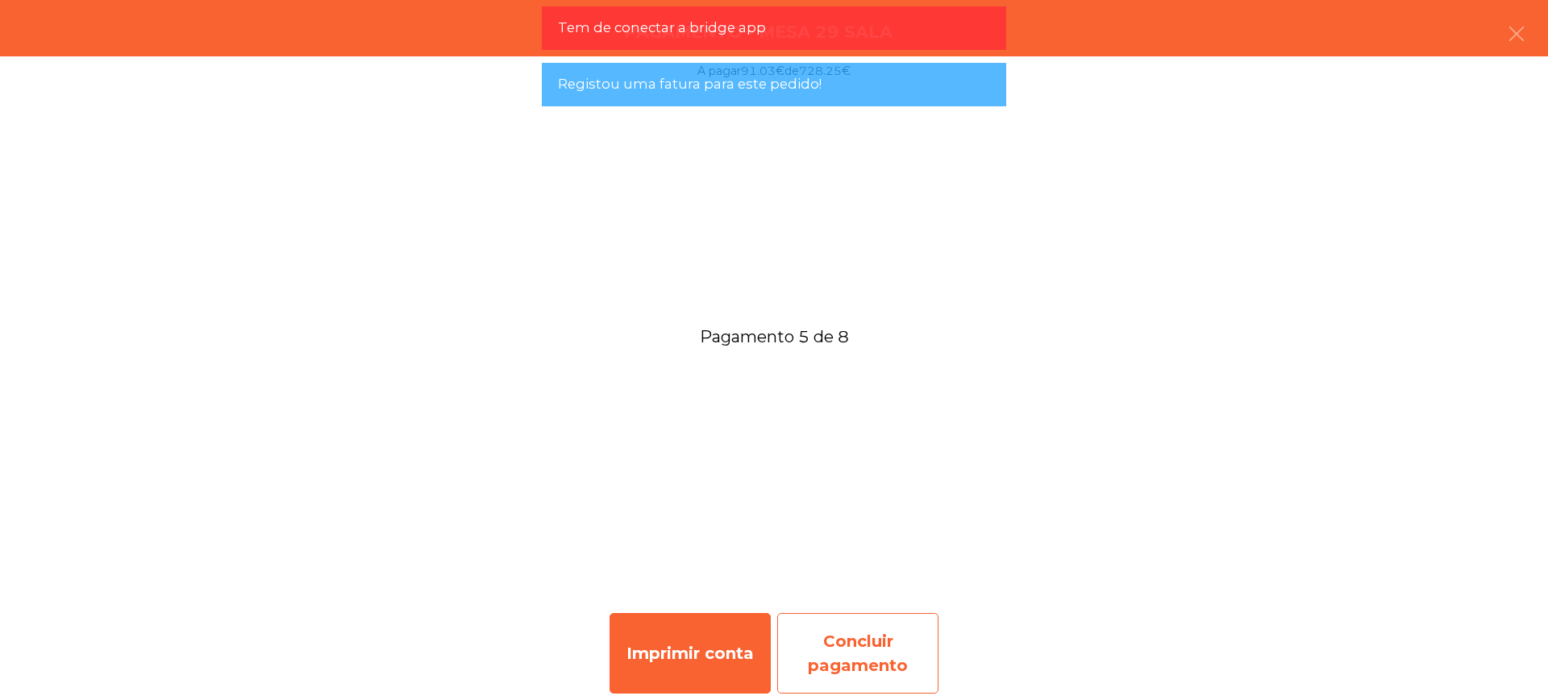
click at [896, 642] on div "Concluir pagamento" at bounding box center [857, 653] width 161 height 81
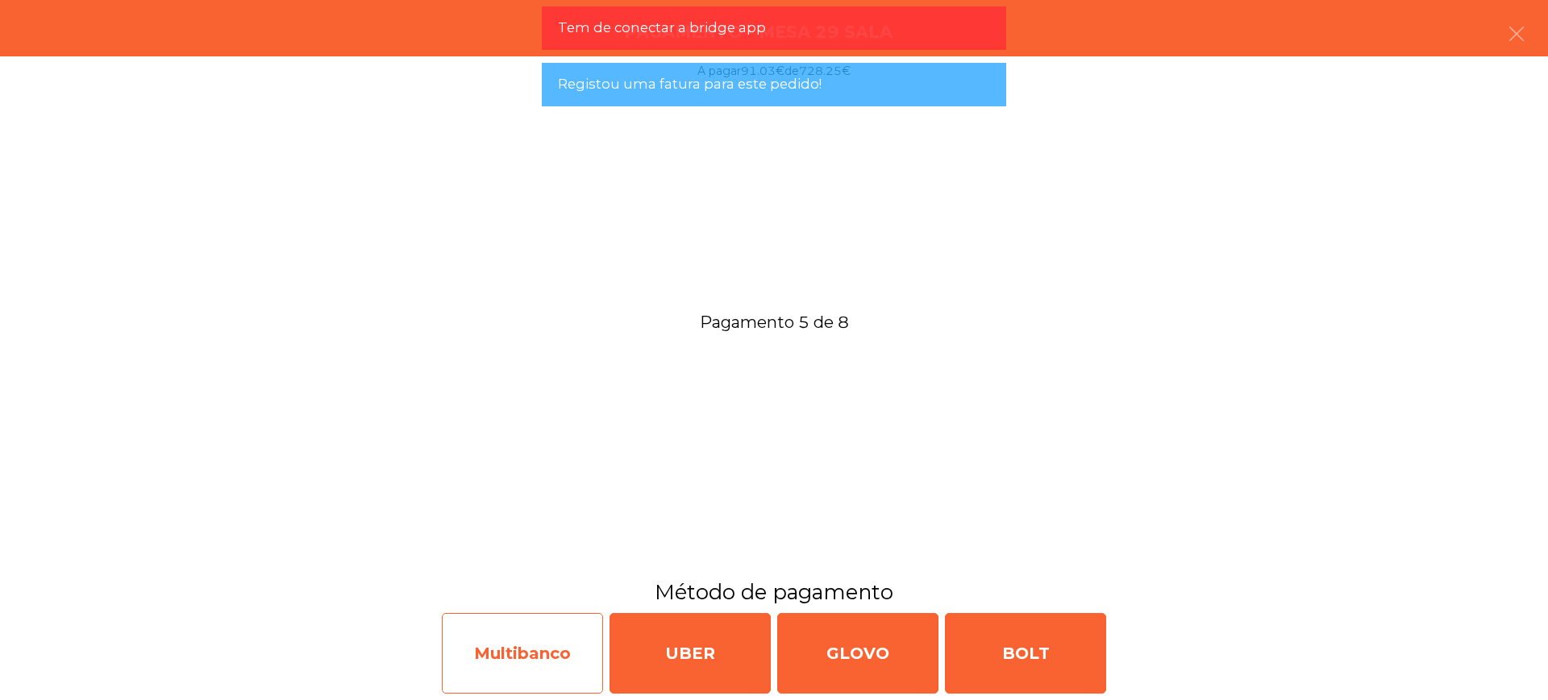
click at [515, 657] on div "Multibanco" at bounding box center [522, 653] width 161 height 81
select select "**"
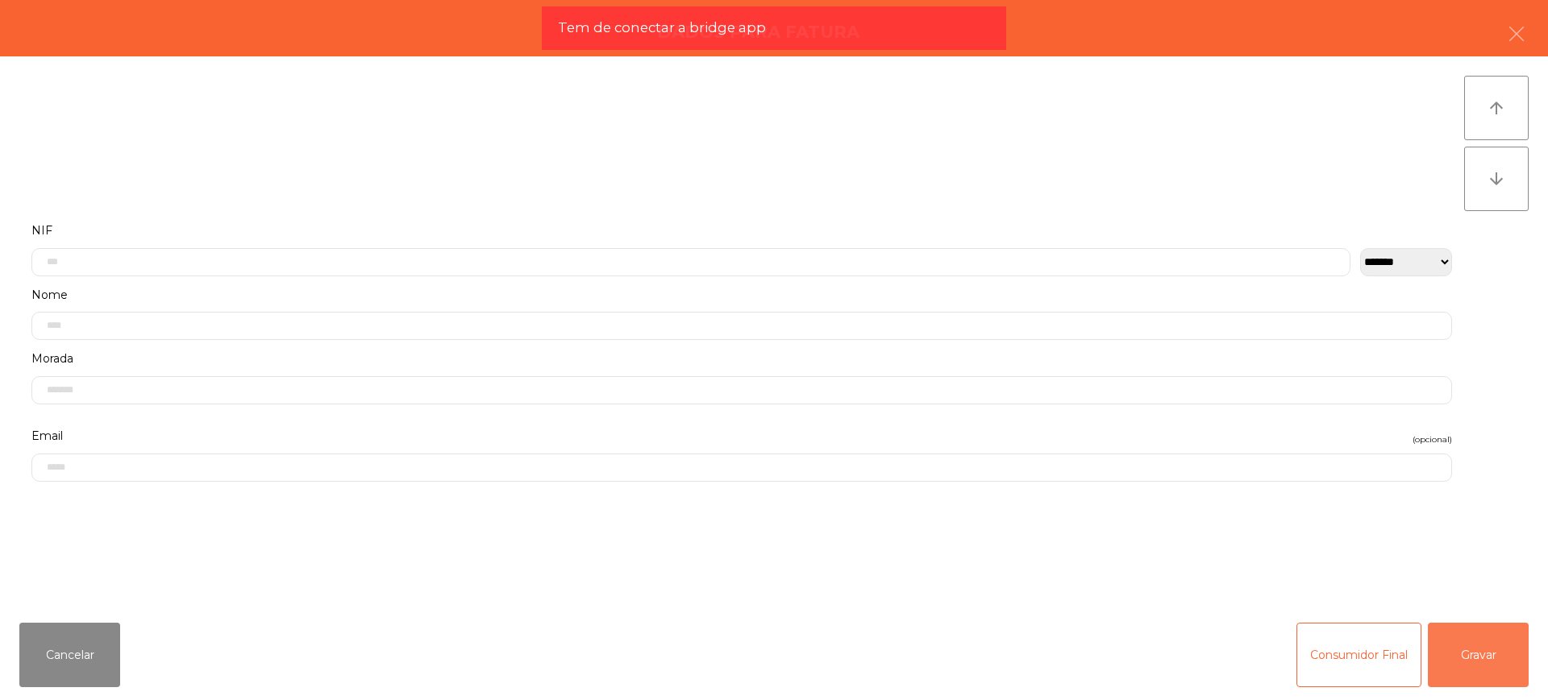
click at [1455, 651] on button "Gravar" at bounding box center [1478, 655] width 101 height 64
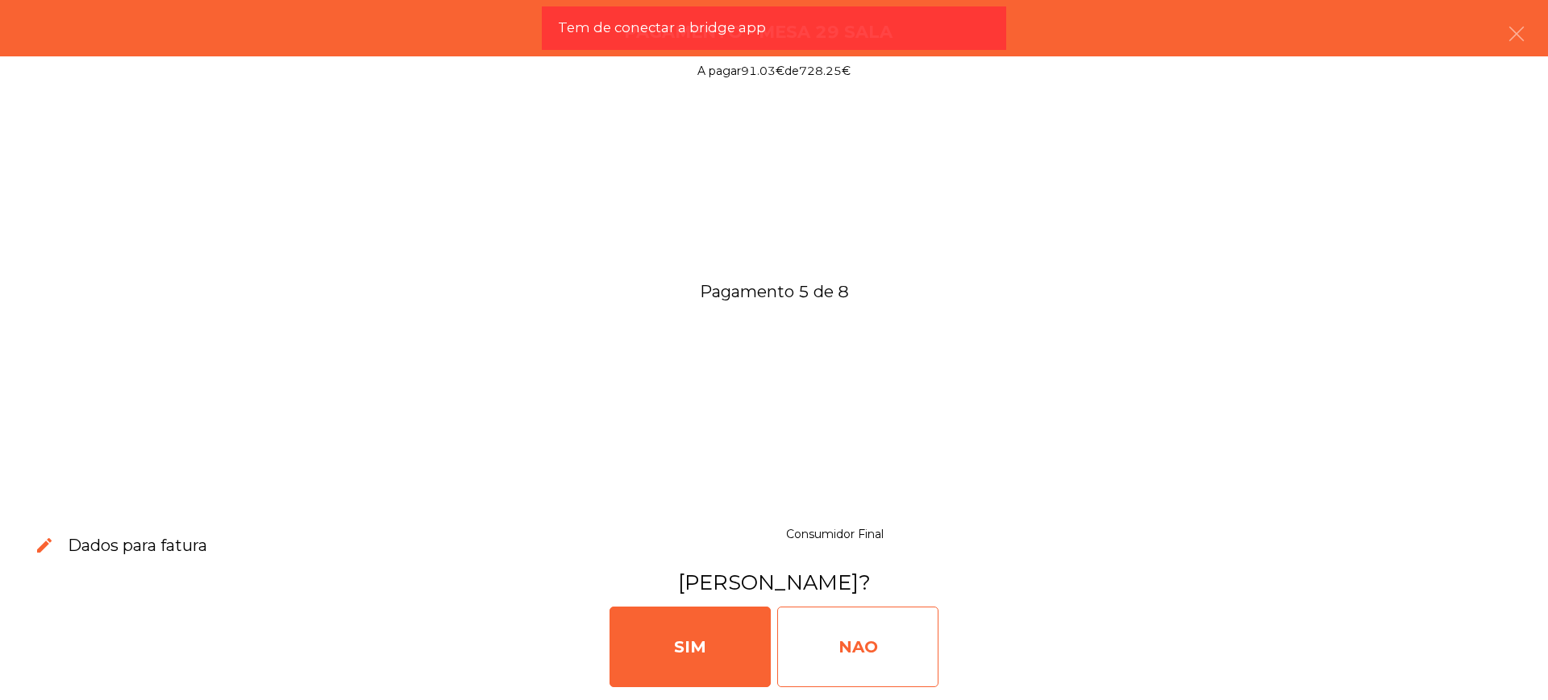
click at [912, 638] on div "NAO" at bounding box center [857, 647] width 161 height 81
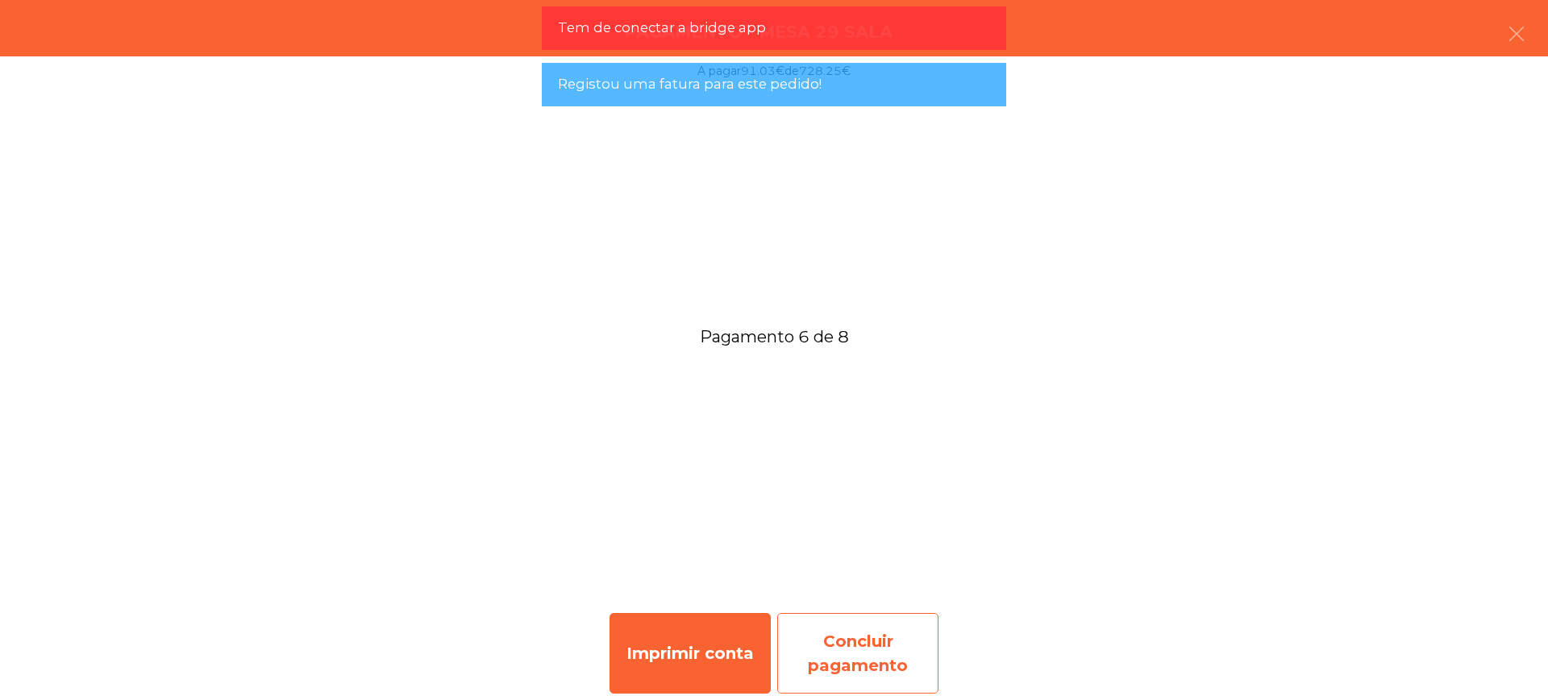
click at [912, 650] on div "Concluir pagamento" at bounding box center [857, 653] width 161 height 81
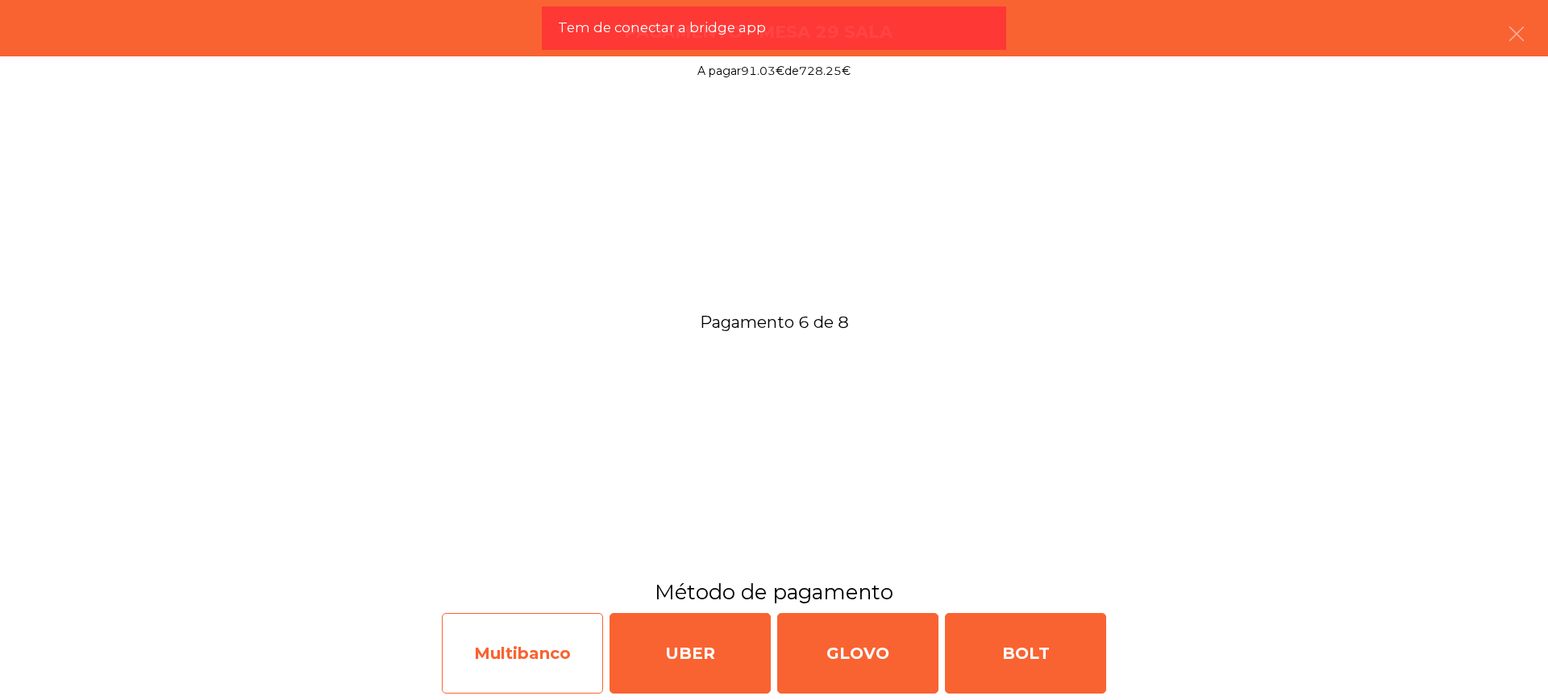
click at [520, 650] on div "Multibanco" at bounding box center [522, 653] width 161 height 81
select select "**"
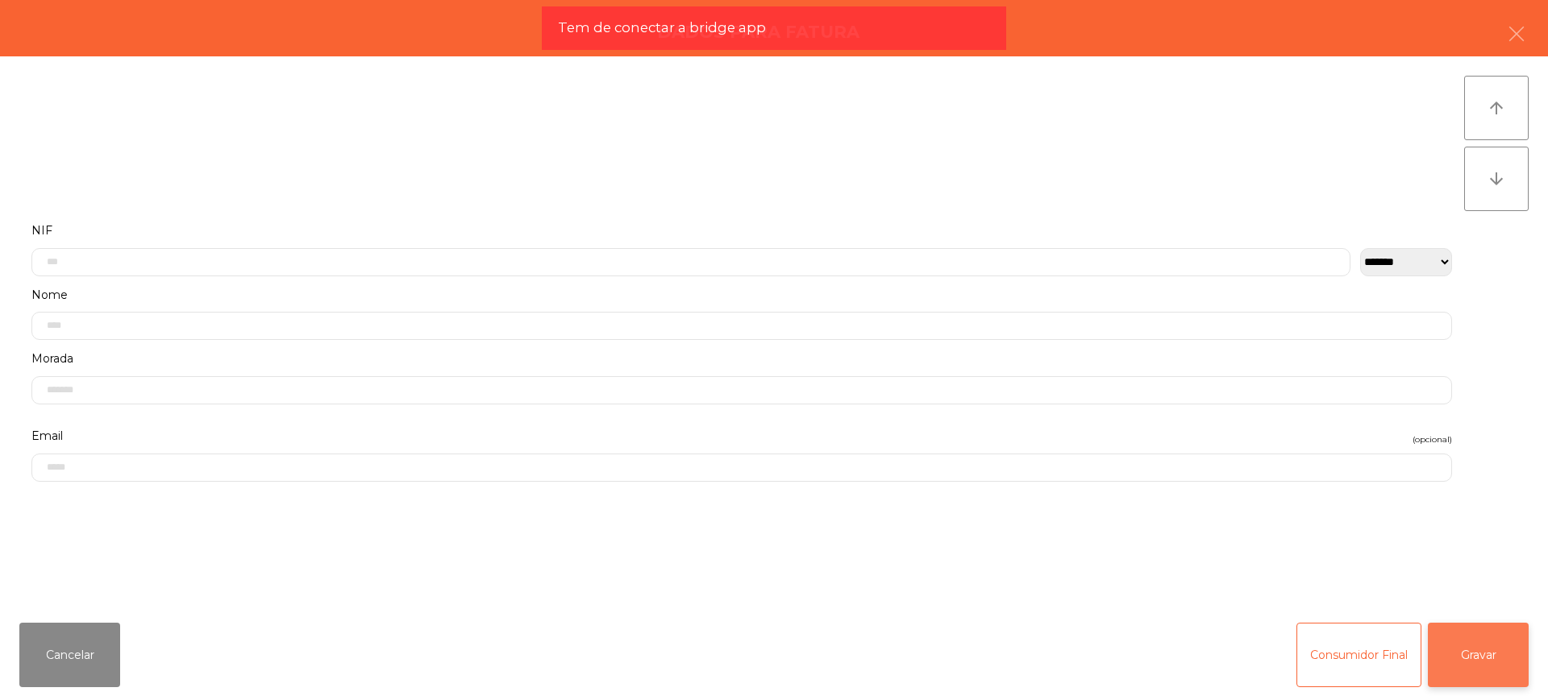
click at [1473, 649] on button "Gravar" at bounding box center [1478, 655] width 101 height 64
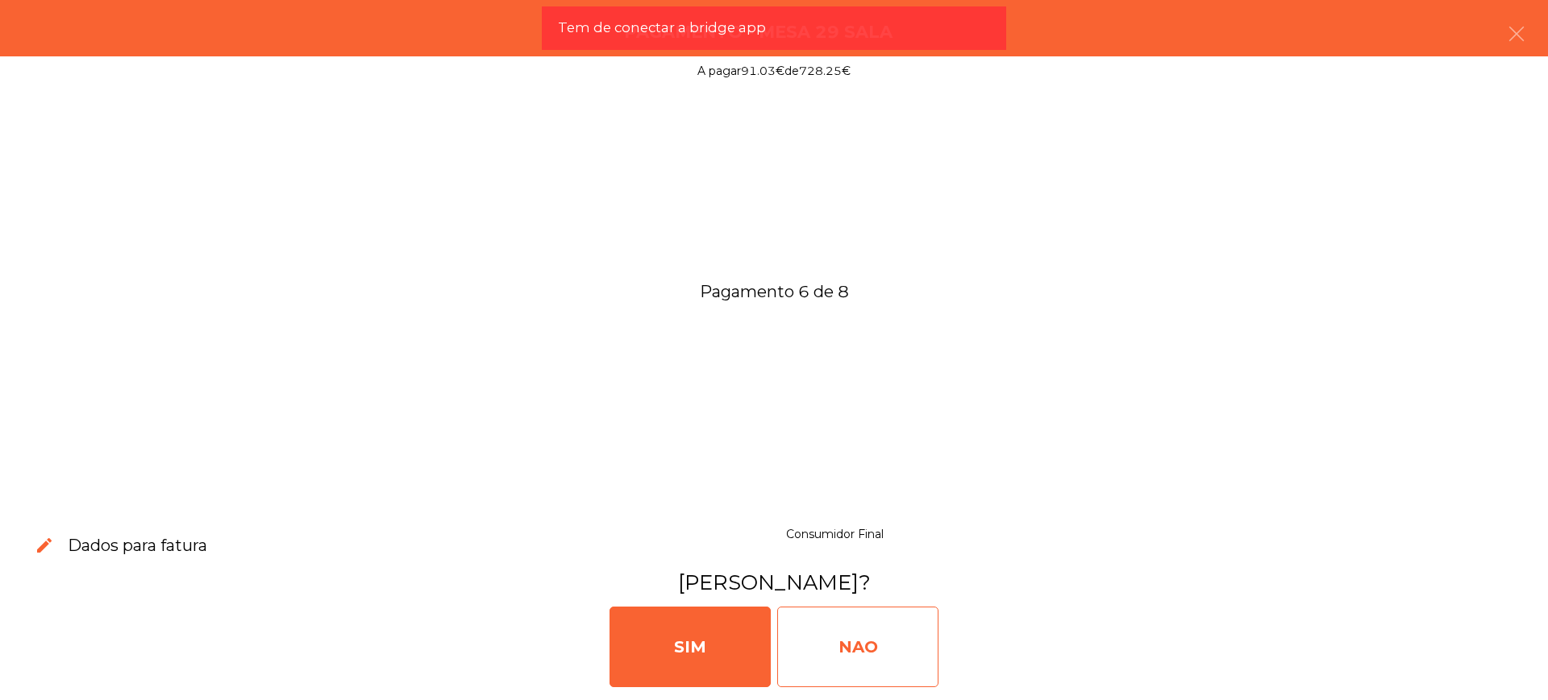
click at [844, 645] on div "NAO" at bounding box center [857, 647] width 161 height 81
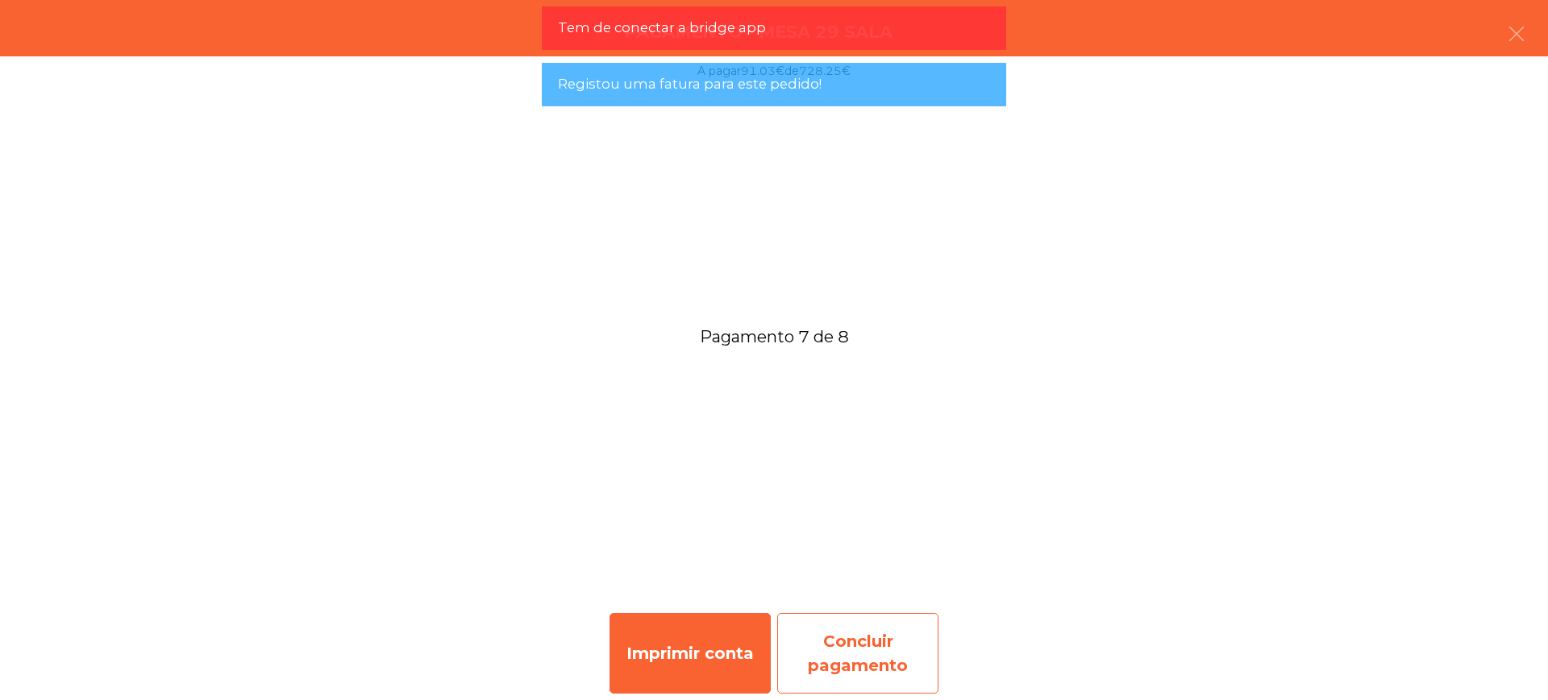
click at [873, 633] on div "Concluir pagamento" at bounding box center [857, 653] width 161 height 81
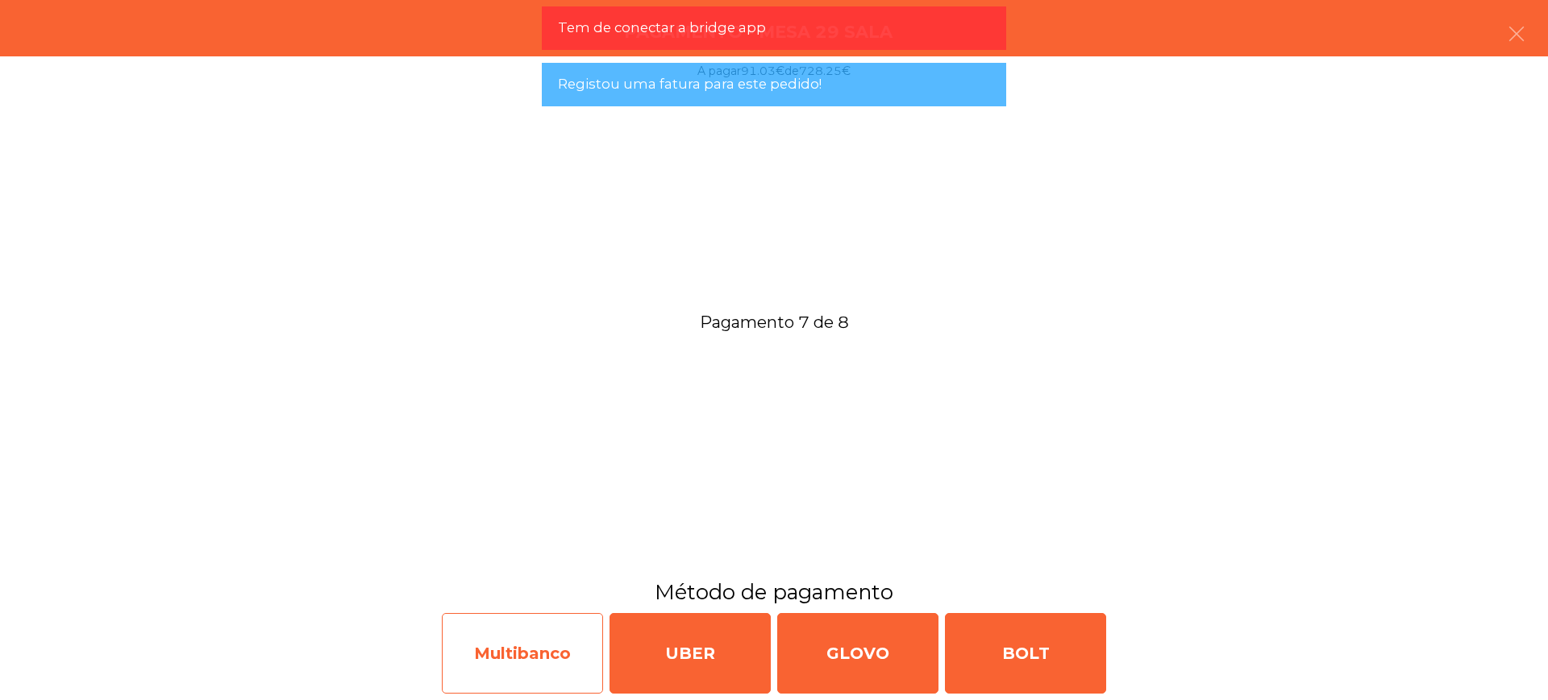
click at [556, 663] on div "Multibanco" at bounding box center [522, 653] width 161 height 81
select select "**"
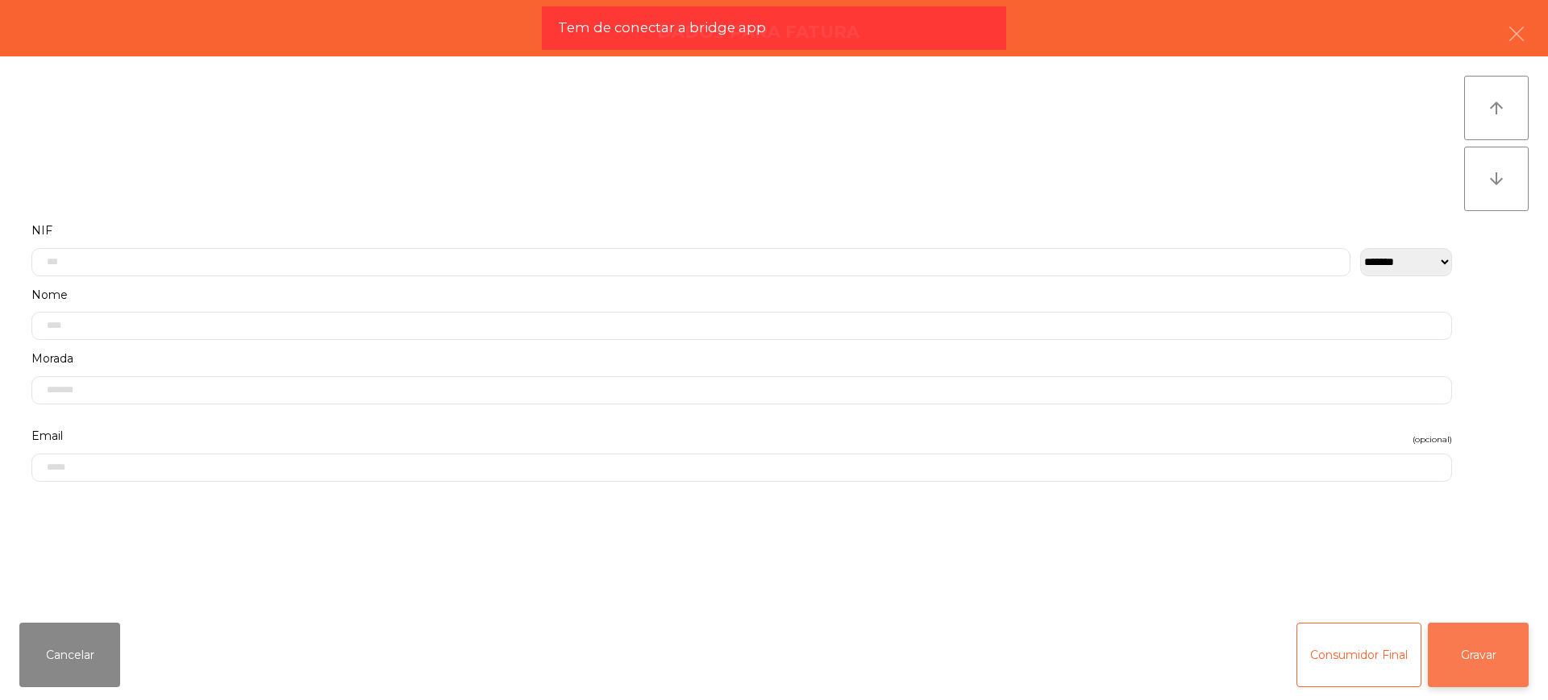
click at [1491, 647] on button "Gravar" at bounding box center [1478, 655] width 101 height 64
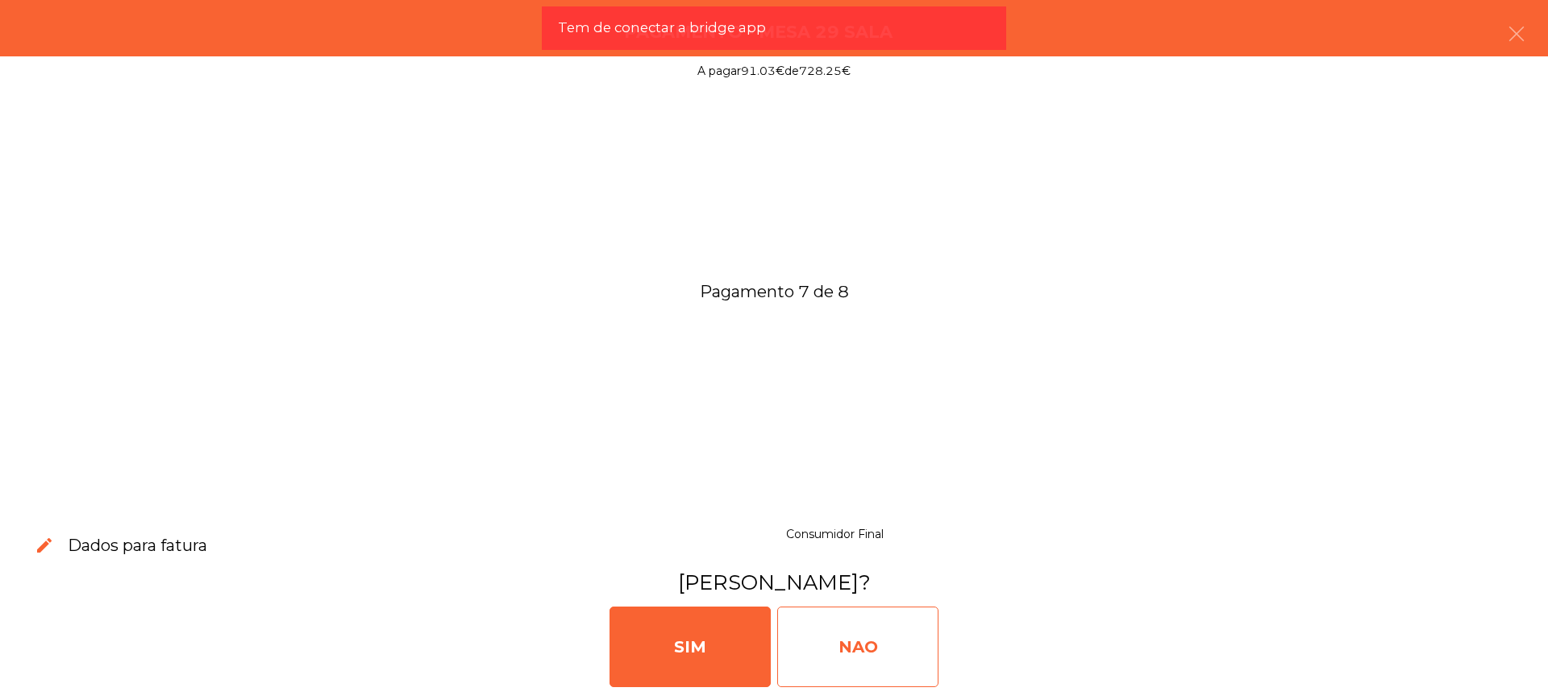
click at [897, 660] on div "NAO" at bounding box center [857, 647] width 161 height 81
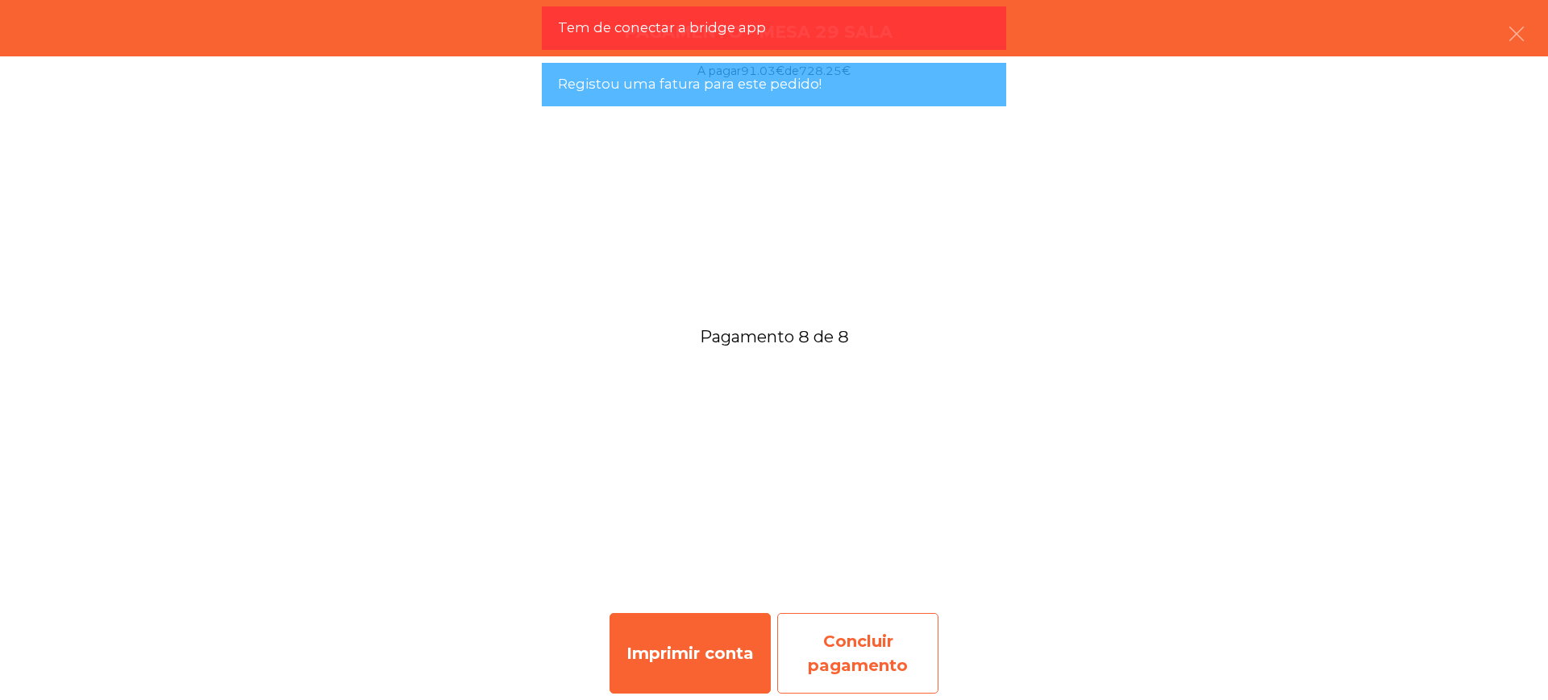
click at [893, 629] on div "Concluir pagamento" at bounding box center [857, 653] width 161 height 81
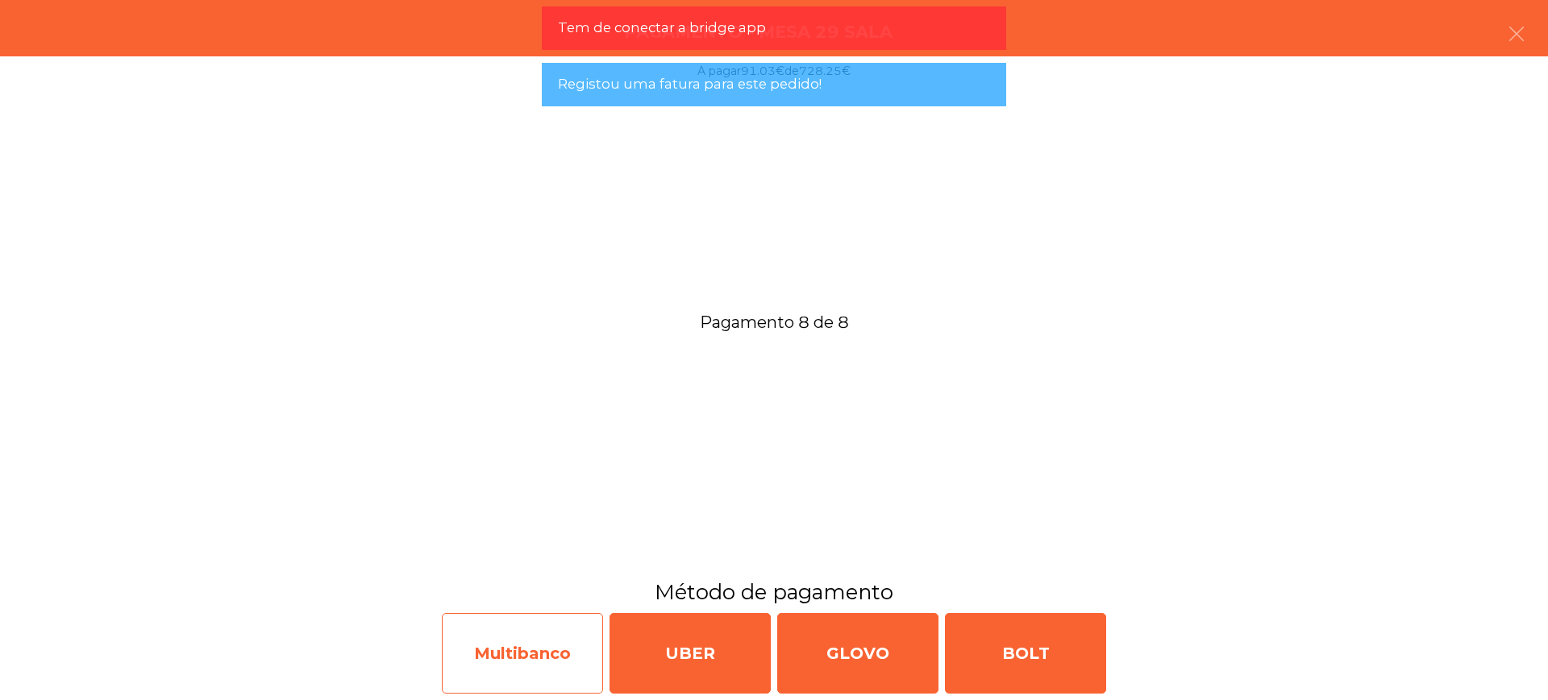
click at [556, 667] on div "Multibanco" at bounding box center [522, 653] width 161 height 81
select select "**"
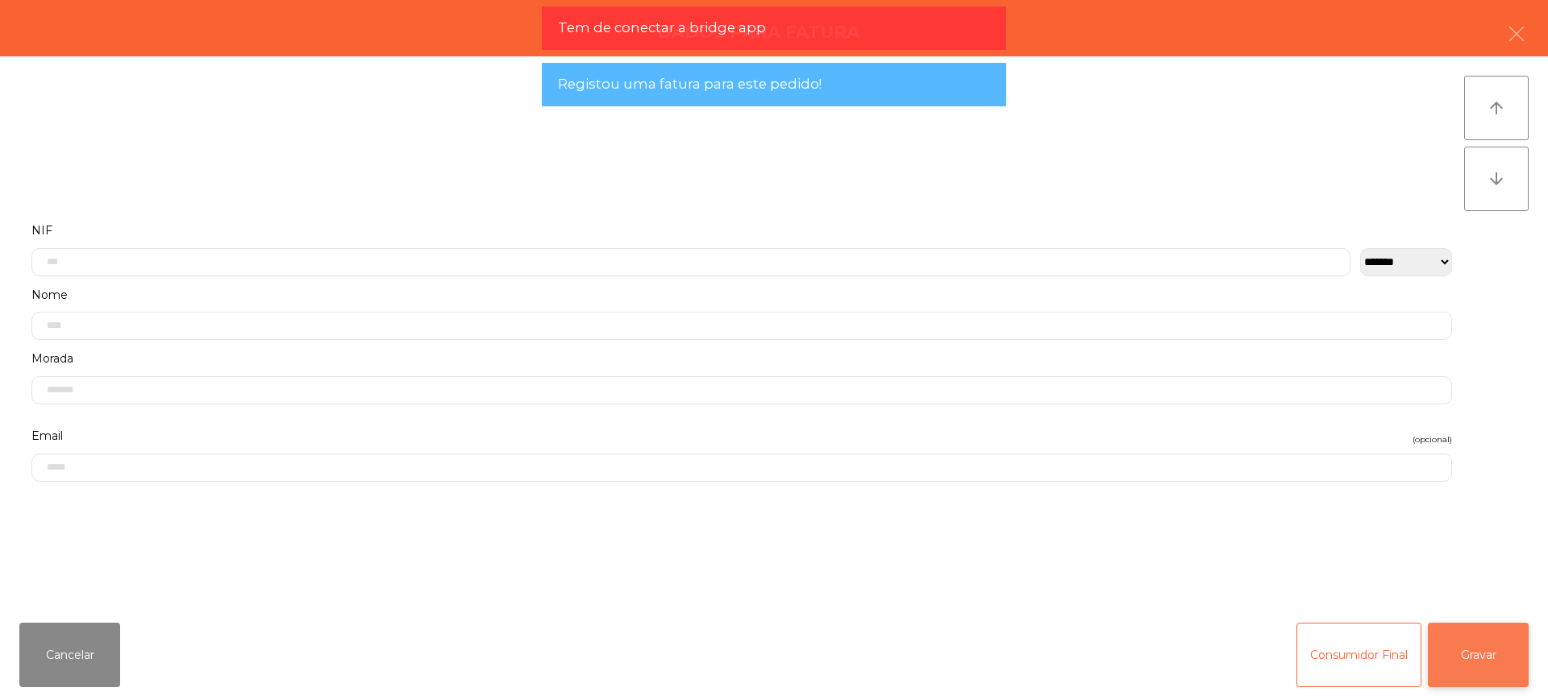
click at [1493, 657] on button "Gravar" at bounding box center [1478, 655] width 101 height 64
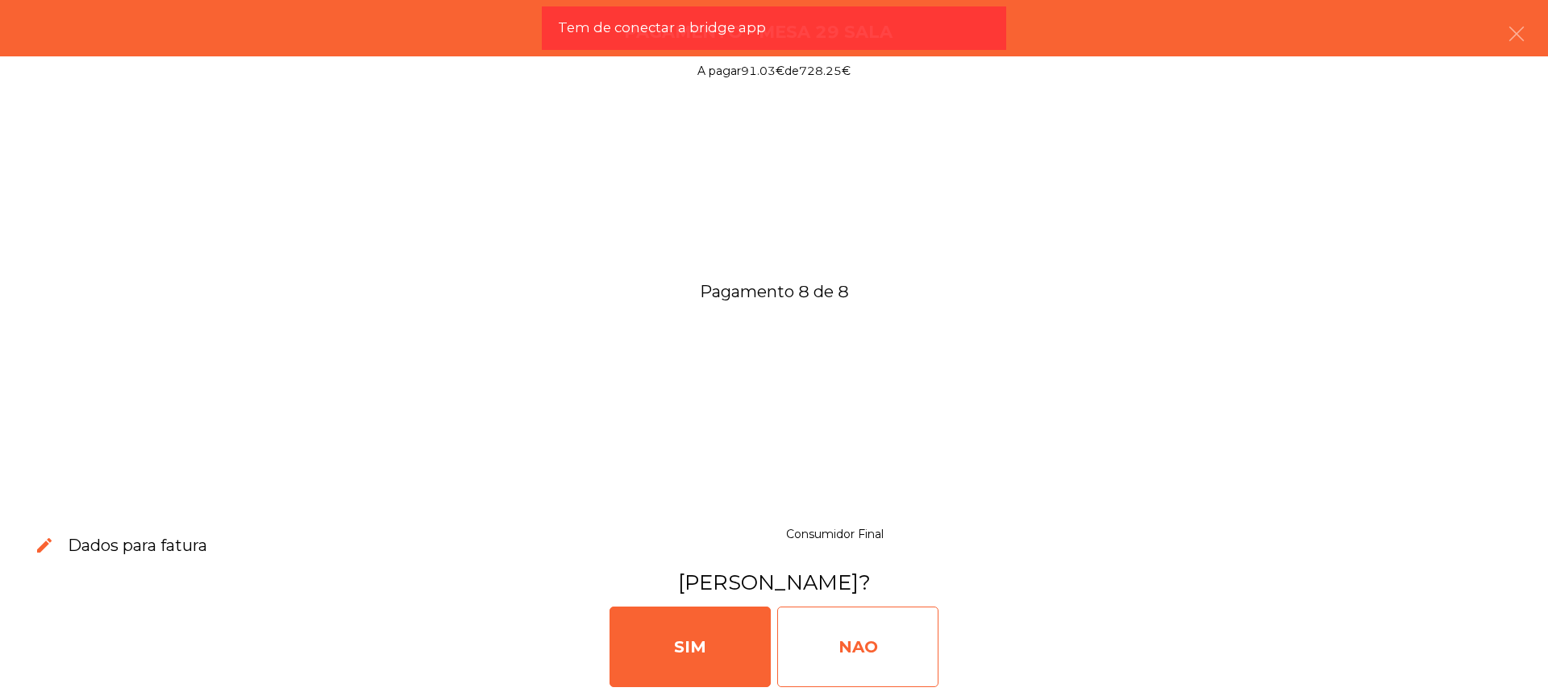
click at [867, 634] on div "NAO" at bounding box center [857, 647] width 161 height 81
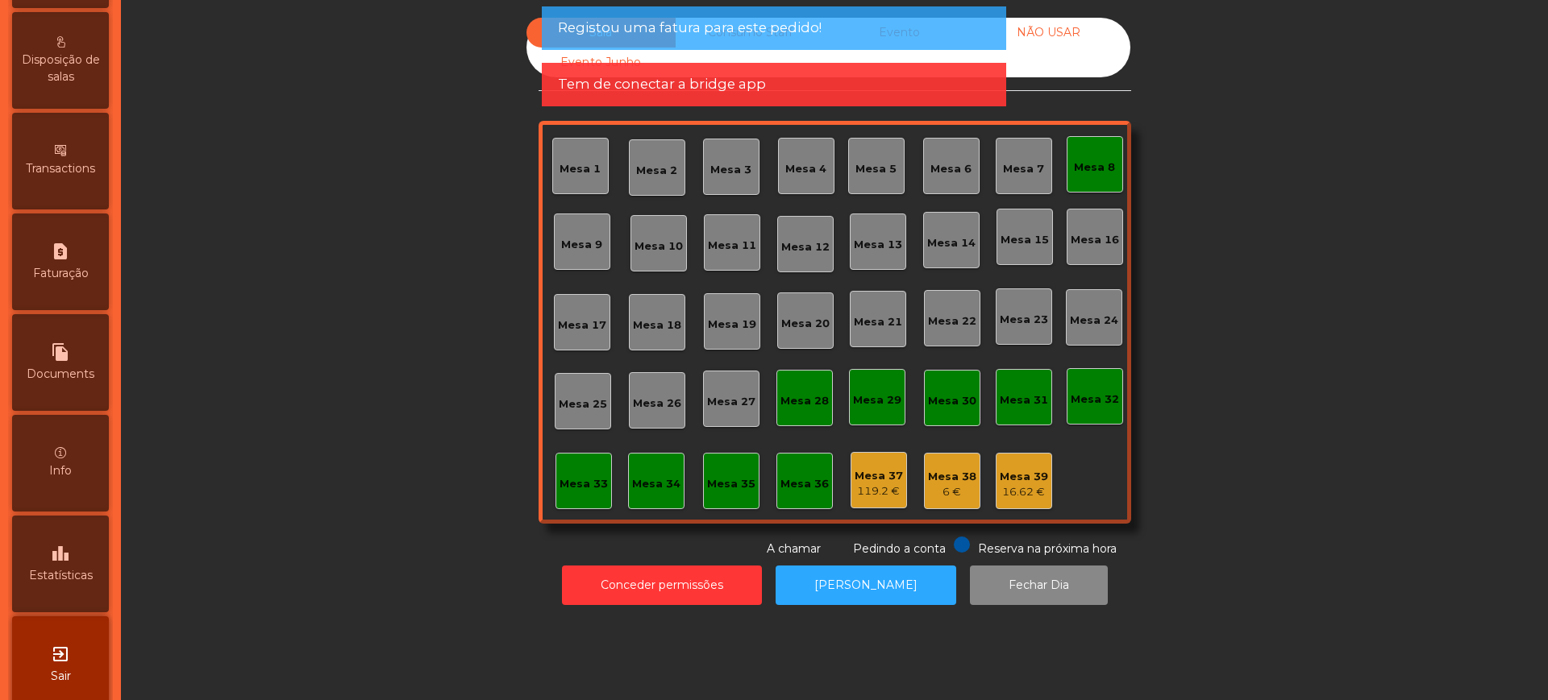
scroll to position [682, 0]
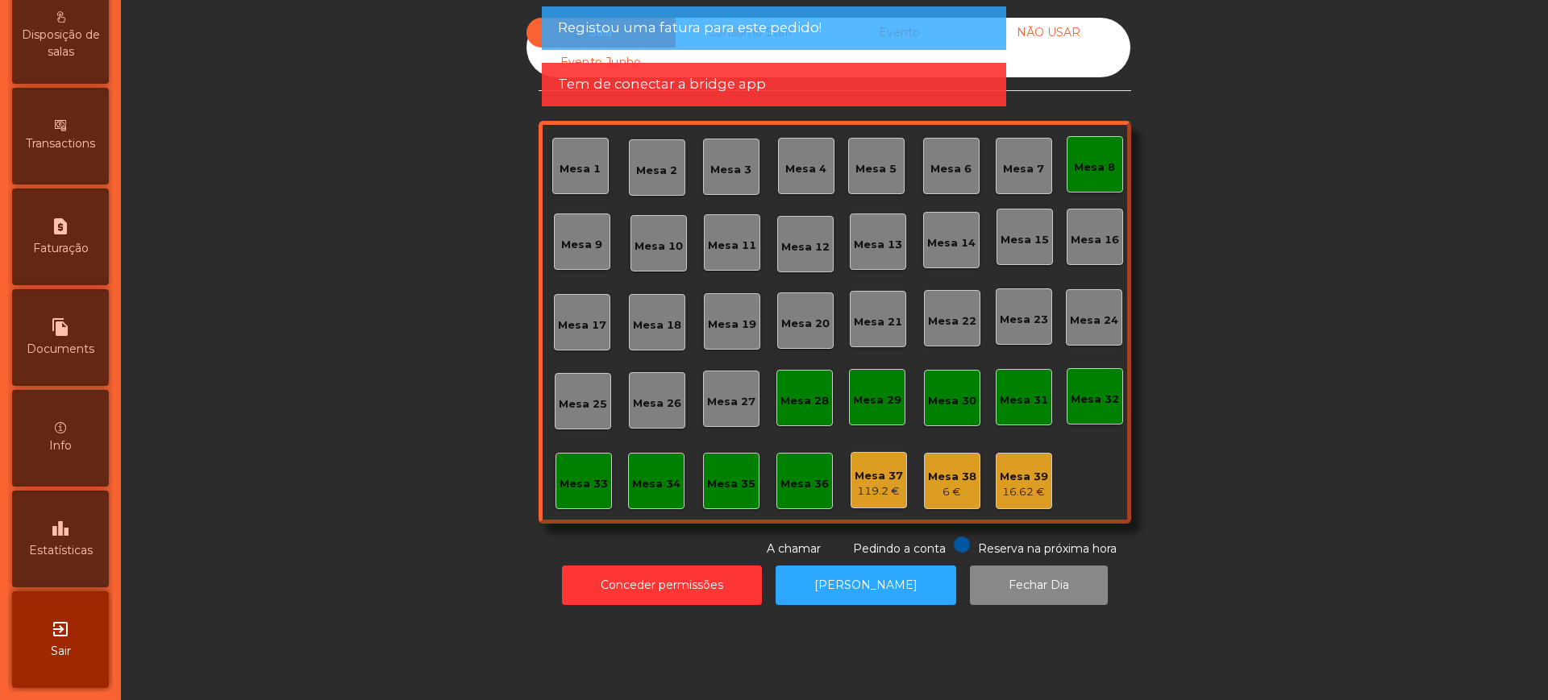
click at [70, 472] on div "Info" at bounding box center [60, 438] width 97 height 97
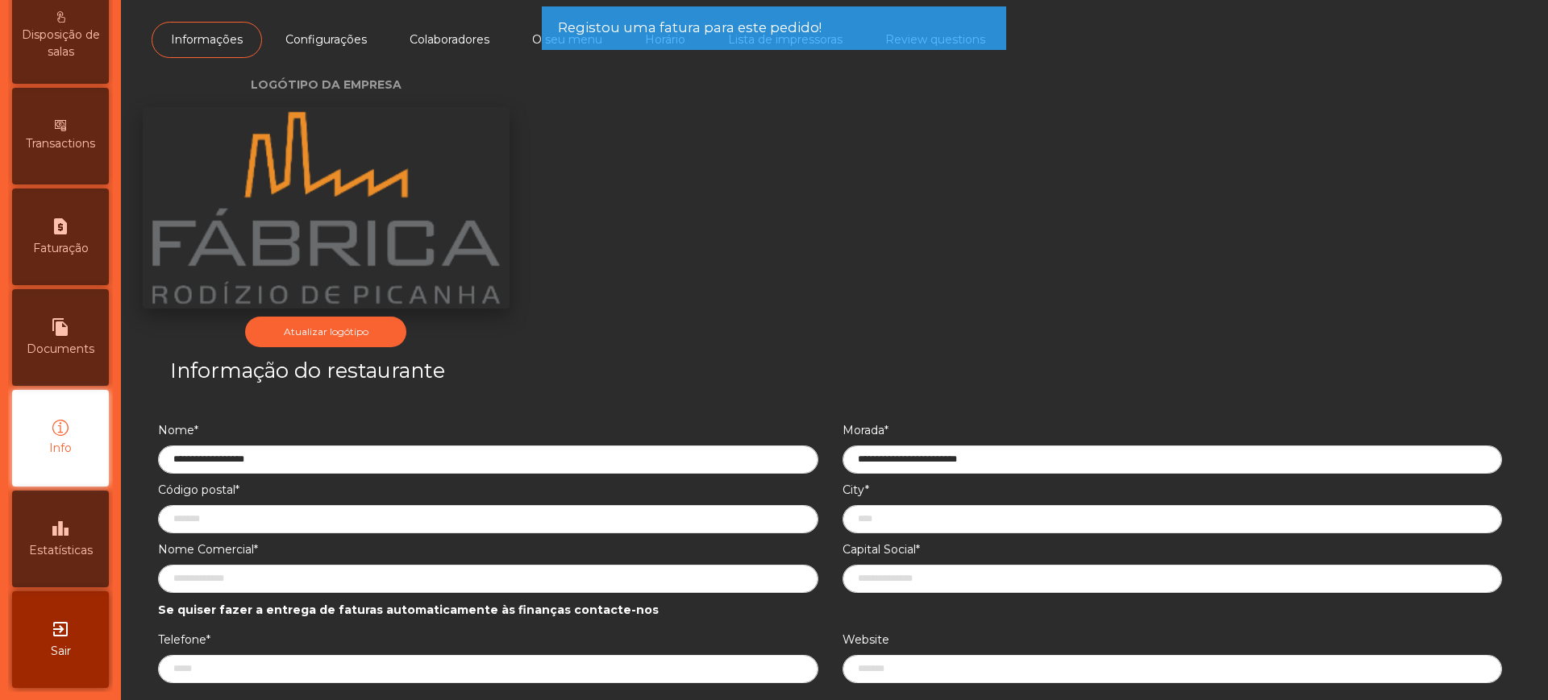
click at [70, 513] on div "leaderboard Estatísticas" at bounding box center [60, 539] width 97 height 97
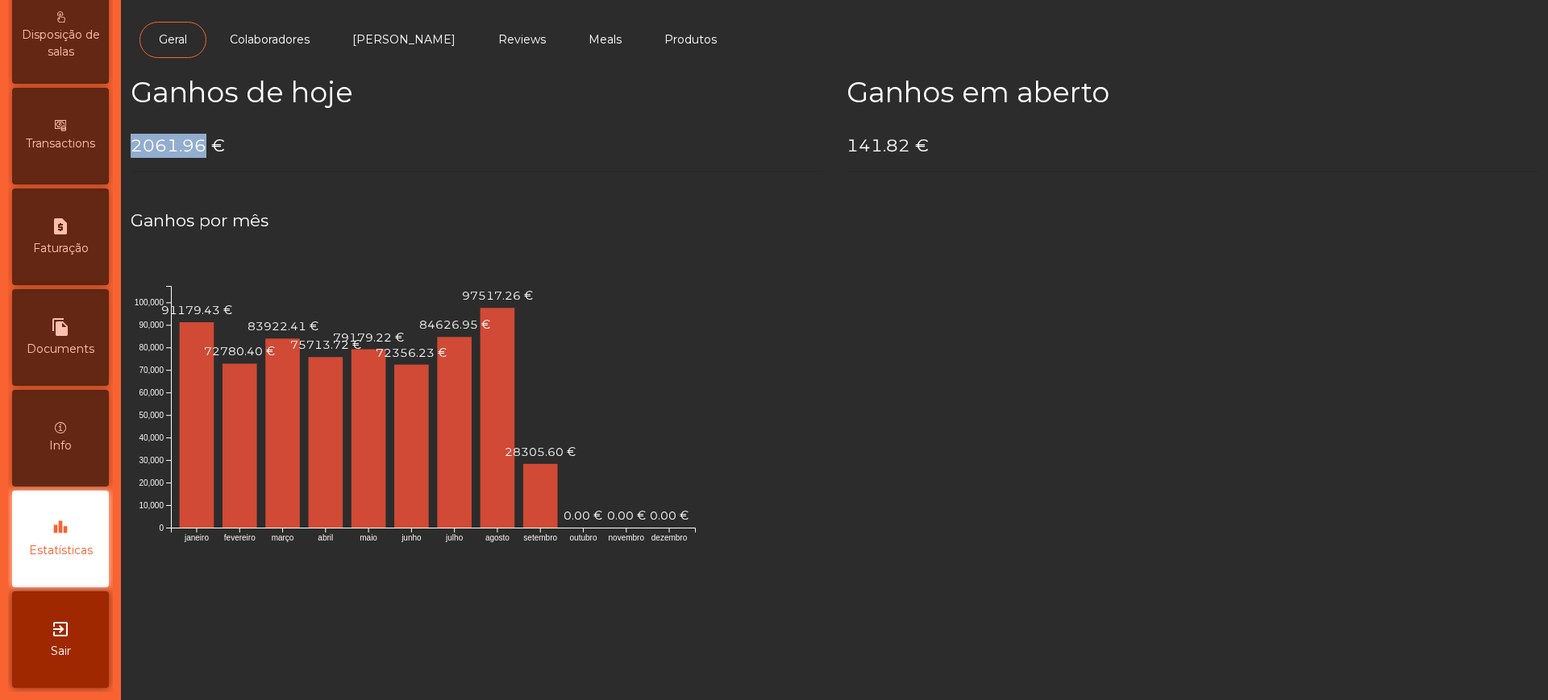
drag, startPoint x: 135, startPoint y: 149, endPoint x: 203, endPoint y: 144, distance: 68.7
click at [203, 144] on h4 "2061.96 €" at bounding box center [477, 146] width 692 height 24
copy h4 "2061.96"
